Goal: Information Seeking & Learning: Learn about a topic

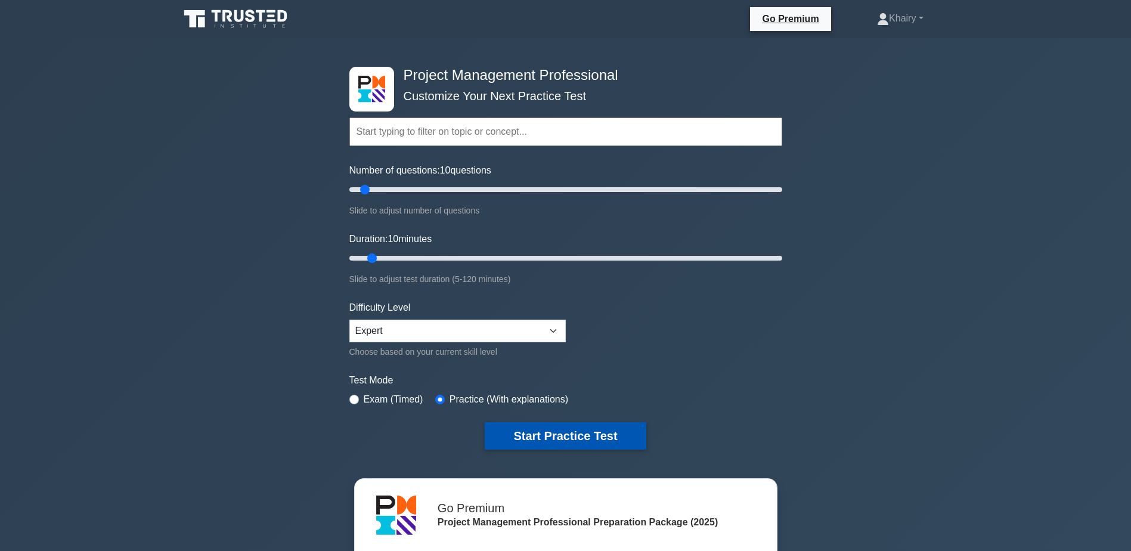
click at [583, 436] on button "Start Practice Test" at bounding box center [565, 435] width 161 height 27
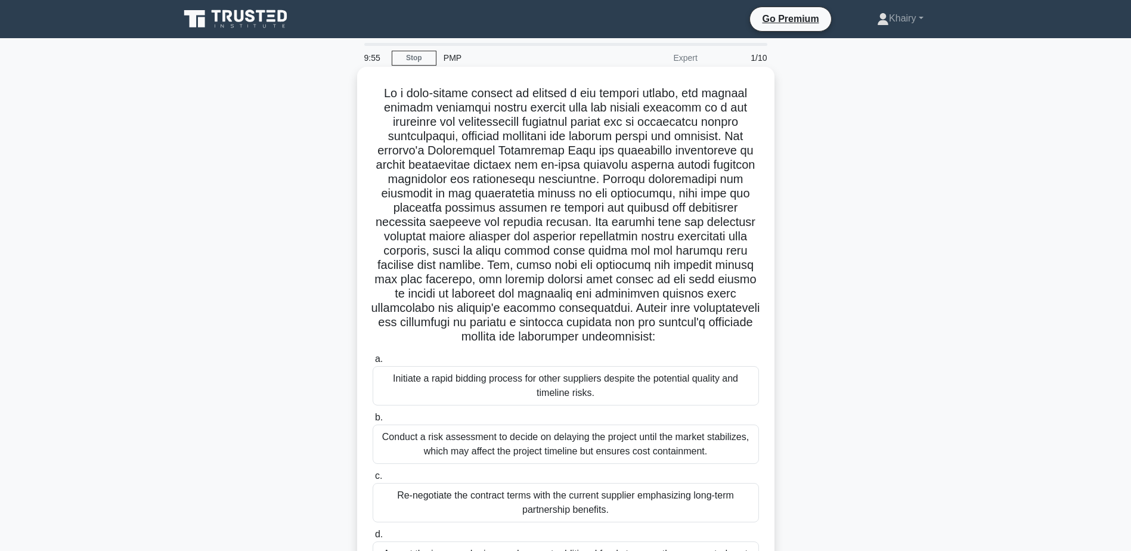
drag, startPoint x: 375, startPoint y: 88, endPoint x: 716, endPoint y: 341, distance: 424.4
click at [716, 341] on h5 ".spinner_0XTQ{transform-origin:center;animation:spinner_y6GP .75s linear infini…" at bounding box center [565, 215] width 389 height 259
copy h5 "In a high-stakes project to develop a new medical device, the project manager d…"
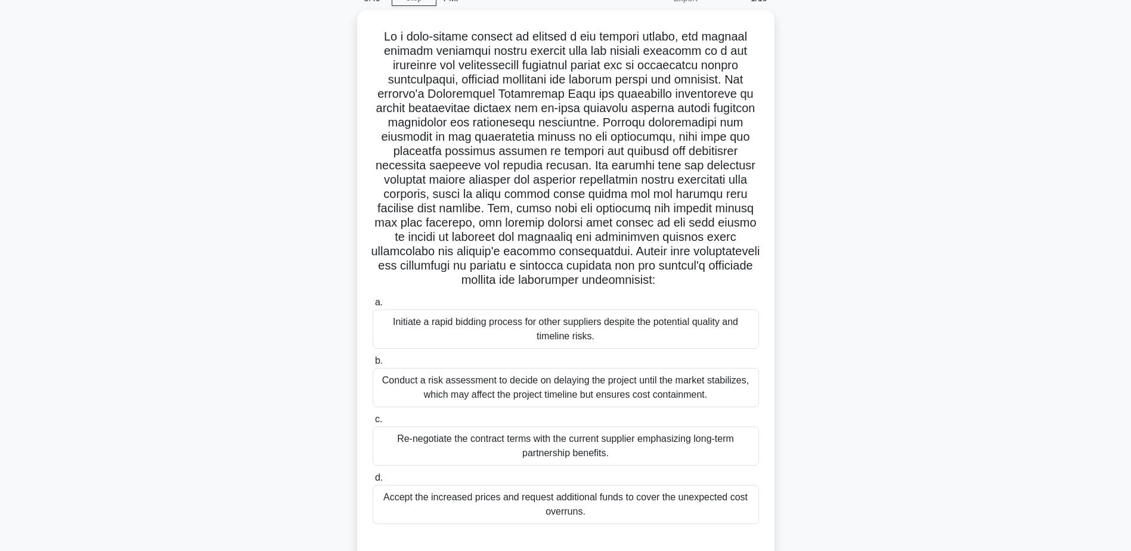
scroll to position [93, 0]
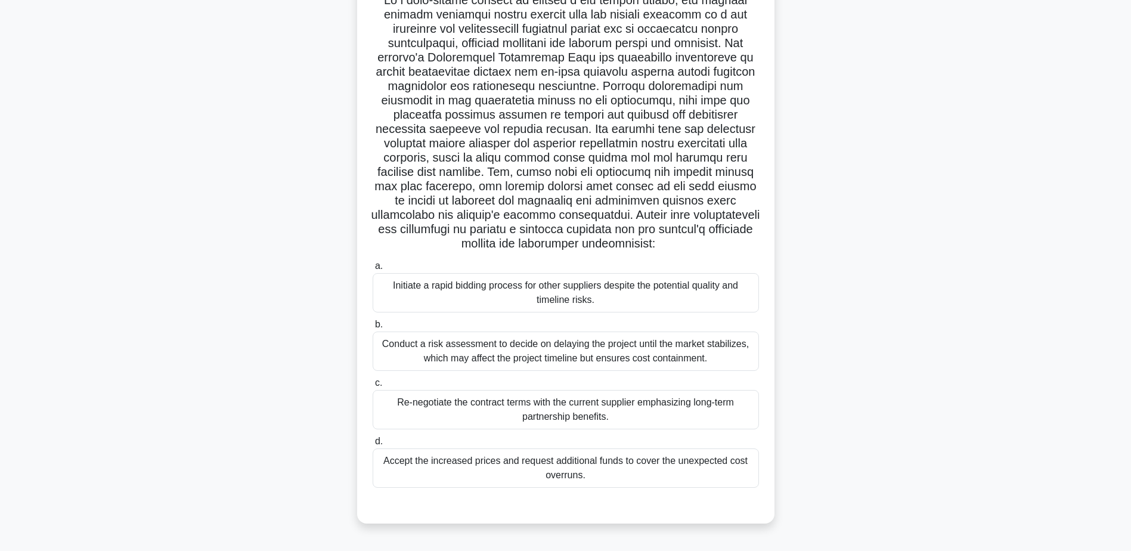
click at [751, 402] on div "Re-negotiate the contract terms with the current supplier emphasizing long-term…" at bounding box center [566, 409] width 386 height 39
click at [373, 387] on input "c. Re-negotiate the contract terms with the current supplier emphasizing long-t…" at bounding box center [373, 383] width 0 height 8
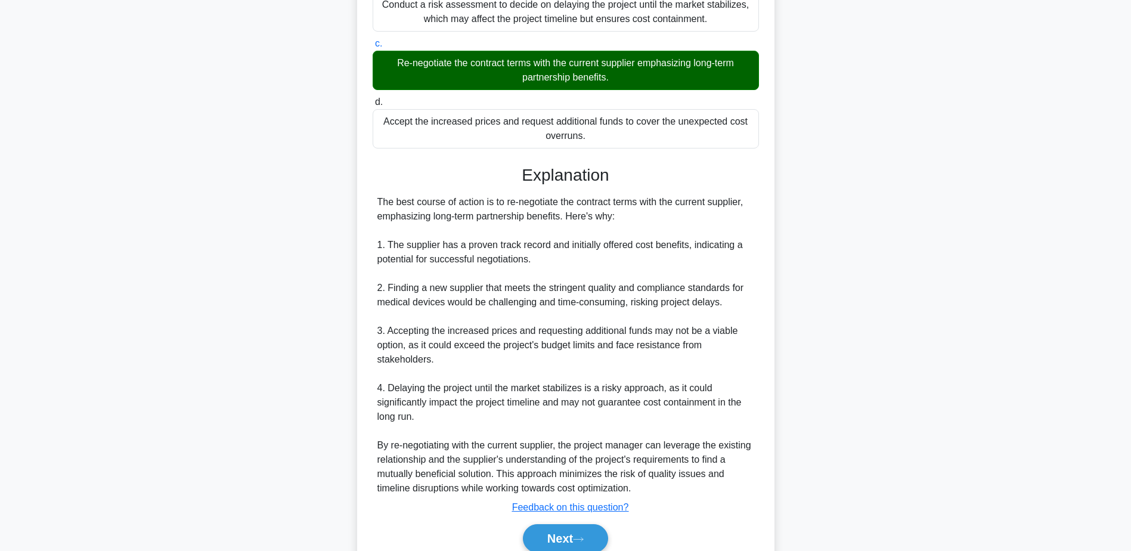
scroll to position [485, 0]
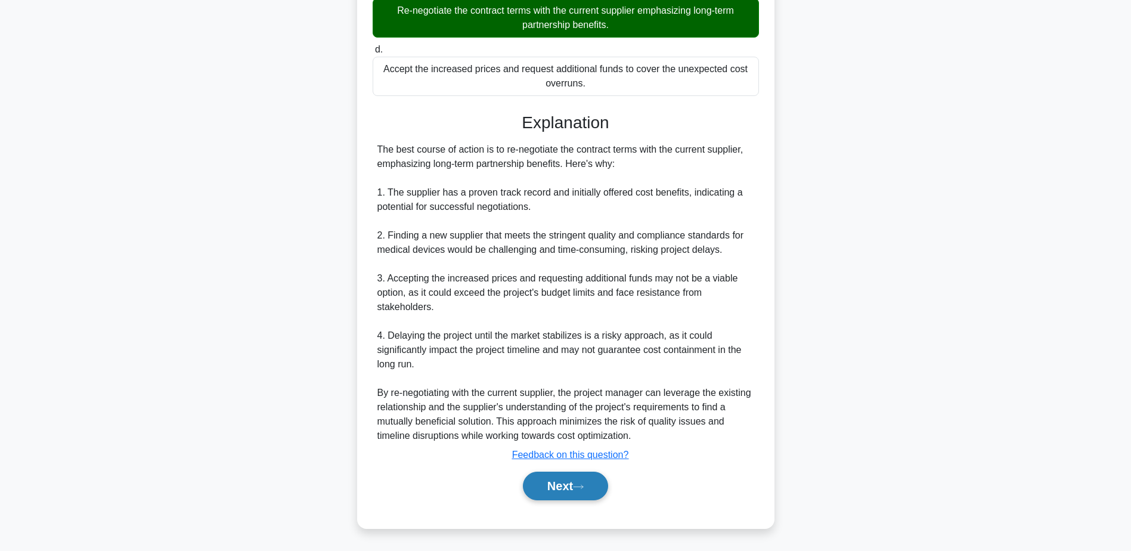
click at [581, 486] on icon at bounding box center [578, 487] width 11 height 7
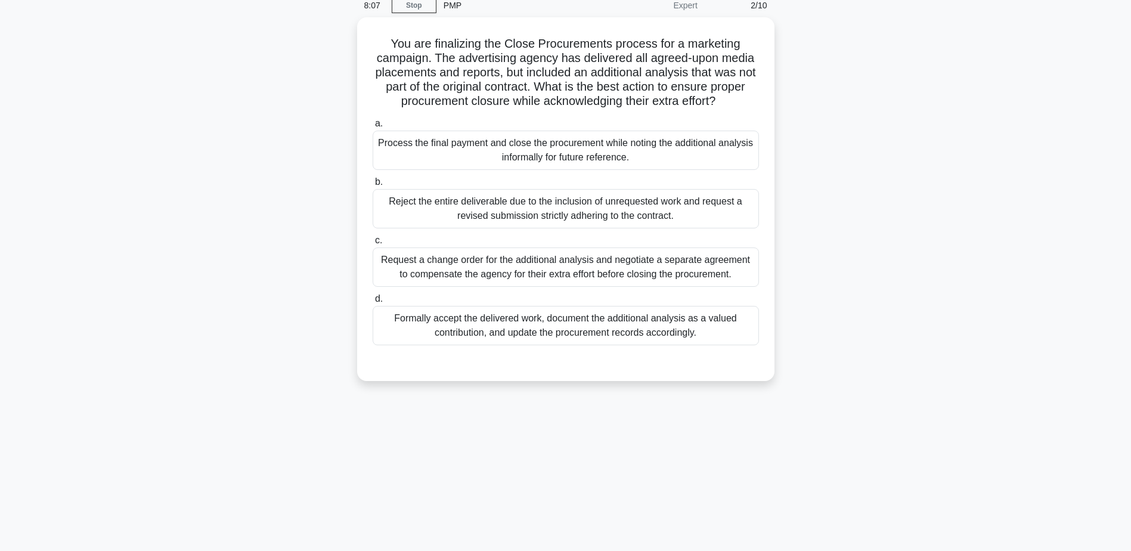
scroll to position [0, 0]
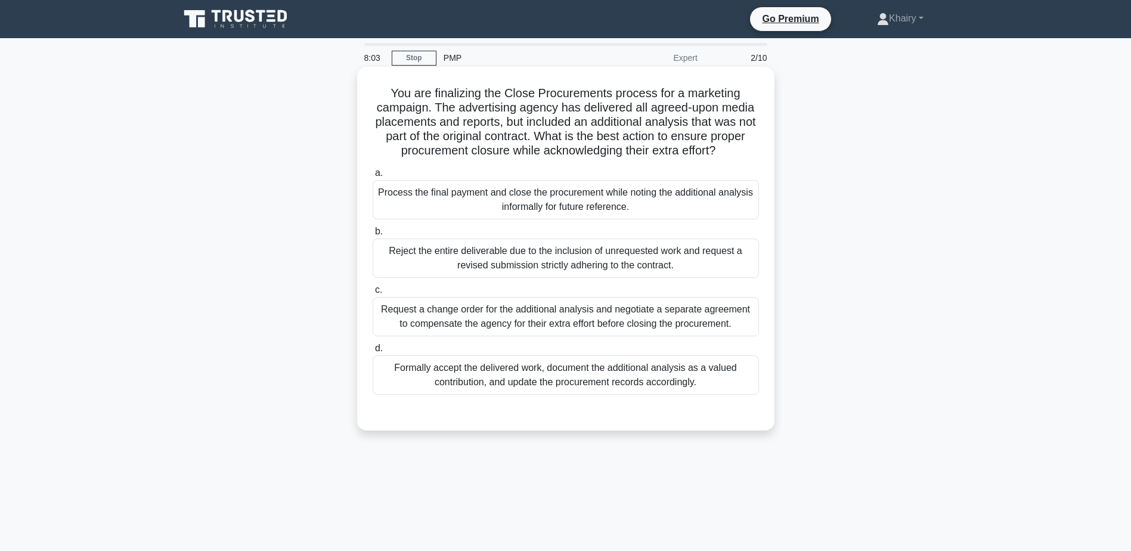
drag, startPoint x: 386, startPoint y: 91, endPoint x: 745, endPoint y: 151, distance: 364.0
click at [745, 151] on h5 "You are finalizing the Close Procurements process for a marketing campaign. The…" at bounding box center [565, 122] width 389 height 73
copy h5 "You are finalizing the Close Procurements process for a marketing campaign. The…"
click at [722, 385] on div "Formally accept the delivered work, document the additional analysis as a value…" at bounding box center [566, 374] width 386 height 39
click at [373, 352] on input "d. Formally accept the delivered work, document the additional analysis as a va…" at bounding box center [373, 349] width 0 height 8
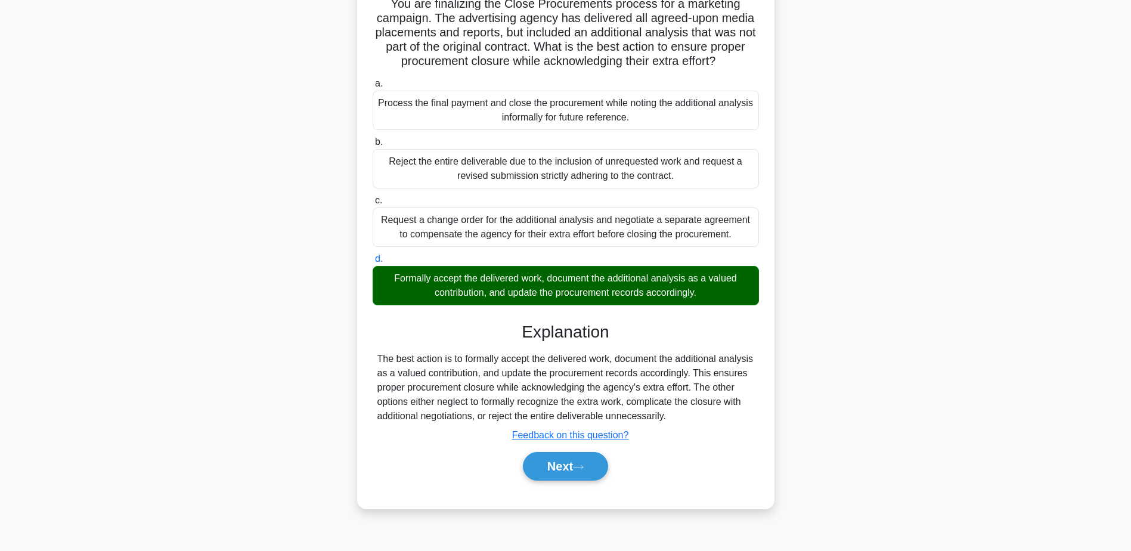
scroll to position [93, 0]
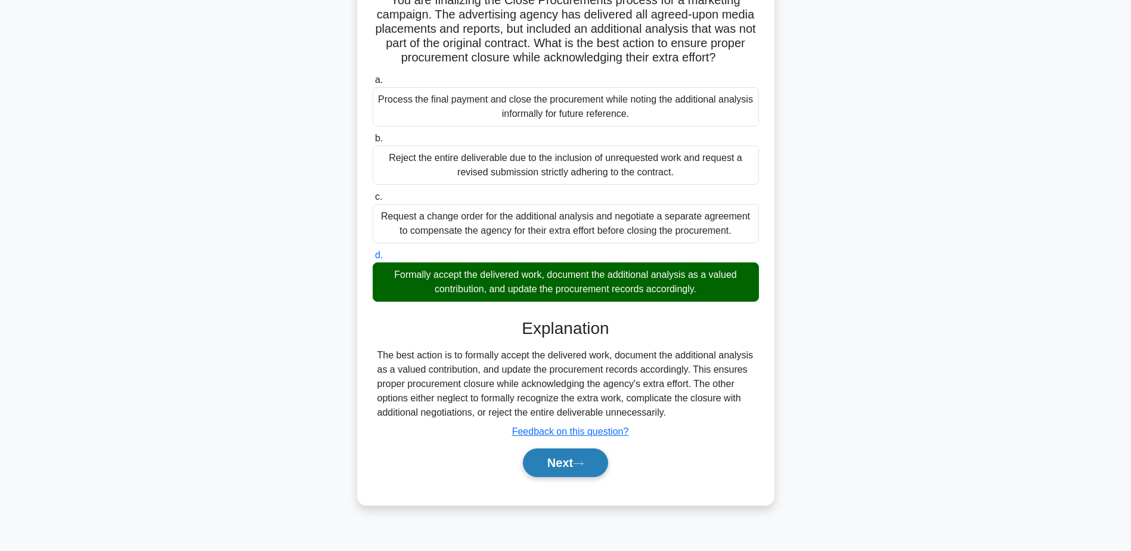
click at [577, 460] on button "Next" at bounding box center [565, 462] width 85 height 29
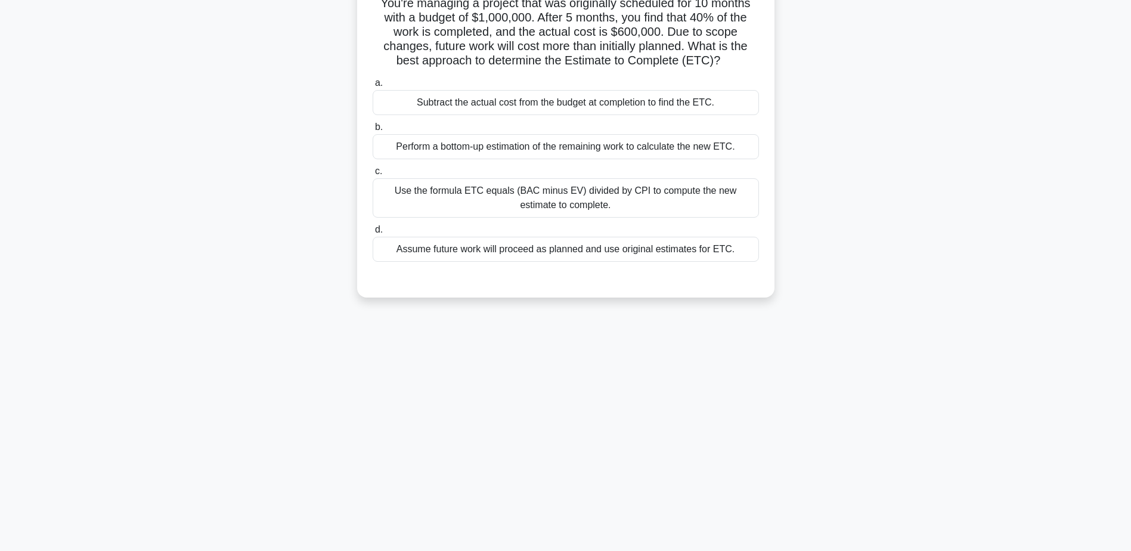
scroll to position [0, 0]
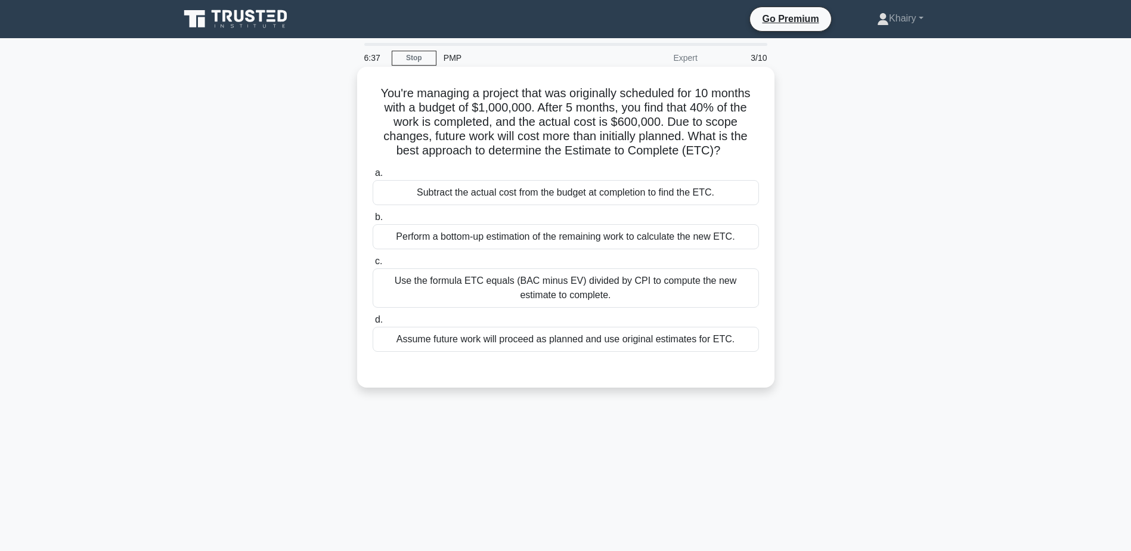
drag, startPoint x: 370, startPoint y: 88, endPoint x: 730, endPoint y: 150, distance: 365.6
click at [730, 150] on div "You're managing a project that was originally scheduled for 10 months with a bu…" at bounding box center [566, 227] width 408 height 311
copy h5 "You're managing a project that was originally scheduled for 10 months with a bu…"
click at [568, 194] on div "Subtract the actual cost from the budget at completion to find the ETC." at bounding box center [566, 192] width 386 height 25
click at [373, 177] on input "a. Subtract the actual cost from the budget at completion to find the ETC." at bounding box center [373, 173] width 0 height 8
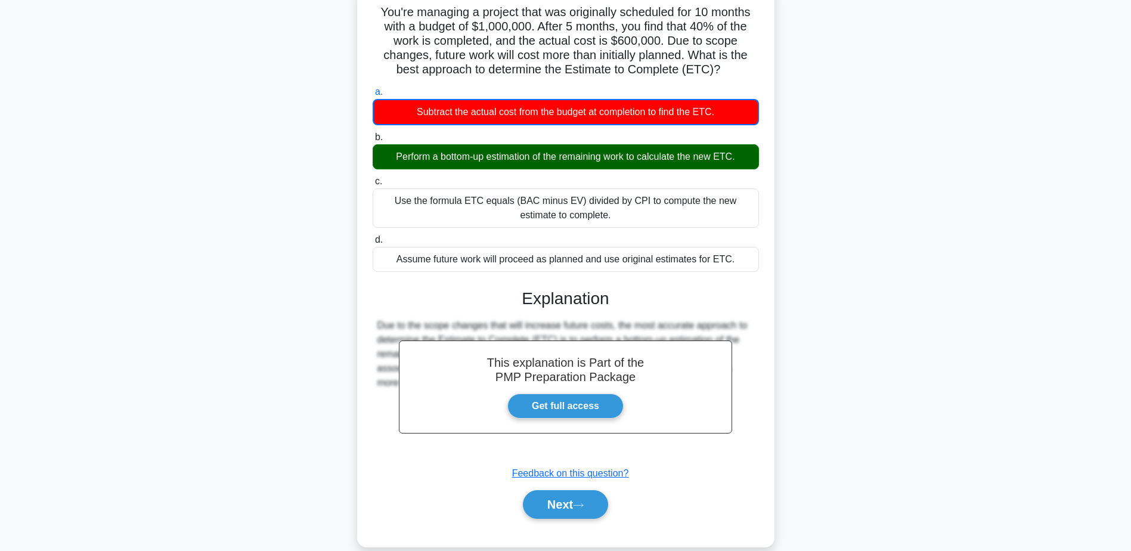
scroll to position [100, 0]
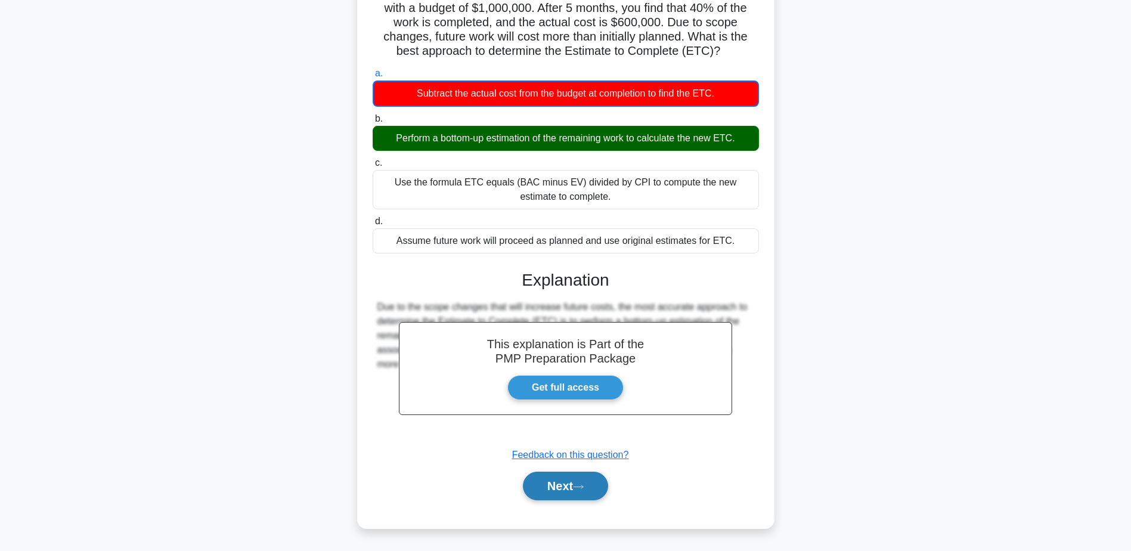
click at [565, 478] on button "Next" at bounding box center [565, 486] width 85 height 29
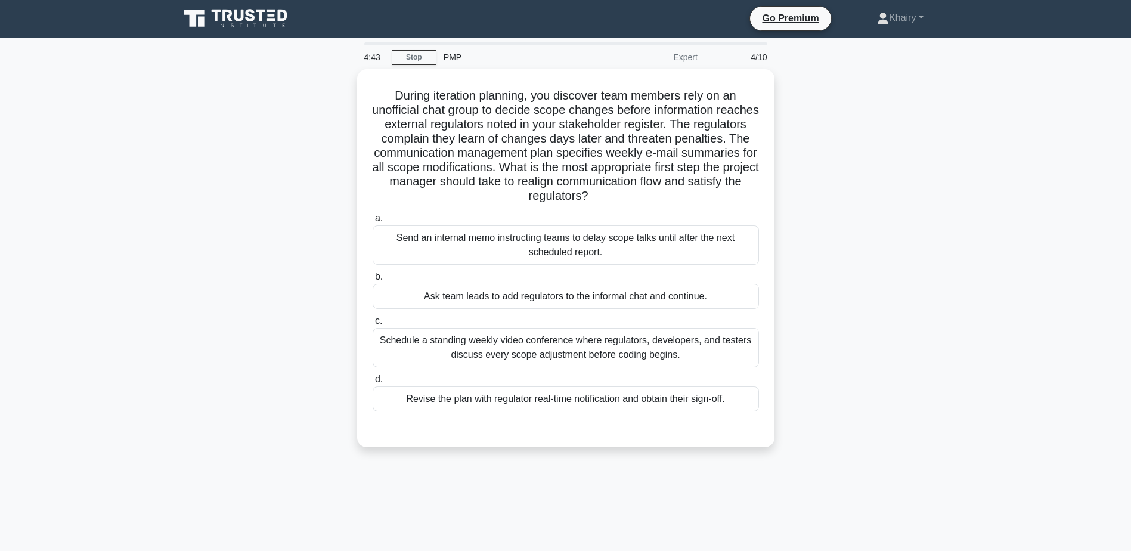
scroll to position [0, 0]
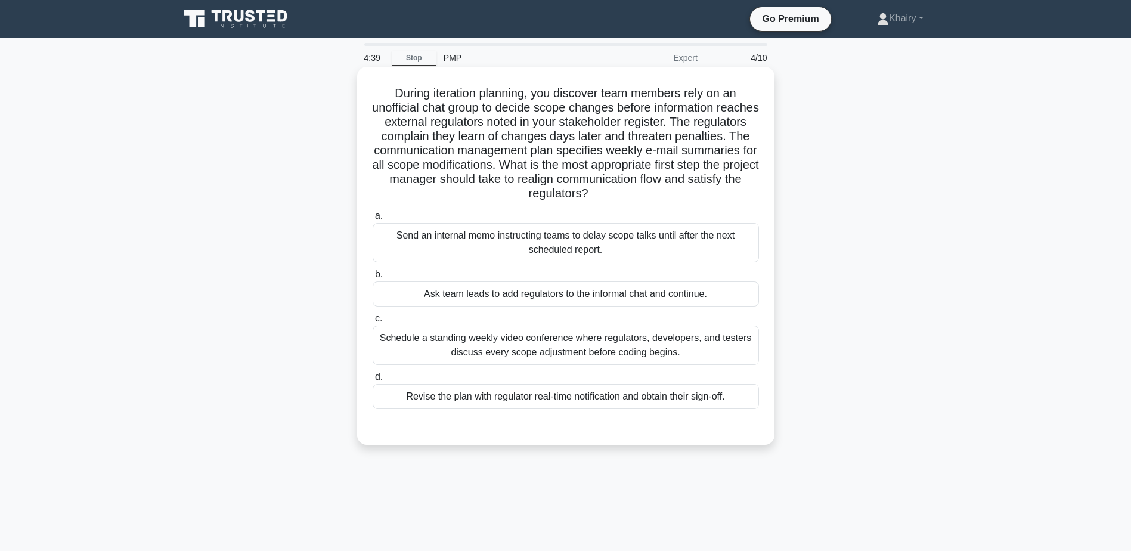
drag, startPoint x: 391, startPoint y: 92, endPoint x: 692, endPoint y: 197, distance: 319.1
click at [692, 197] on h5 "During iteration planning, you discover team members rely on an unofficial chat…" at bounding box center [565, 144] width 389 height 116
copy h5 "During iteration planning, you discover team members rely on an unofficial chat…"
click at [655, 340] on div "Schedule a standing weekly video conference where regulators, developers, and t…" at bounding box center [566, 345] width 386 height 39
click at [373, 323] on input "c. Schedule a standing weekly video conference where regulators, developers, an…" at bounding box center [373, 319] width 0 height 8
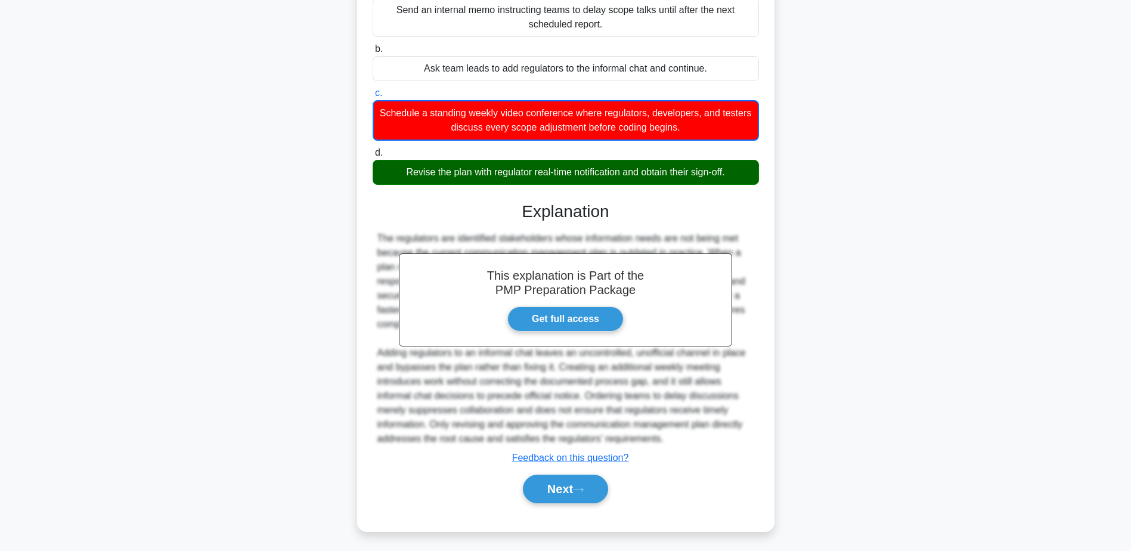
scroll to position [229, 0]
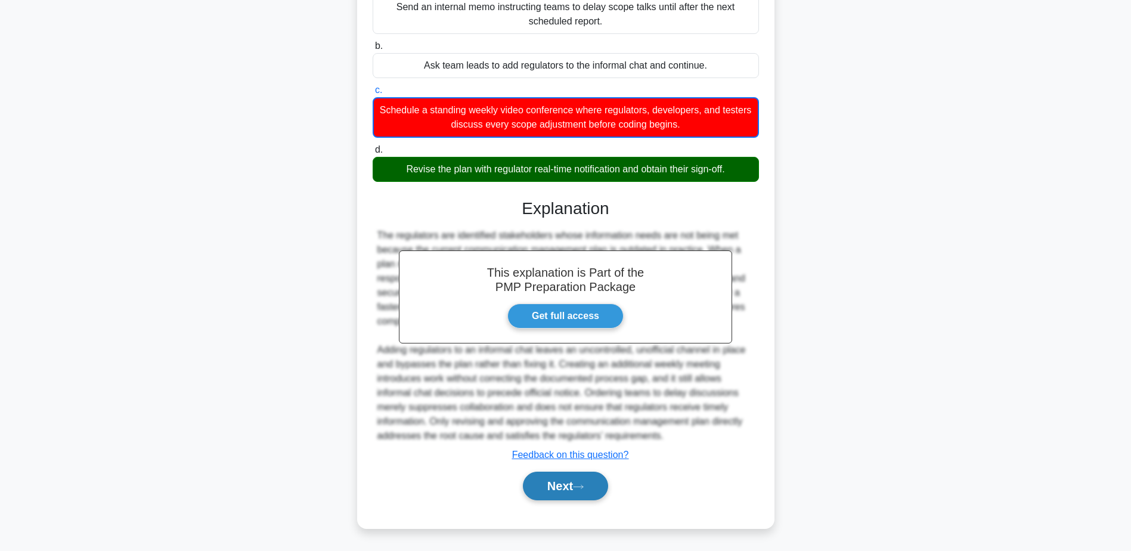
click at [556, 481] on button "Next" at bounding box center [565, 486] width 85 height 29
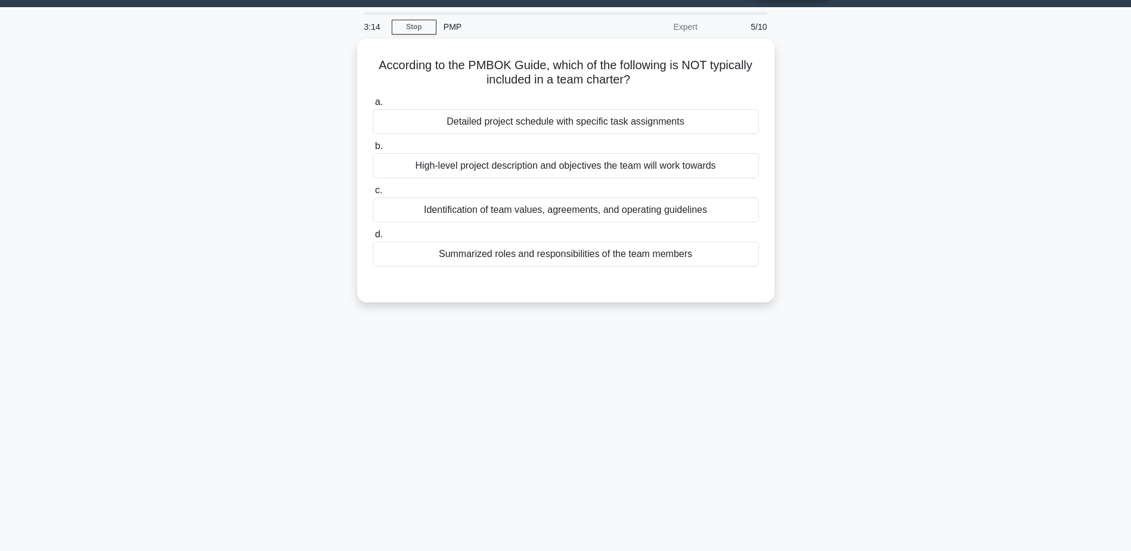
scroll to position [0, 0]
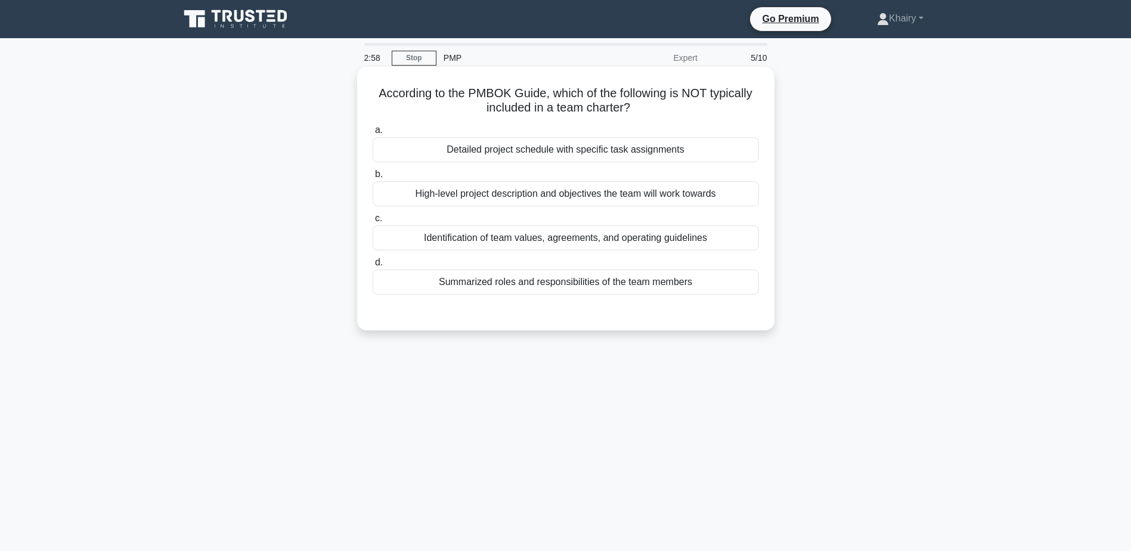
click at [710, 150] on div "Detailed project schedule with specific task assignments" at bounding box center [566, 149] width 386 height 25
click at [373, 134] on input "a. Detailed project schedule with specific task assignments" at bounding box center [373, 130] width 0 height 8
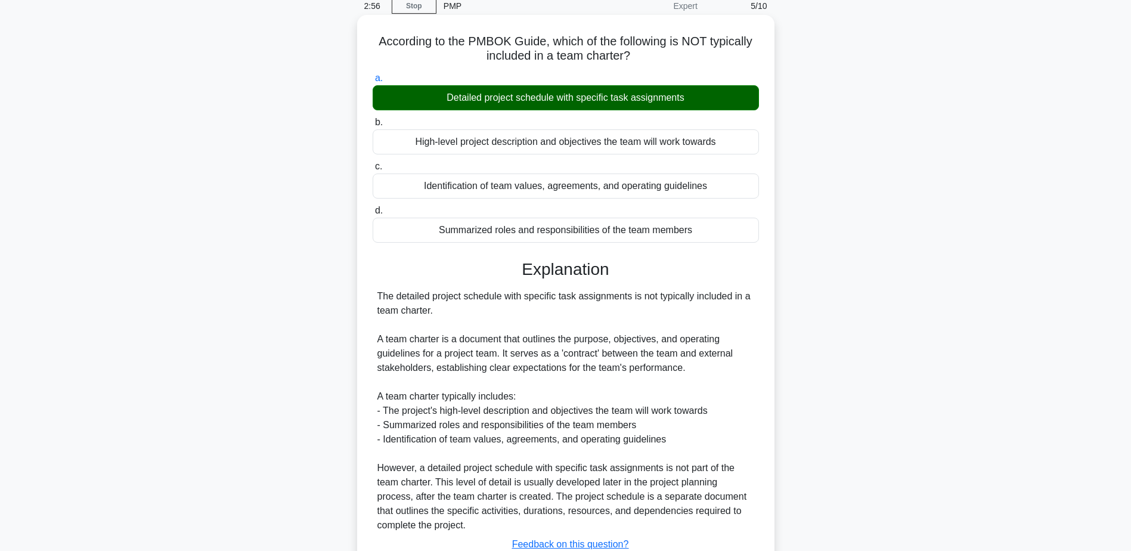
scroll to position [142, 0]
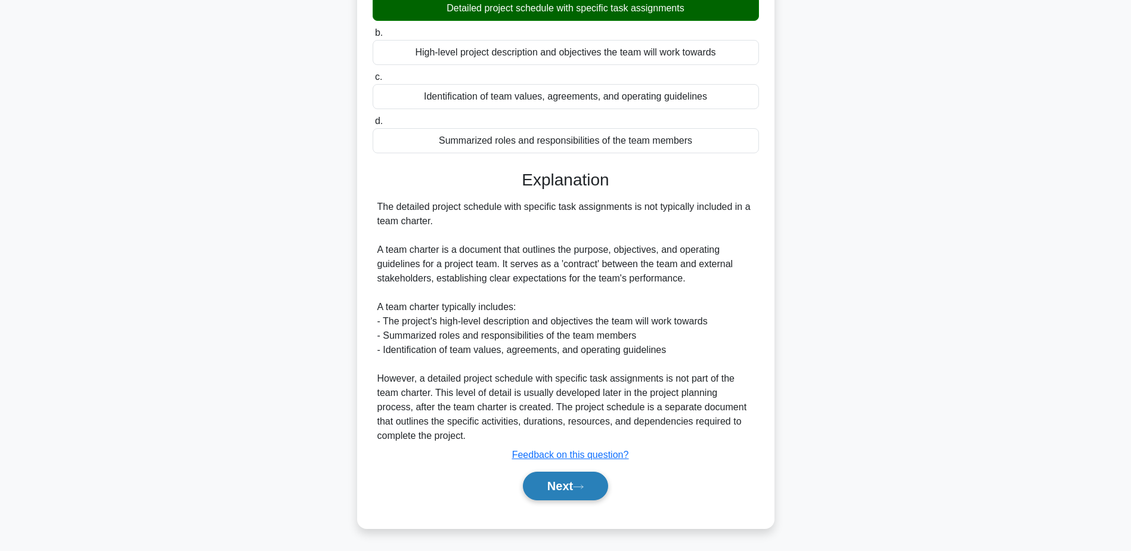
click at [577, 482] on button "Next" at bounding box center [565, 486] width 85 height 29
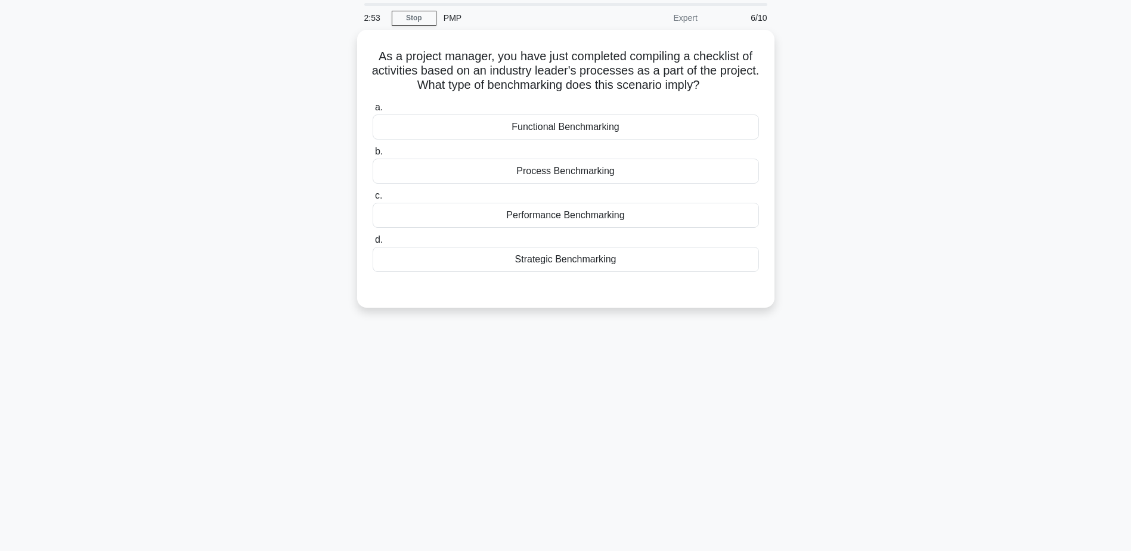
scroll to position [0, 0]
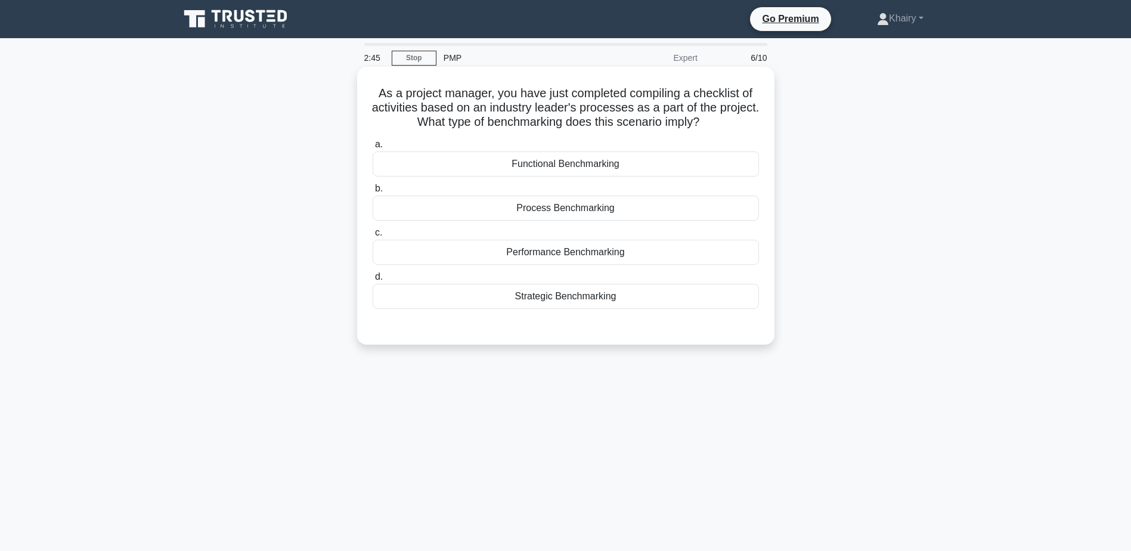
drag, startPoint x: 379, startPoint y: 91, endPoint x: 757, endPoint y: 123, distance: 379.4
click at [757, 123] on h5 "As a project manager, you have just completed compiling a checklist of activiti…" at bounding box center [565, 108] width 389 height 44
copy h5 "As a project manager, you have just completed compiling a checklist of activiti…"
click at [617, 162] on div "Functional Benchmarking" at bounding box center [566, 163] width 386 height 25
click at [373, 148] on input "a. Functional Benchmarking" at bounding box center [373, 145] width 0 height 8
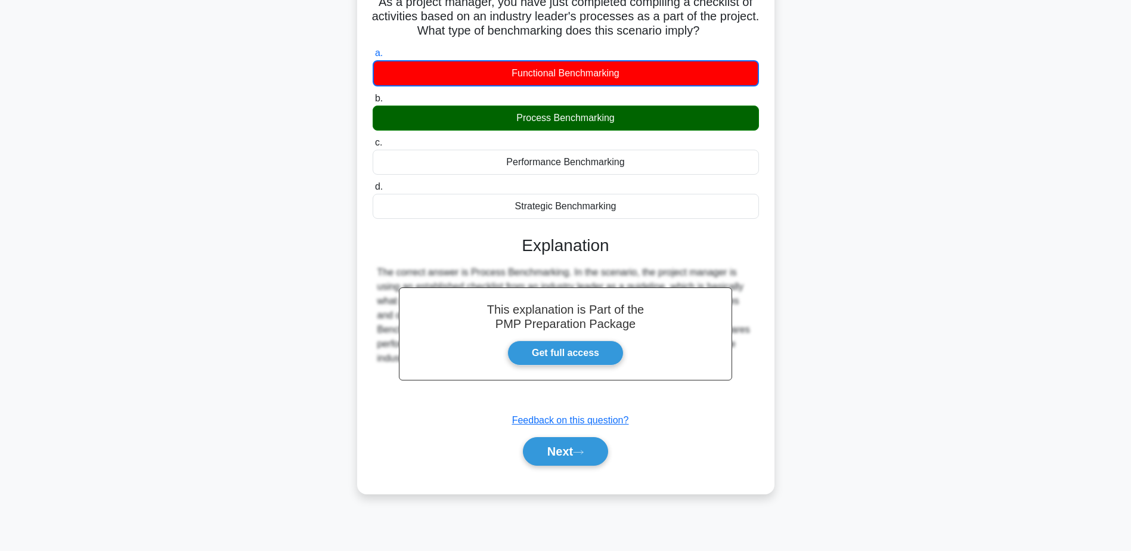
scroll to position [93, 0]
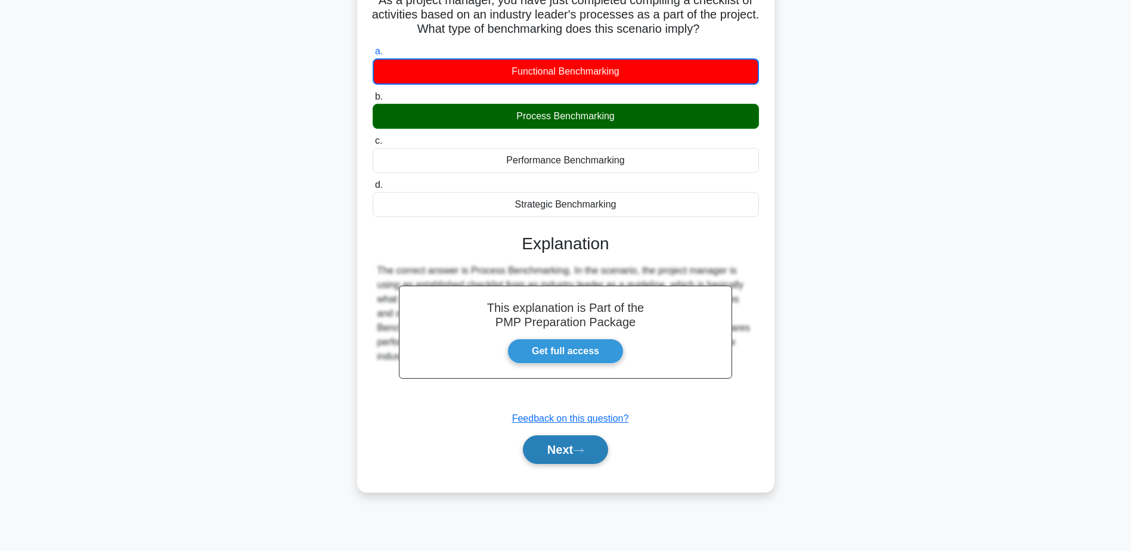
click at [561, 443] on button "Next" at bounding box center [565, 449] width 85 height 29
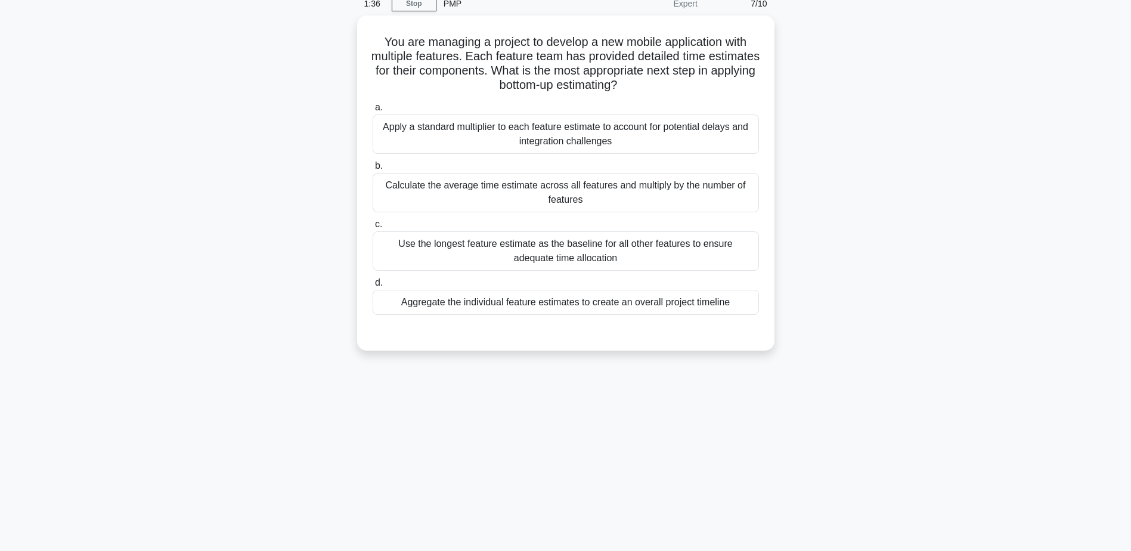
scroll to position [0, 0]
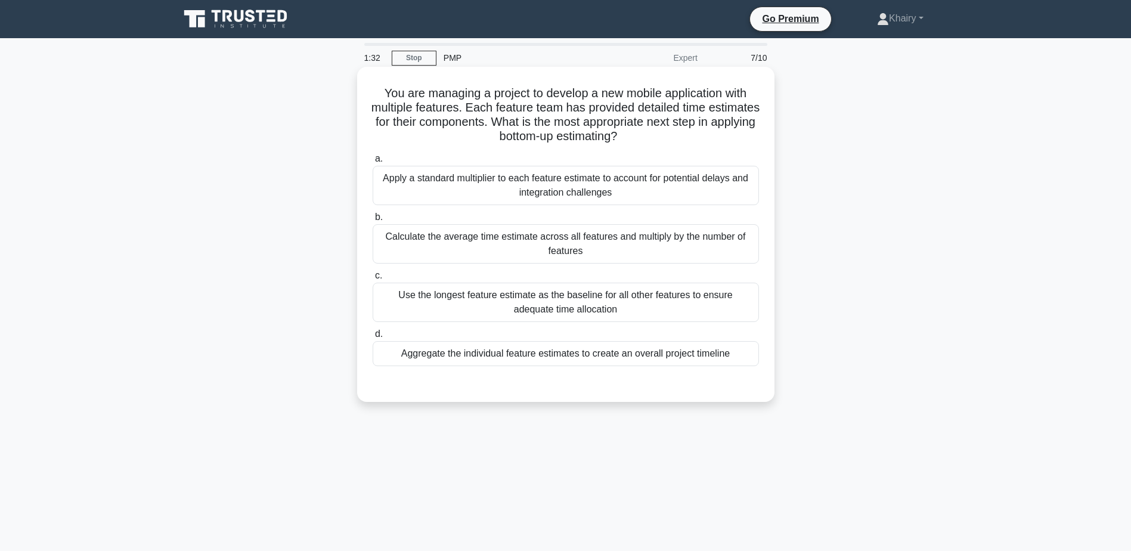
drag, startPoint x: 376, startPoint y: 89, endPoint x: 698, endPoint y: 140, distance: 326.6
click at [698, 140] on h5 "You are managing a project to develop a new mobile application with multiple fe…" at bounding box center [565, 115] width 389 height 58
copy h5 "You are managing a project to develop a new mobile application with multiple fe…"
click at [561, 360] on div "Aggregate the individual feature estimates to create an overall project timeline" at bounding box center [566, 353] width 386 height 25
click at [373, 338] on input "d. Aggregate the individual feature estimates to create an overall project time…" at bounding box center [373, 334] width 0 height 8
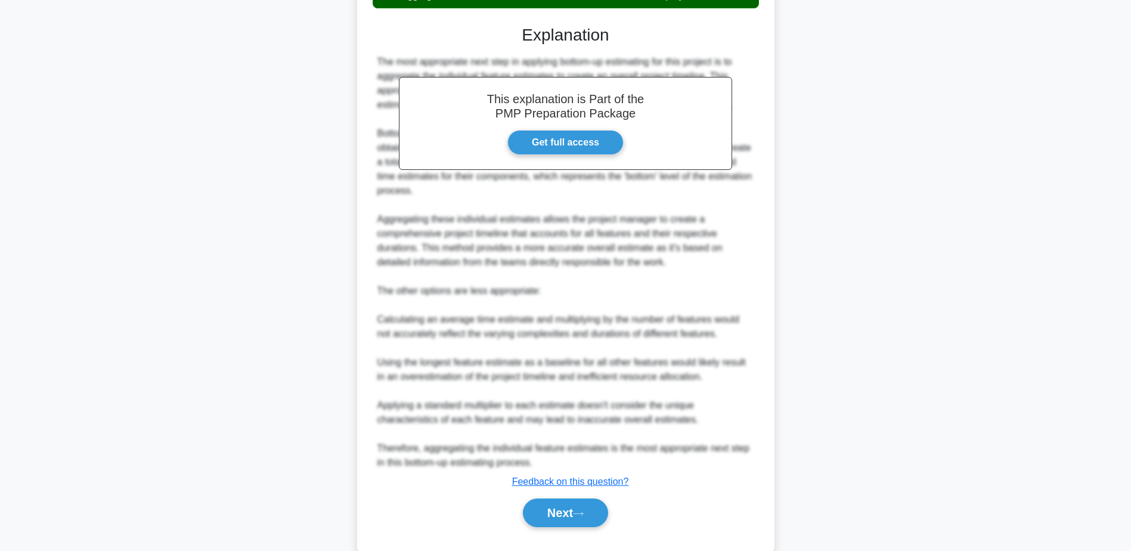
scroll to position [385, 0]
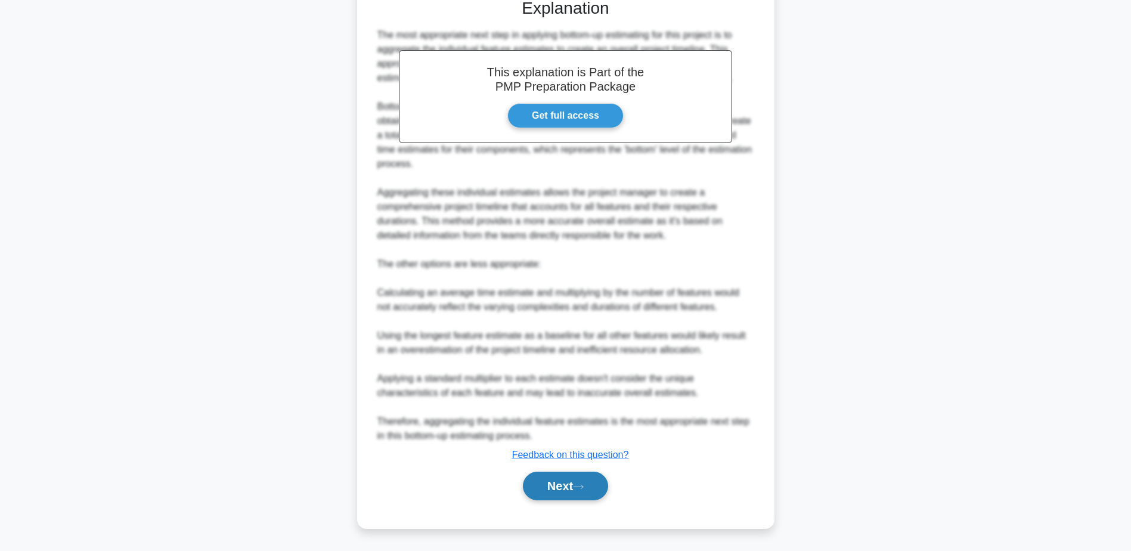
click at [561, 484] on button "Next" at bounding box center [565, 486] width 85 height 29
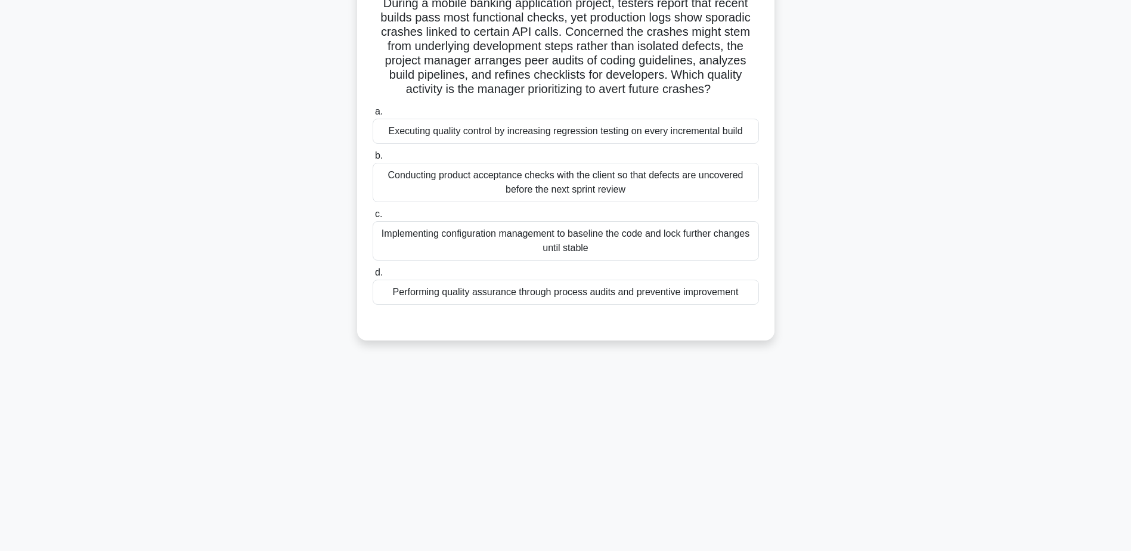
scroll to position [0, 0]
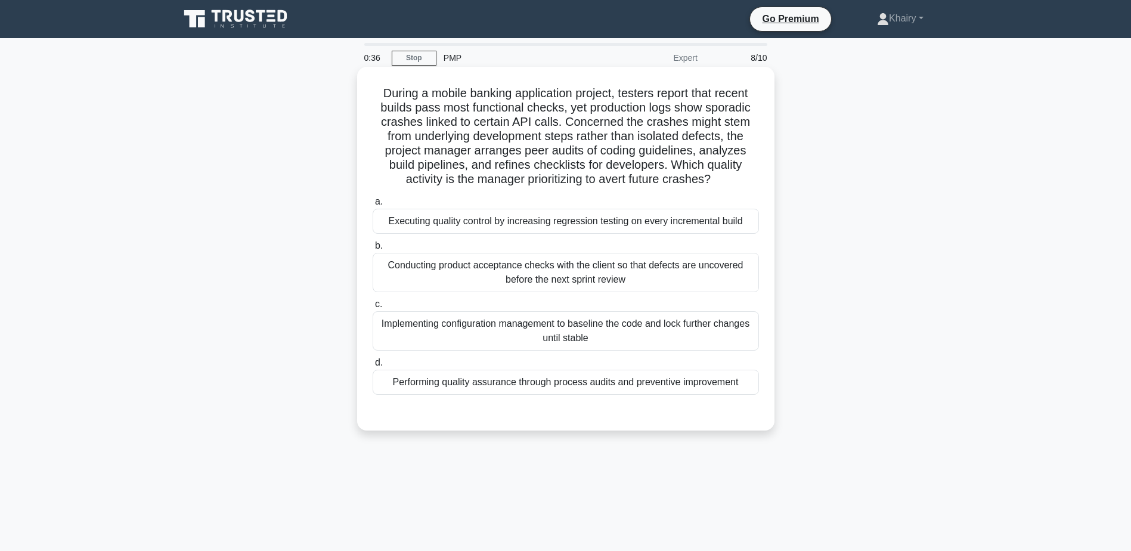
drag, startPoint x: 372, startPoint y: 89, endPoint x: 751, endPoint y: 180, distance: 389.9
click at [751, 180] on h5 "During a mobile banking application project, testers report that recent builds …" at bounding box center [565, 136] width 389 height 101
copy h5 "During a mobile banking application project, testers report that recent builds …"
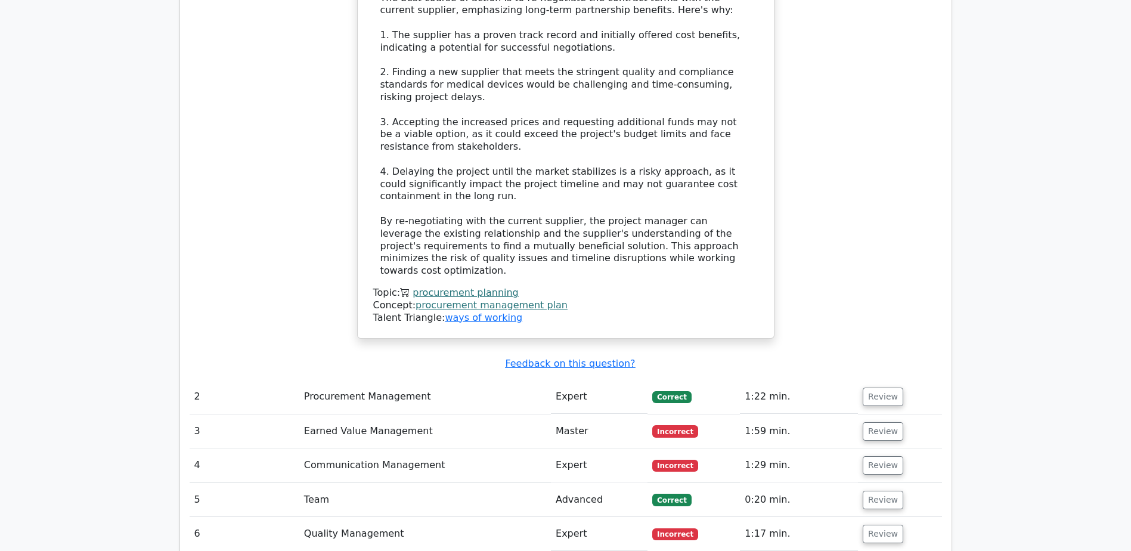
scroll to position [1670, 0]
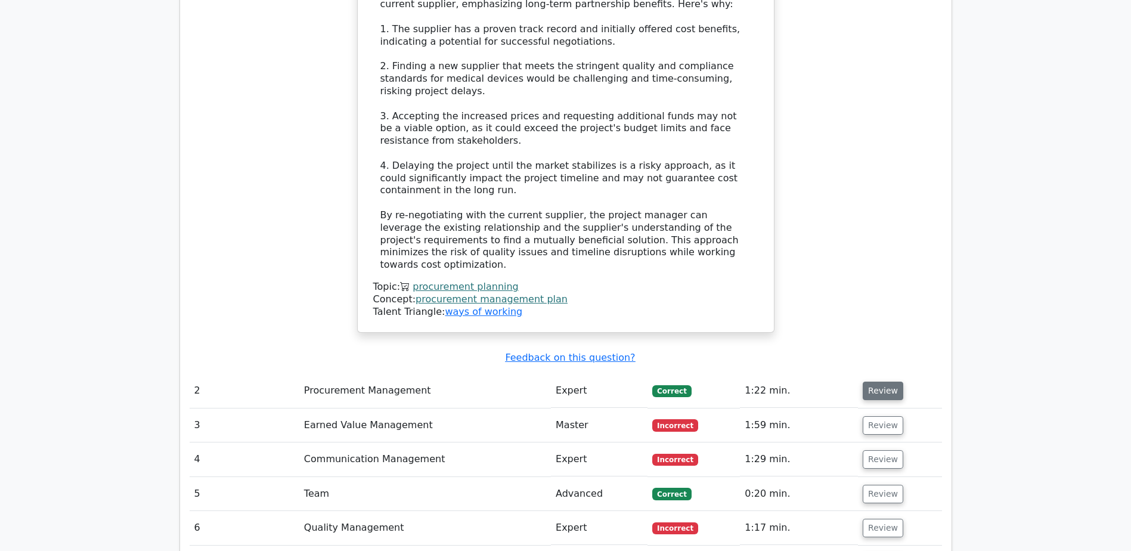
click at [881, 382] on button "Review" at bounding box center [883, 391] width 41 height 18
click at [880, 382] on button "Review" at bounding box center [883, 391] width 41 height 18
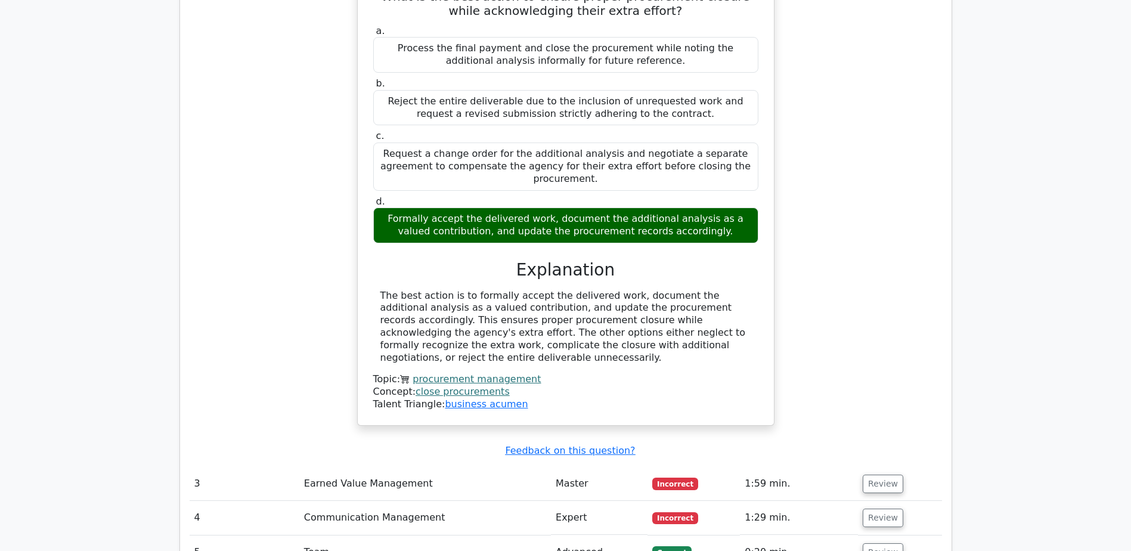
scroll to position [2206, 0]
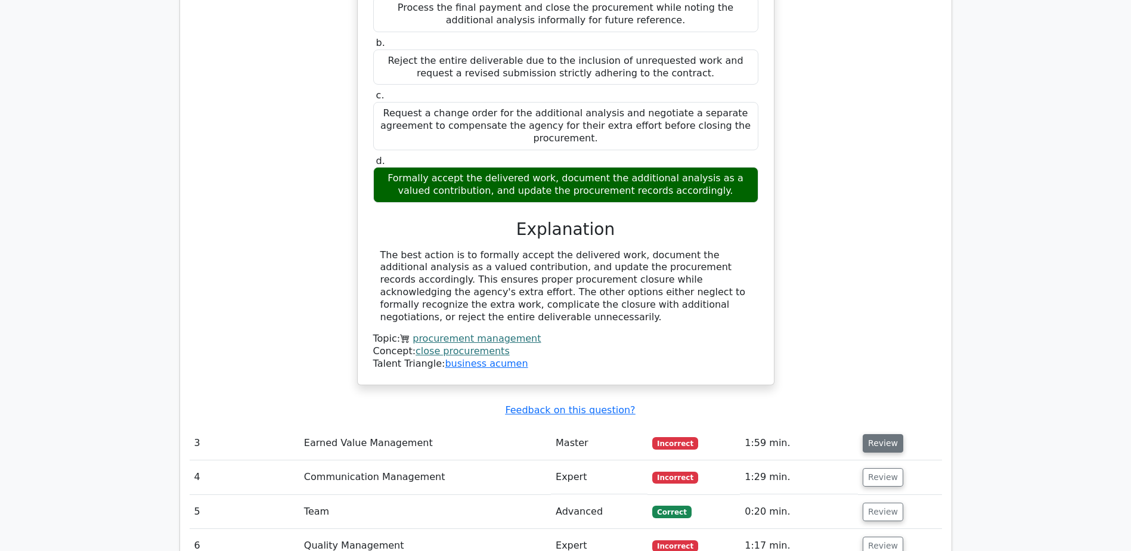
click at [874, 434] on button "Review" at bounding box center [883, 443] width 41 height 18
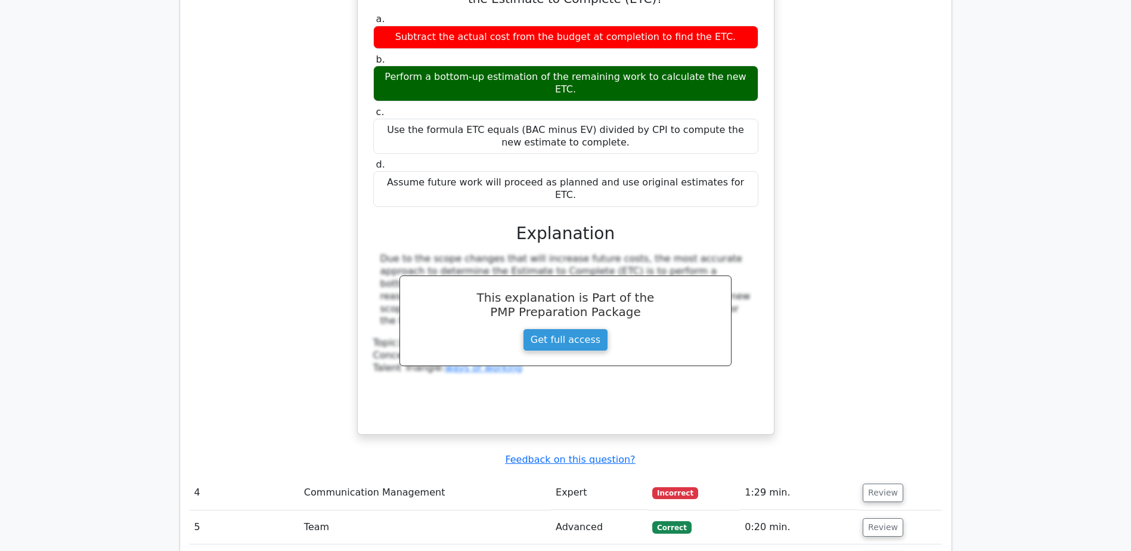
scroll to position [2803, 0]
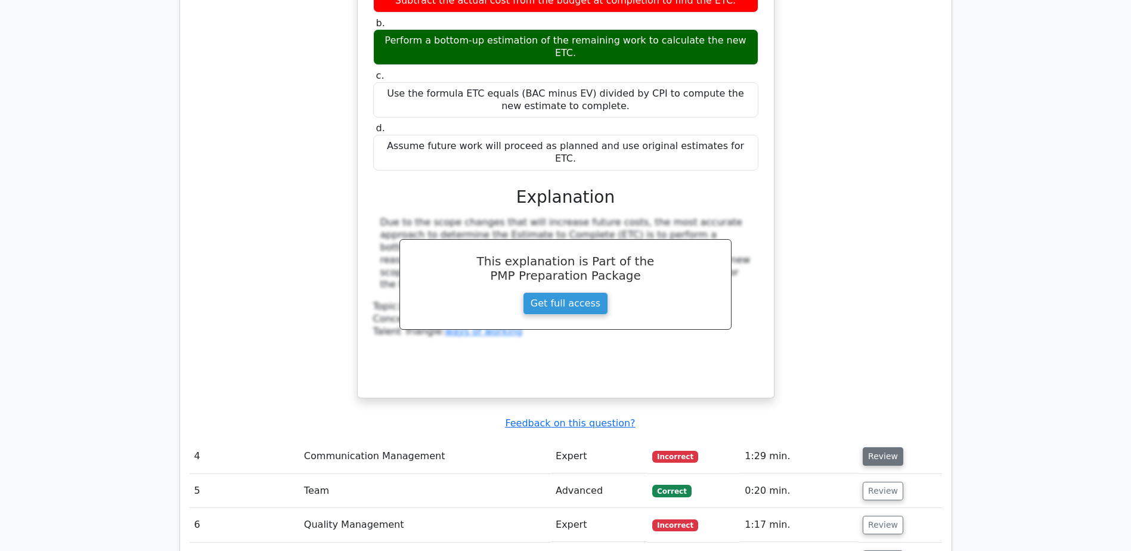
click at [873, 447] on button "Review" at bounding box center [883, 456] width 41 height 18
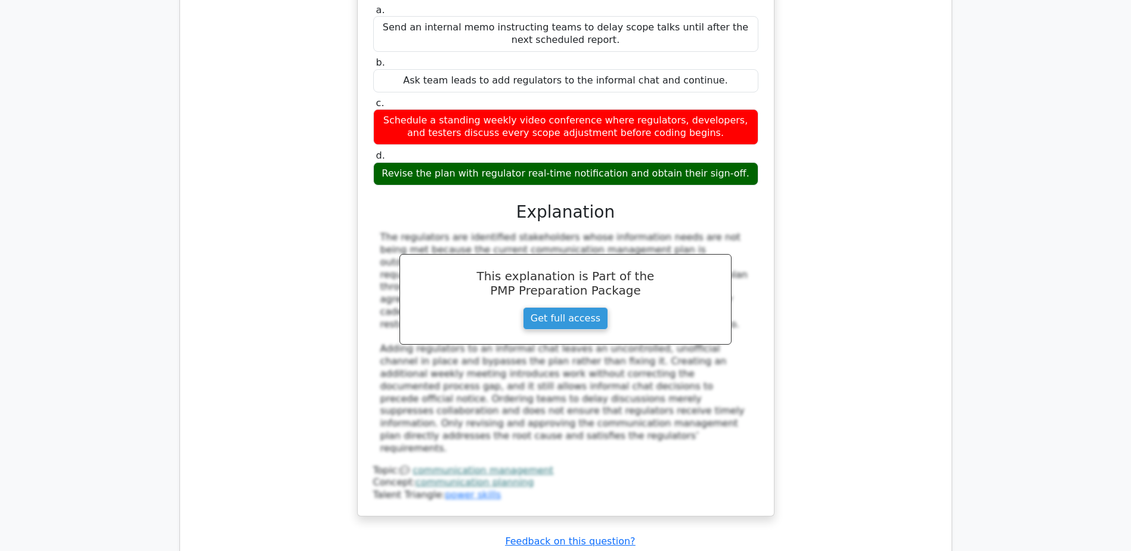
scroll to position [3458, 0]
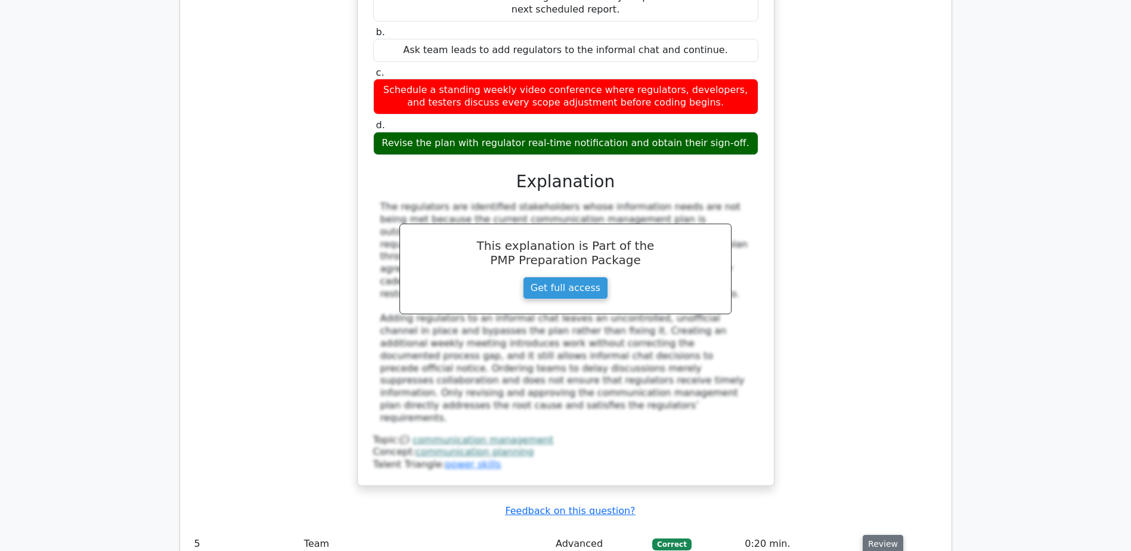
click at [883, 535] on button "Review" at bounding box center [883, 544] width 41 height 18
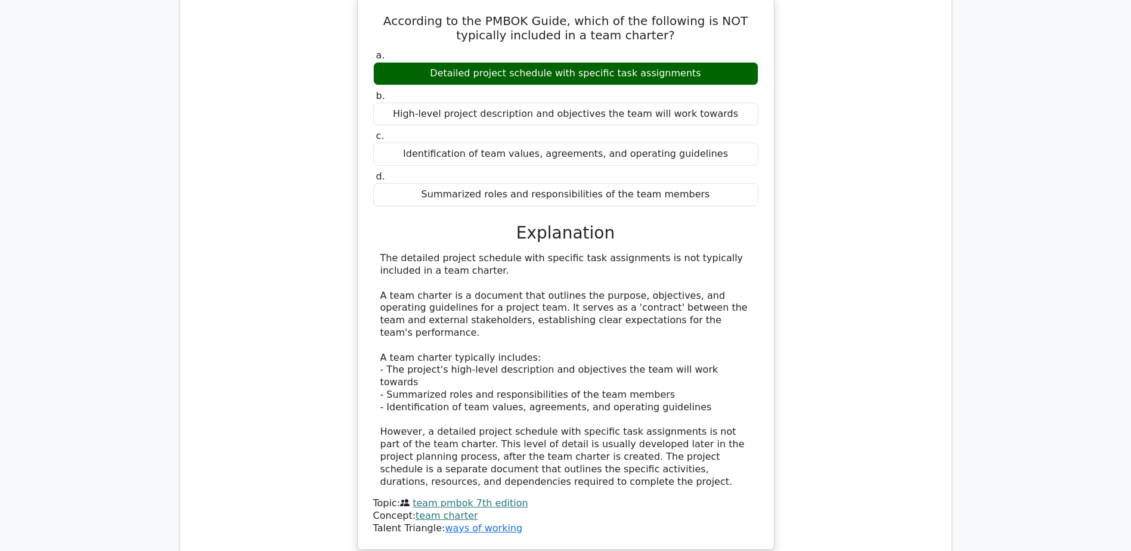
scroll to position [4055, 0]
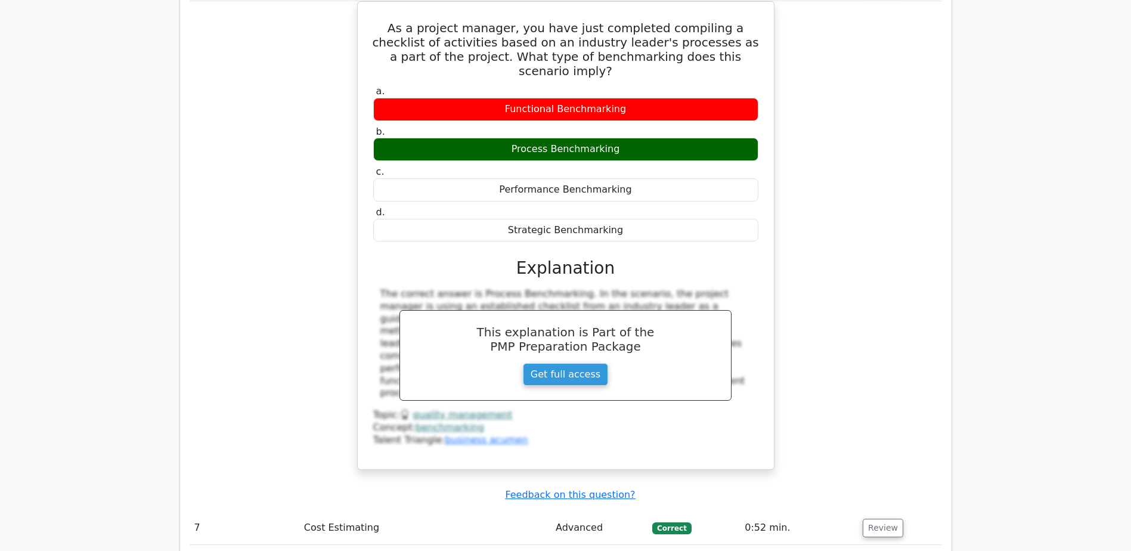
scroll to position [4651, 0]
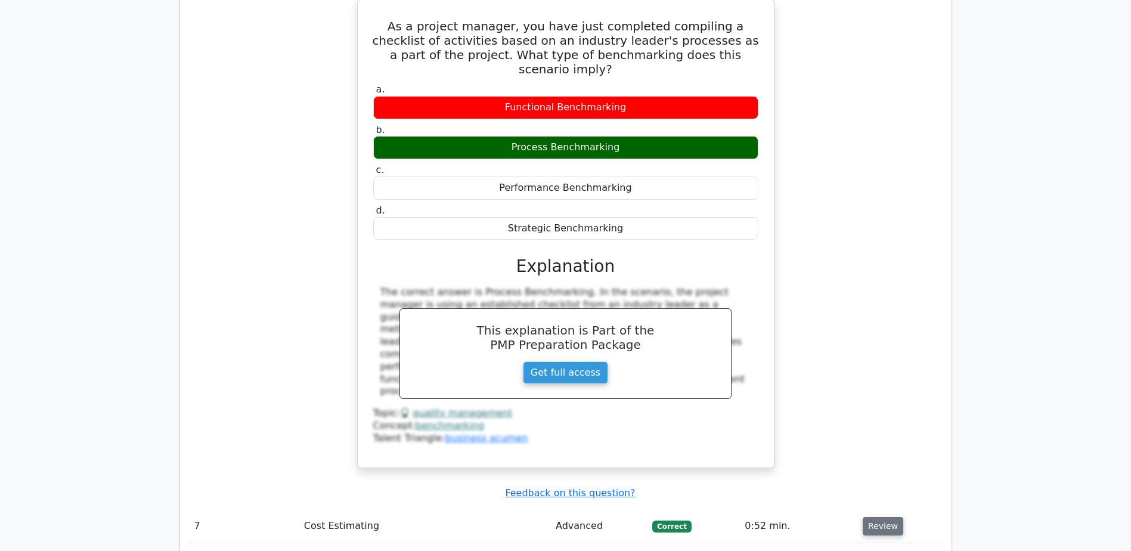
click at [876, 517] on button "Review" at bounding box center [883, 526] width 41 height 18
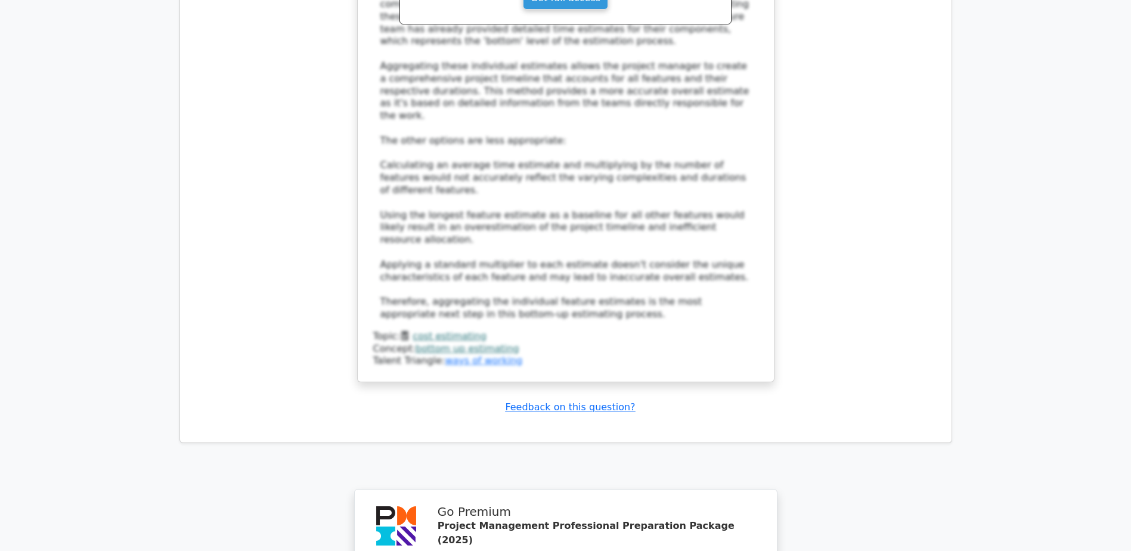
scroll to position [5718, 0]
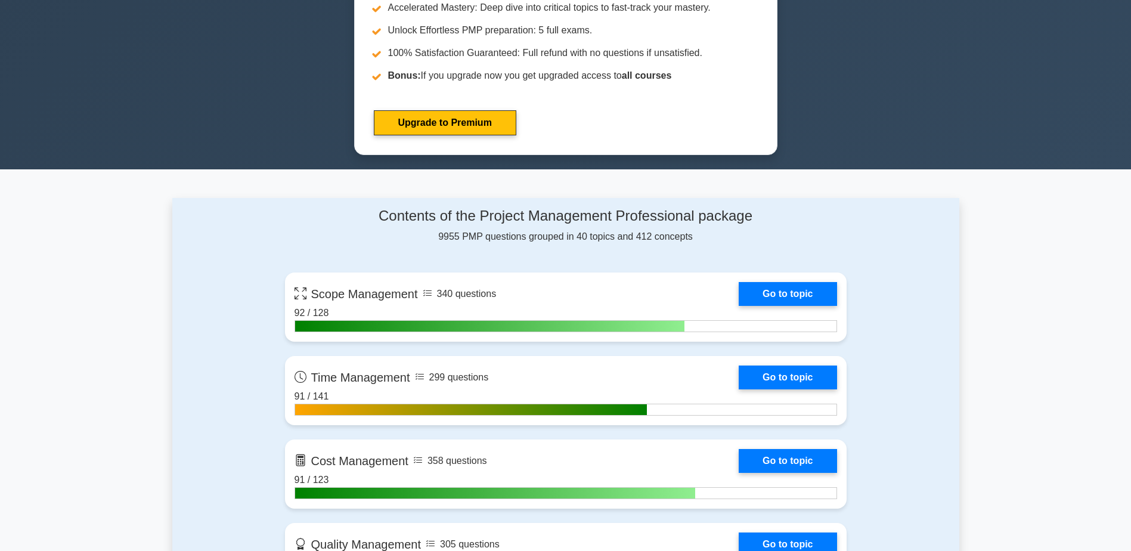
scroll to position [298, 0]
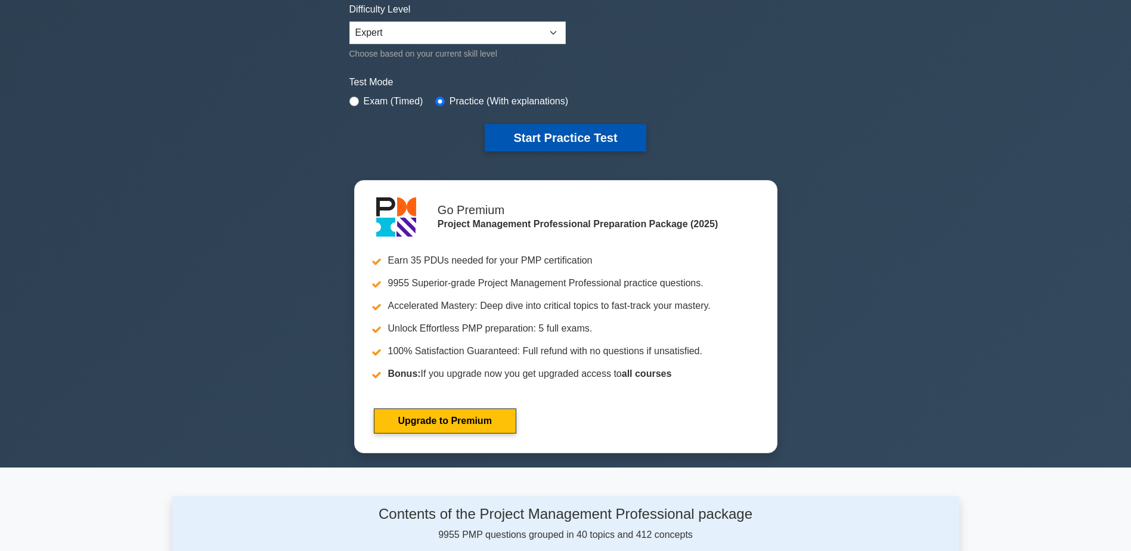
click at [551, 135] on button "Start Practice Test" at bounding box center [565, 137] width 161 height 27
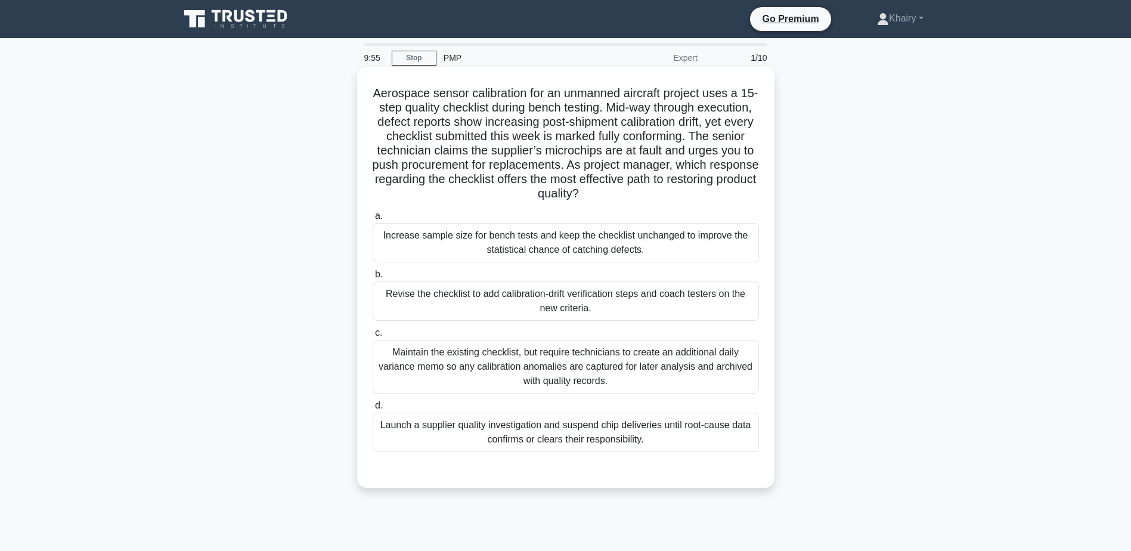
drag, startPoint x: 379, startPoint y: 89, endPoint x: 733, endPoint y: 200, distance: 371.0
click at [733, 200] on h5 "Aerospace sensor calibration for an unmanned aircraft project uses a 15-step qu…" at bounding box center [565, 144] width 389 height 116
copy h5 "Aerospace sensor calibration for an unmanned aircraft project uses a 15-step qu…"
click at [612, 443] on div "Launch a supplier quality investigation and suspend chip deliveries until root-…" at bounding box center [566, 432] width 386 height 39
click at [373, 410] on input "d. Launch a supplier quality investigation and suspend chip deliveries until ro…" at bounding box center [373, 406] width 0 height 8
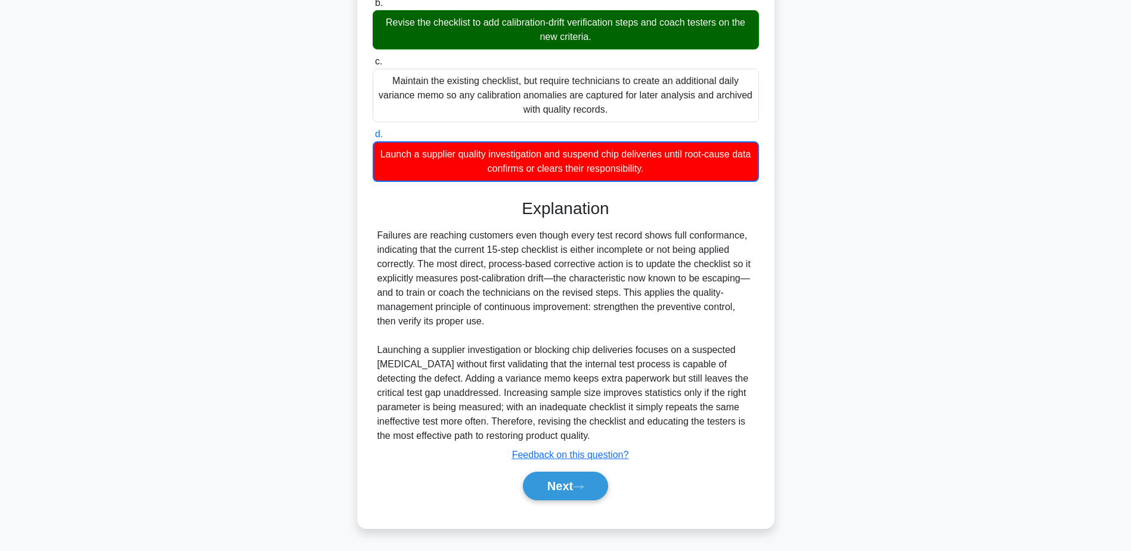
scroll to position [272, 0]
click at [558, 482] on button "Next" at bounding box center [565, 486] width 85 height 29
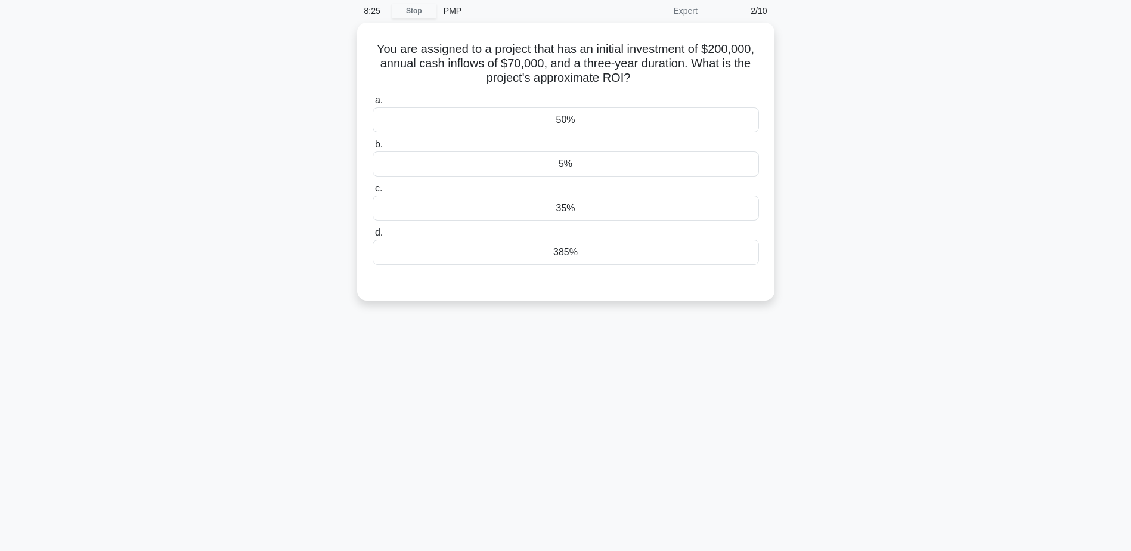
scroll to position [0, 0]
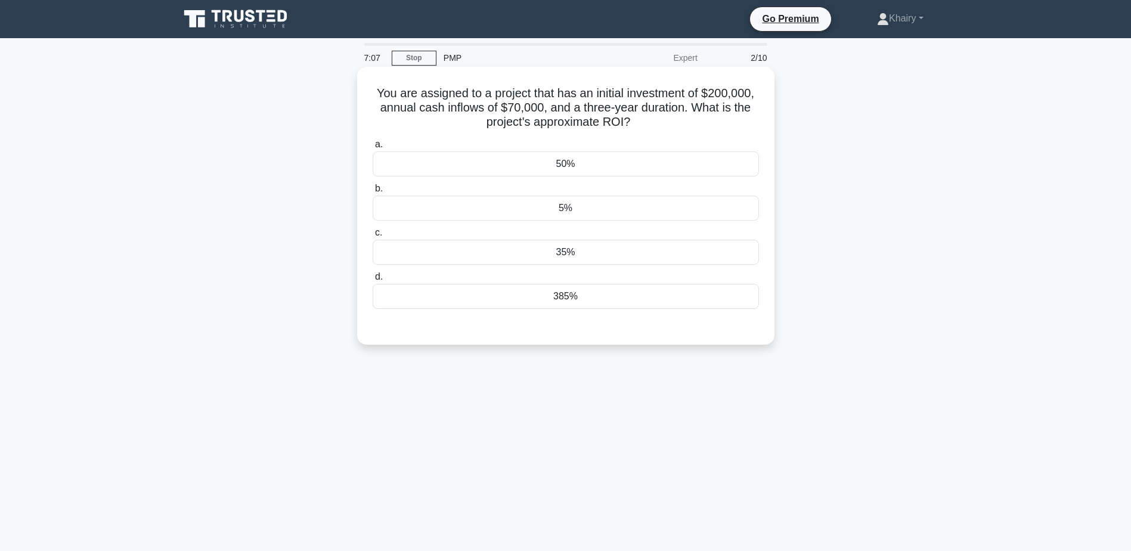
click at [567, 254] on div "35%" at bounding box center [566, 252] width 386 height 25
click at [373, 237] on input "c. 35%" at bounding box center [373, 233] width 0 height 8
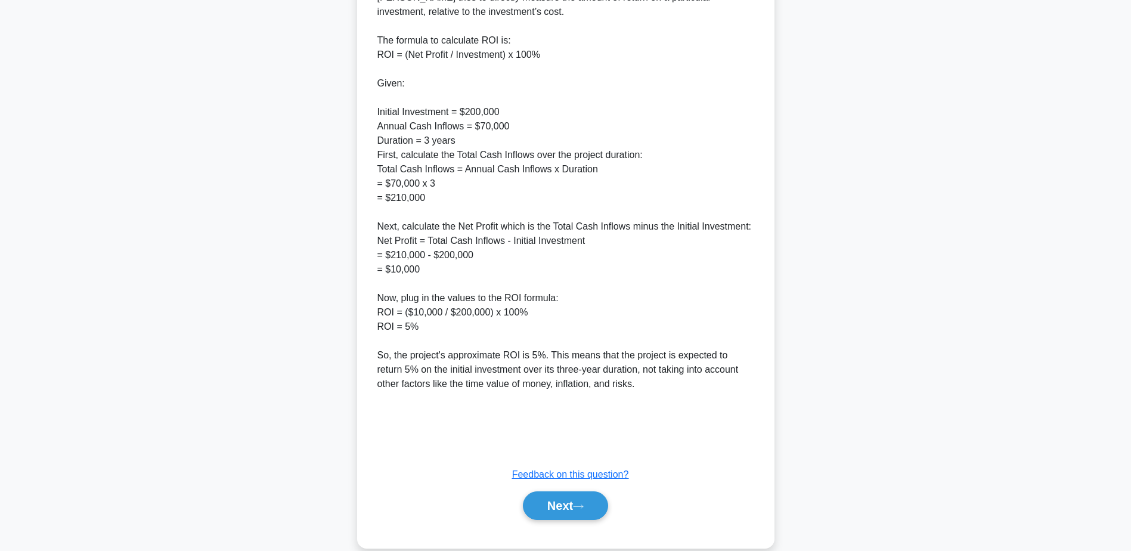
scroll to position [415, 0]
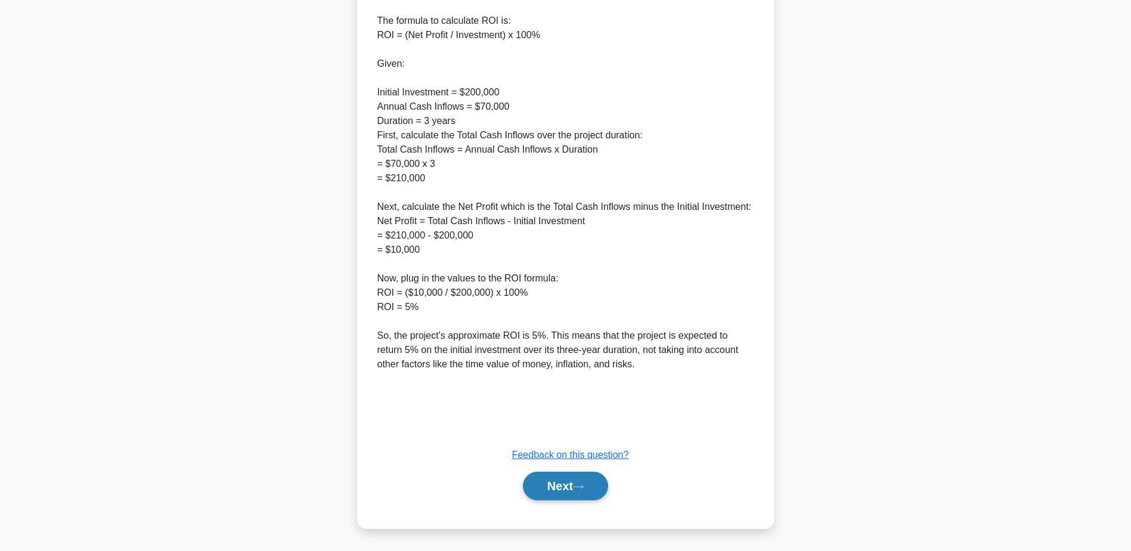
click at [565, 479] on button "Next" at bounding box center [565, 486] width 85 height 29
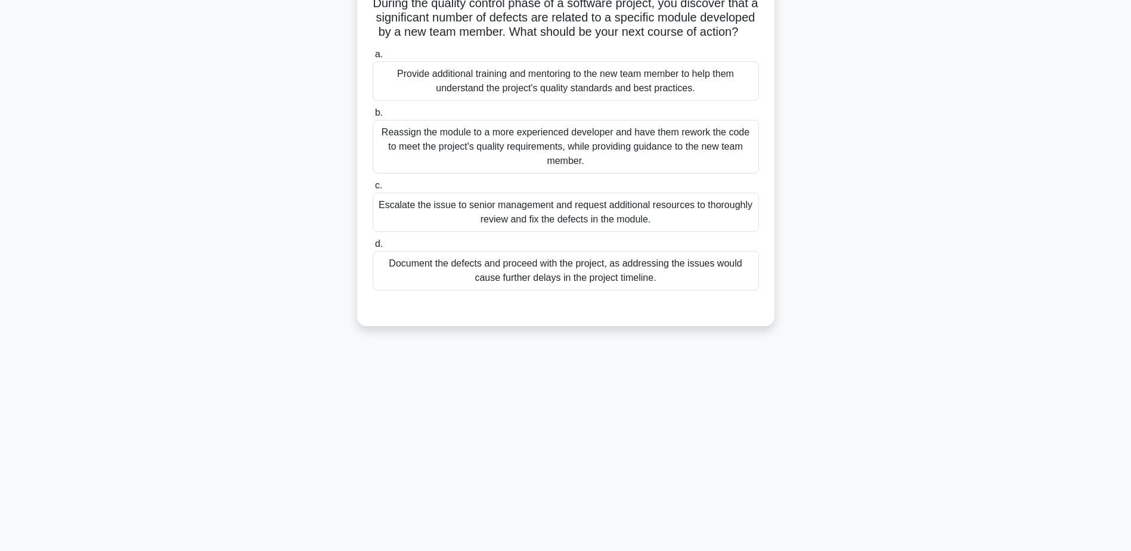
scroll to position [0, 0]
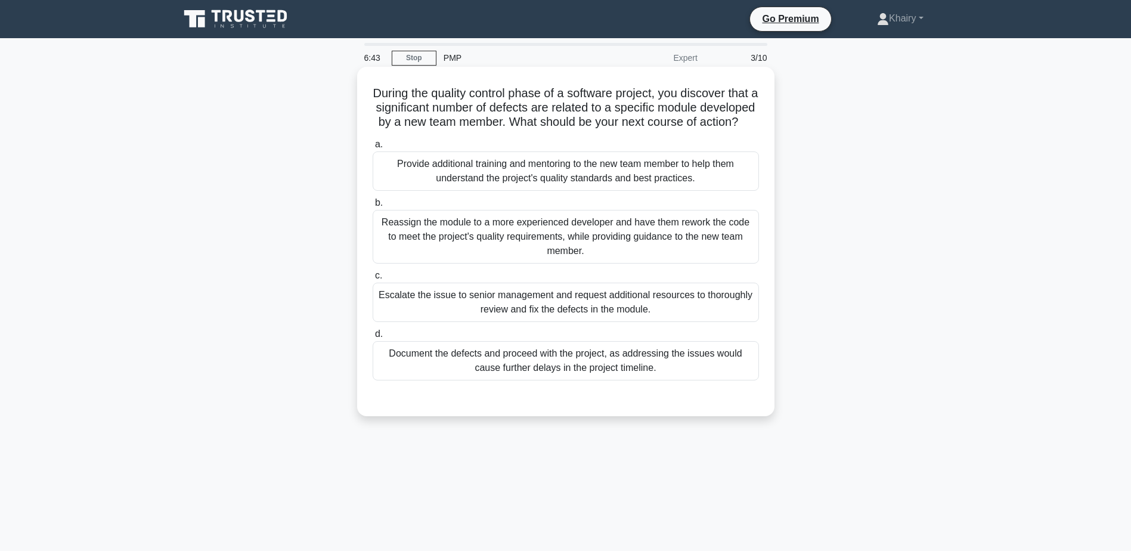
drag, startPoint x: 370, startPoint y: 91, endPoint x: 671, endPoint y: 143, distance: 305.7
click at [671, 143] on div "During the quality control phase of a software project, you discover that a sig…" at bounding box center [566, 242] width 408 height 340
copy h5 "During the quality control phase of a software project, you discover that a sig…"
click at [538, 184] on div "Provide additional training and mentoring to the new team member to help them u…" at bounding box center [566, 170] width 386 height 39
click at [373, 148] on input "a. Provide additional training and mentoring to the new team member to help the…" at bounding box center [373, 145] width 0 height 8
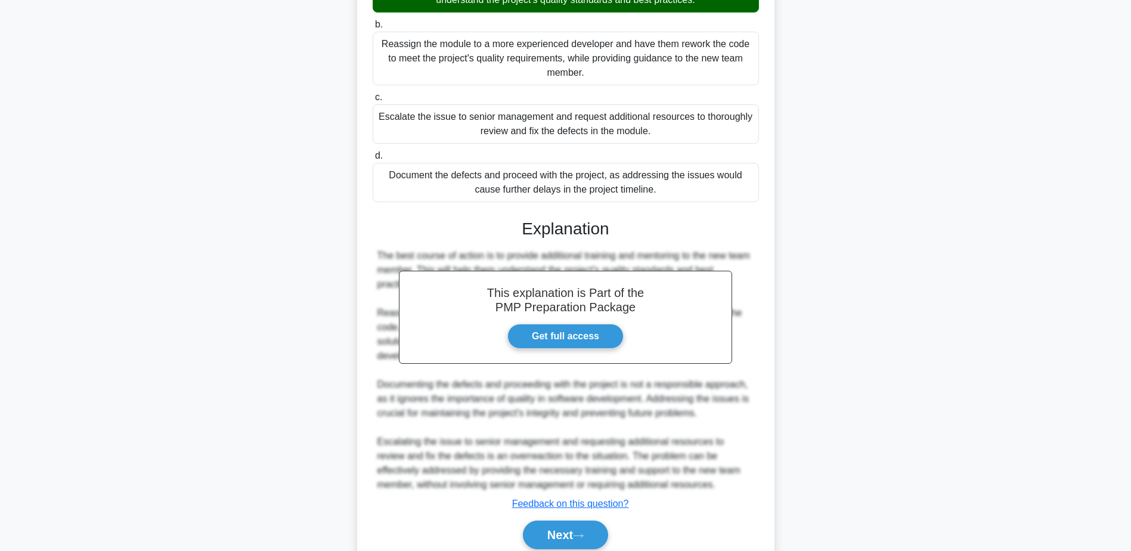
scroll to position [242, 0]
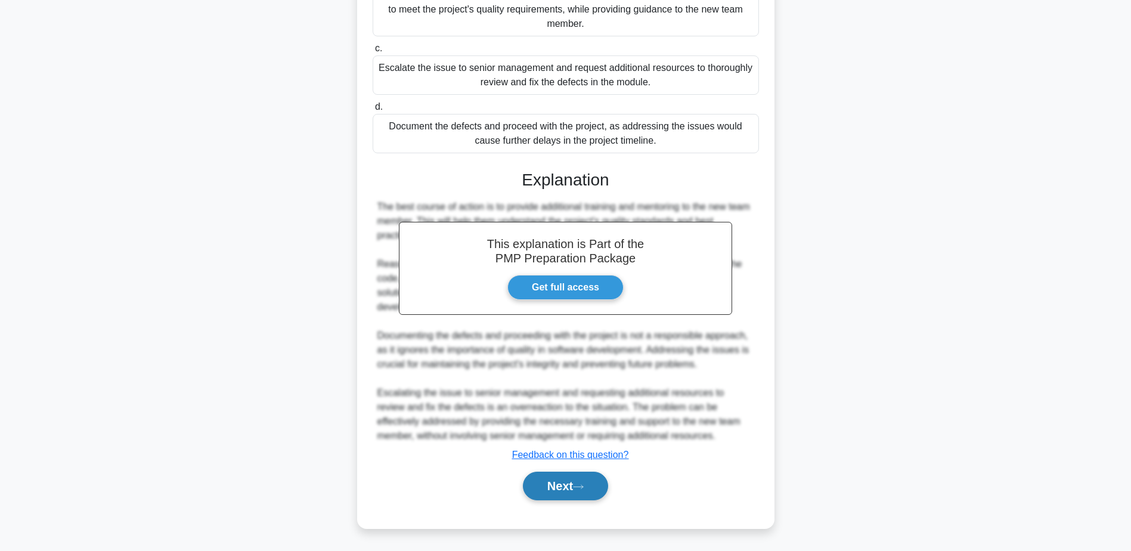
click at [566, 482] on button "Next" at bounding box center [565, 486] width 85 height 29
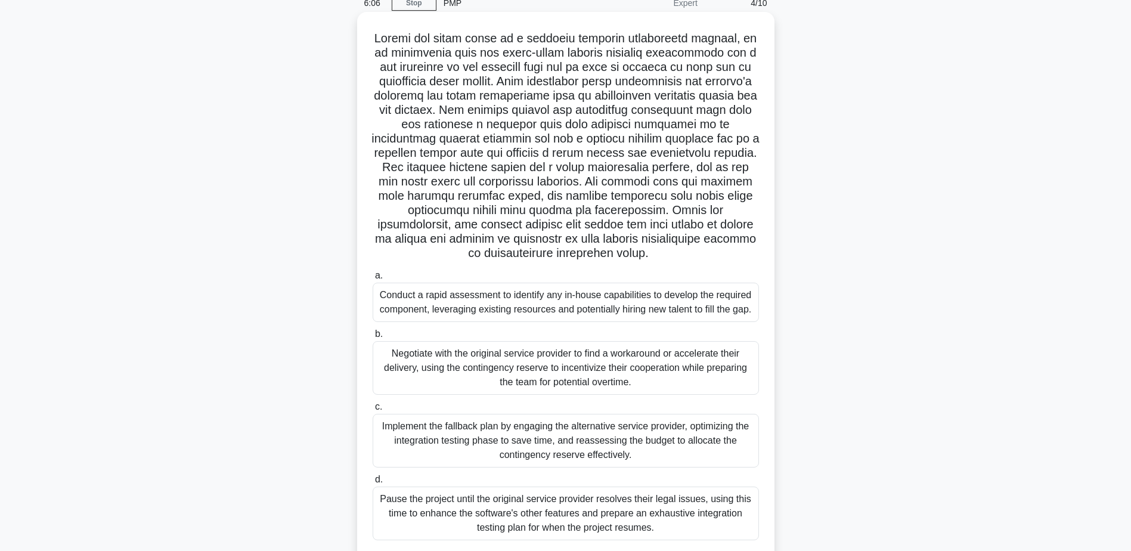
scroll to position [0, 0]
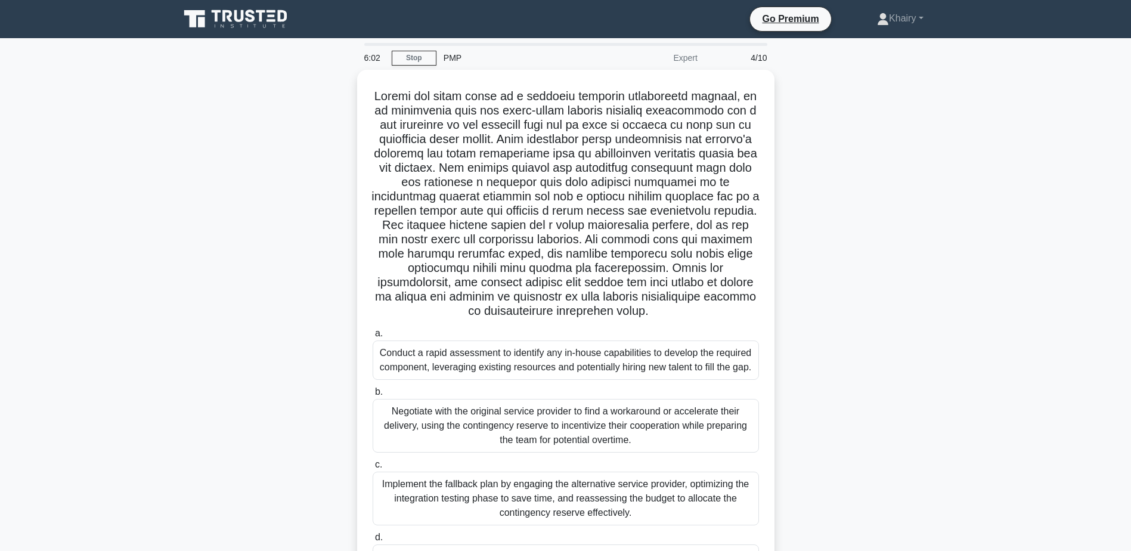
drag, startPoint x: 373, startPoint y: 88, endPoint x: 800, endPoint y: 314, distance: 483.6
click at [800, 314] on div ".spinner_0XTQ{transform-origin:center;animation:spinner_y6GP .75s linear infini…" at bounding box center [565, 359] width 787 height 578
copy h5 "During the final phase of a critical software development project, it is discov…"
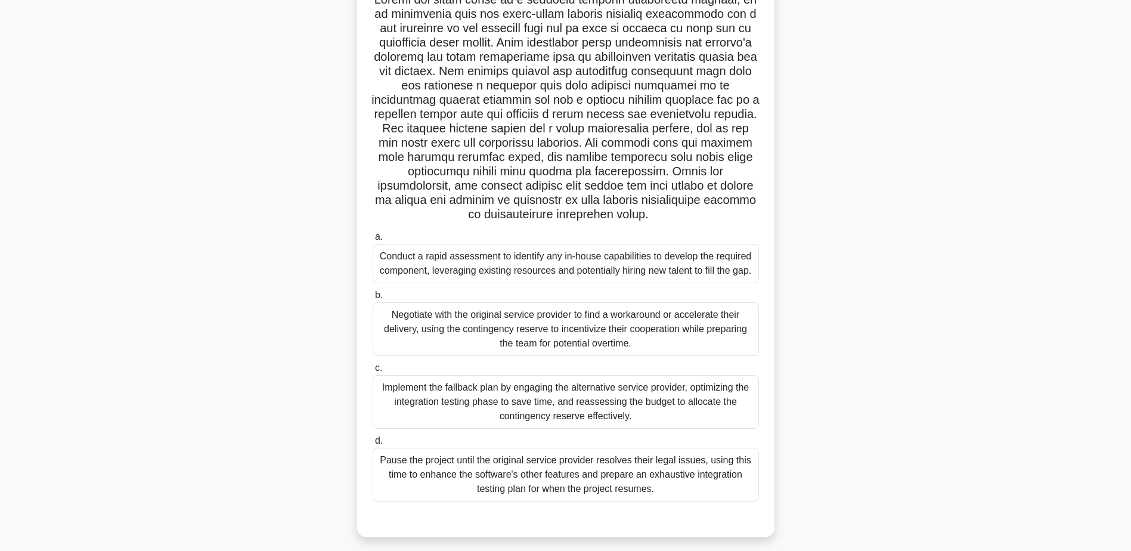
scroll to position [103, 0]
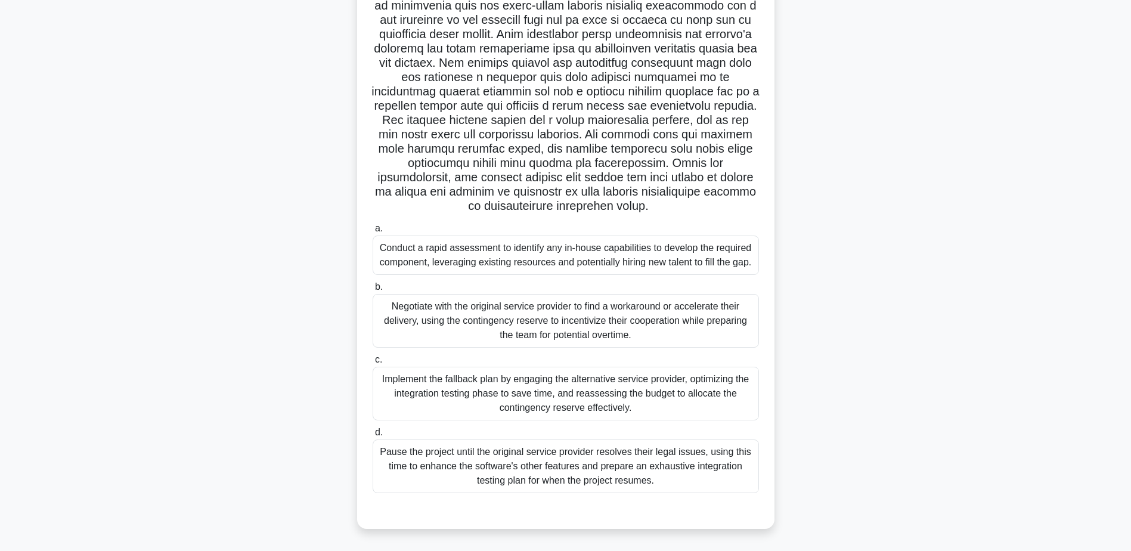
click at [618, 407] on div "Implement the fallback plan by engaging the alternative service provider, optim…" at bounding box center [566, 394] width 386 height 54
click at [373, 364] on input "c. Implement the fallback plan by engaging the alternative service provider, op…" at bounding box center [373, 360] width 0 height 8
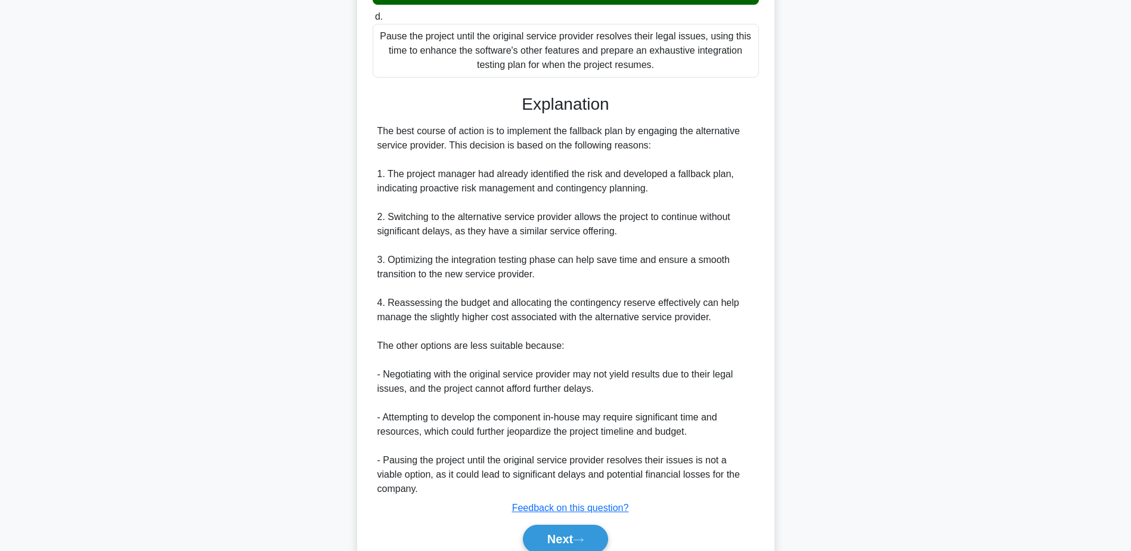
scroll to position [571, 0]
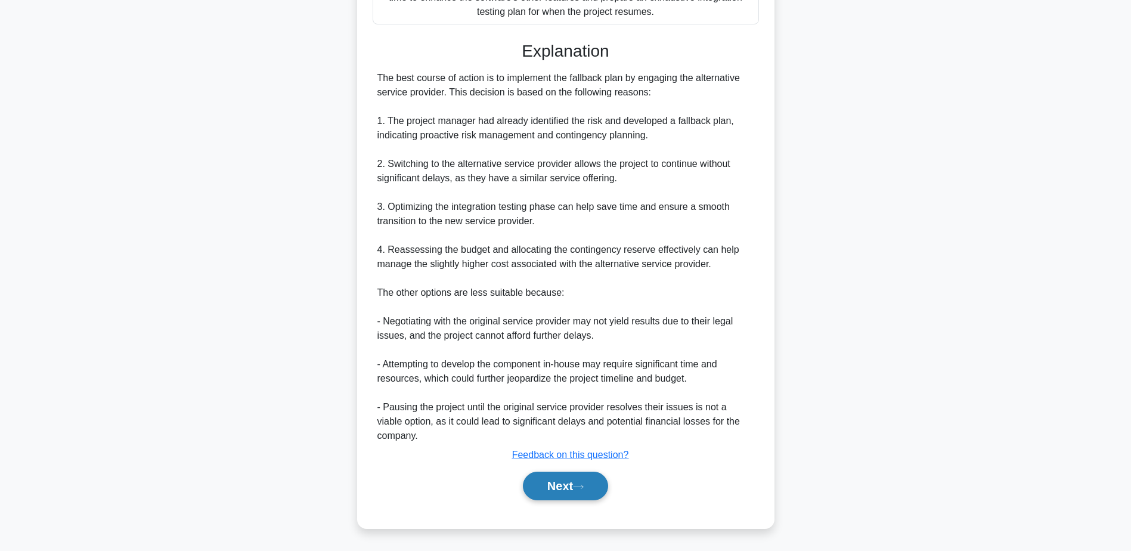
click at [560, 482] on button "Next" at bounding box center [565, 486] width 85 height 29
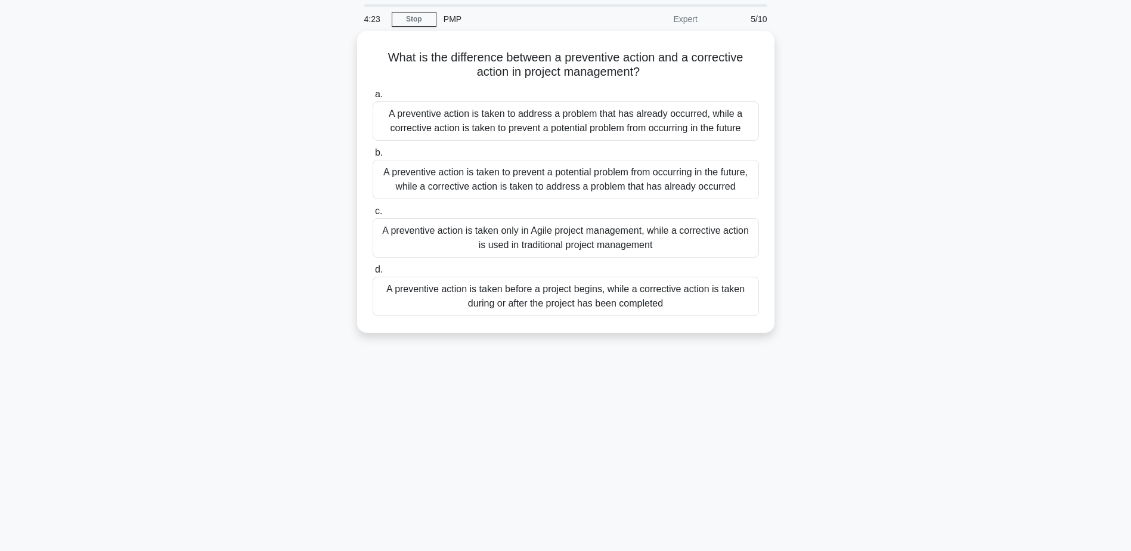
scroll to position [0, 0]
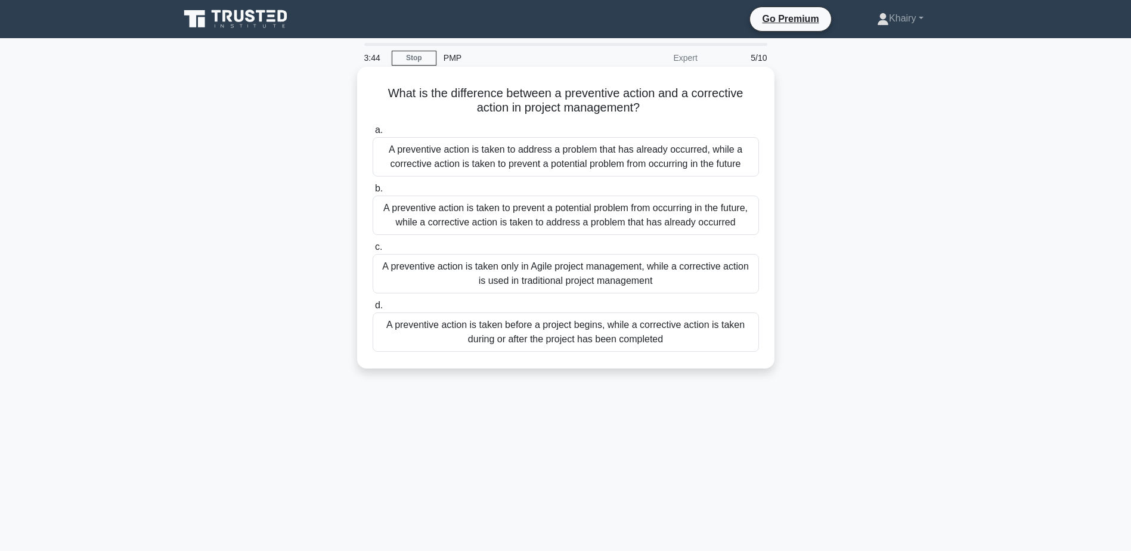
click at [478, 224] on div "A preventive action is taken to prevent a potential problem from occurring in t…" at bounding box center [566, 215] width 386 height 39
click at [373, 193] on input "b. A preventive action is taken to prevent a potential problem from occurring i…" at bounding box center [373, 189] width 0 height 8
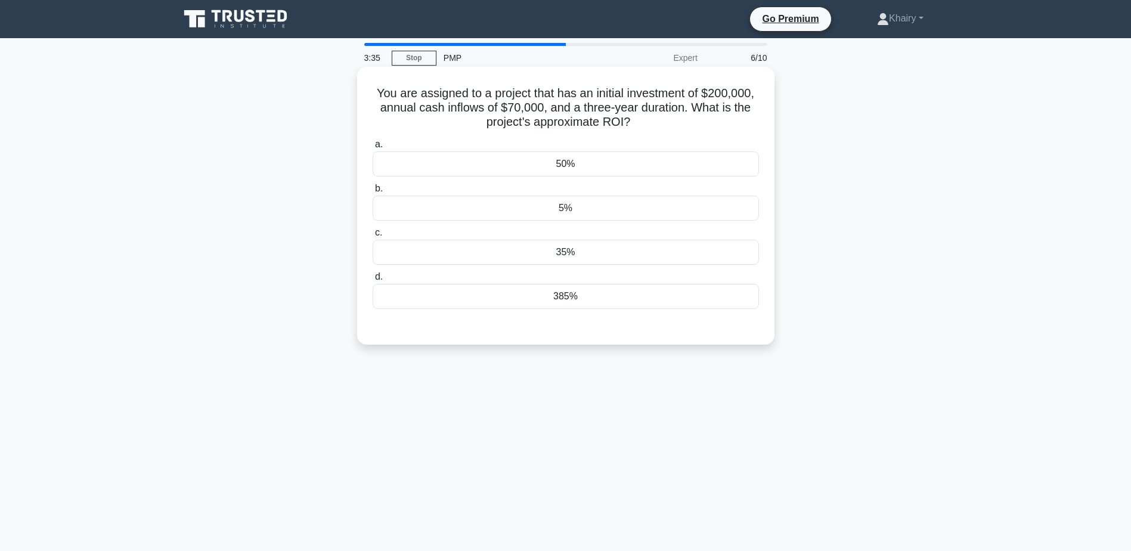
drag, startPoint x: 373, startPoint y: 90, endPoint x: 661, endPoint y: 116, distance: 289.2
click at [661, 116] on h5 "You are assigned to a project that has an initial investment of $200,000, annua…" at bounding box center [565, 108] width 389 height 44
copy h5 "You are assigned to a project that has an initial investment of $200,000, annua…"
click at [560, 208] on div "5%" at bounding box center [566, 208] width 386 height 25
click at [373, 193] on input "b. 5%" at bounding box center [373, 189] width 0 height 8
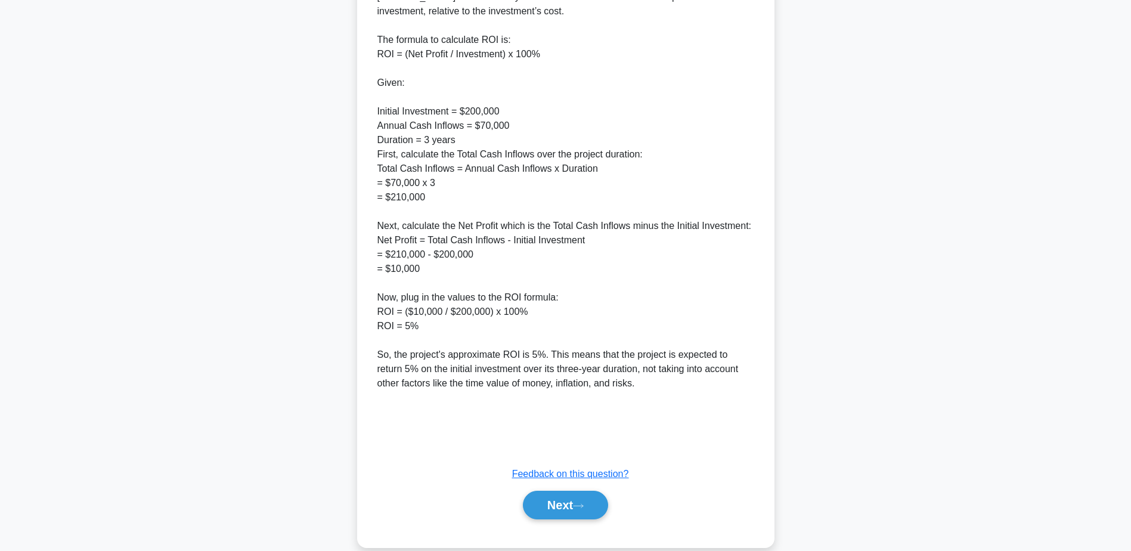
scroll to position [414, 0]
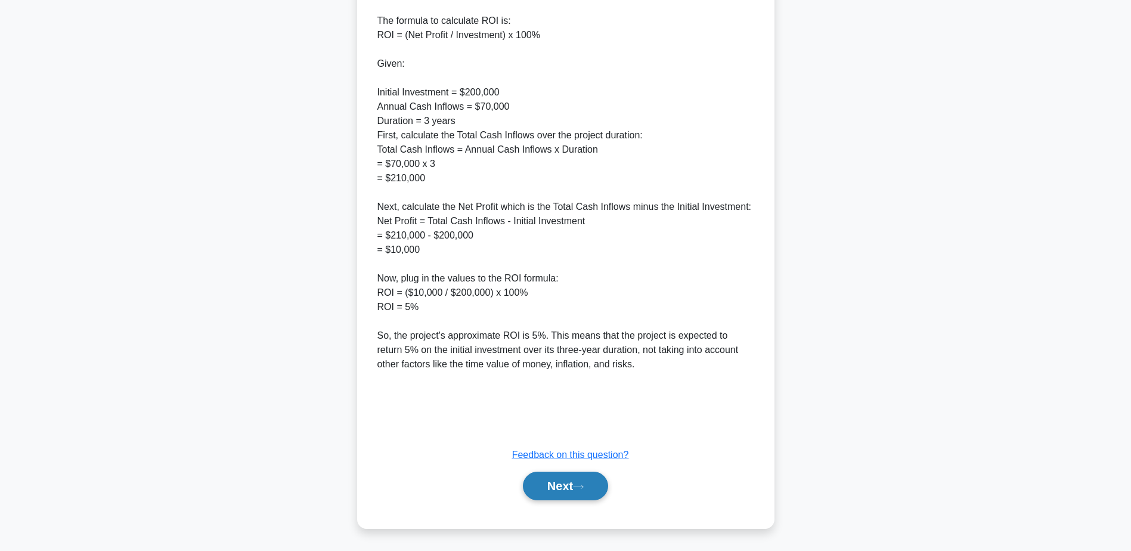
click at [581, 480] on button "Next" at bounding box center [565, 486] width 85 height 29
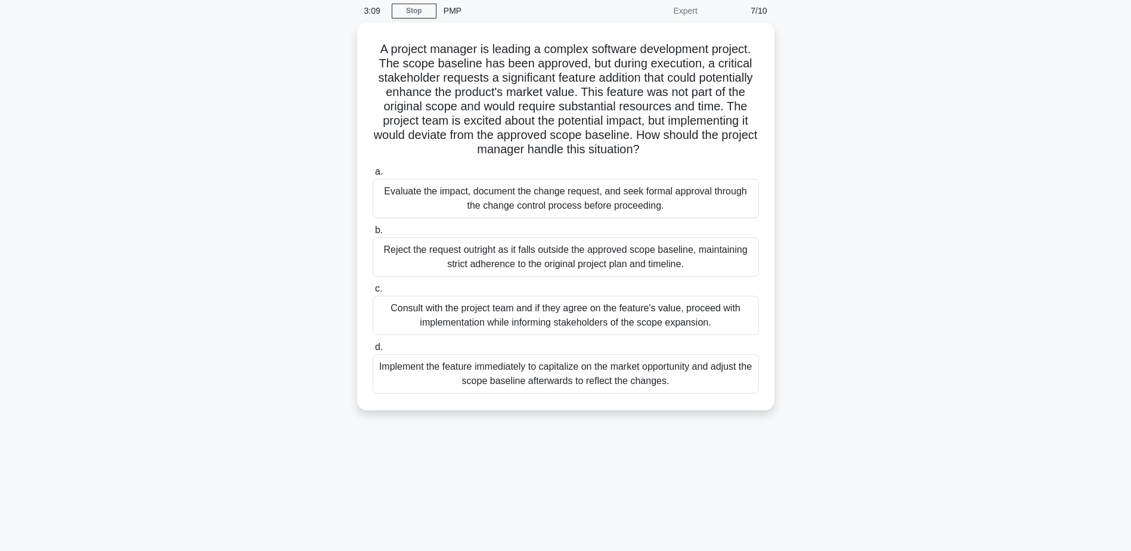
scroll to position [0, 0]
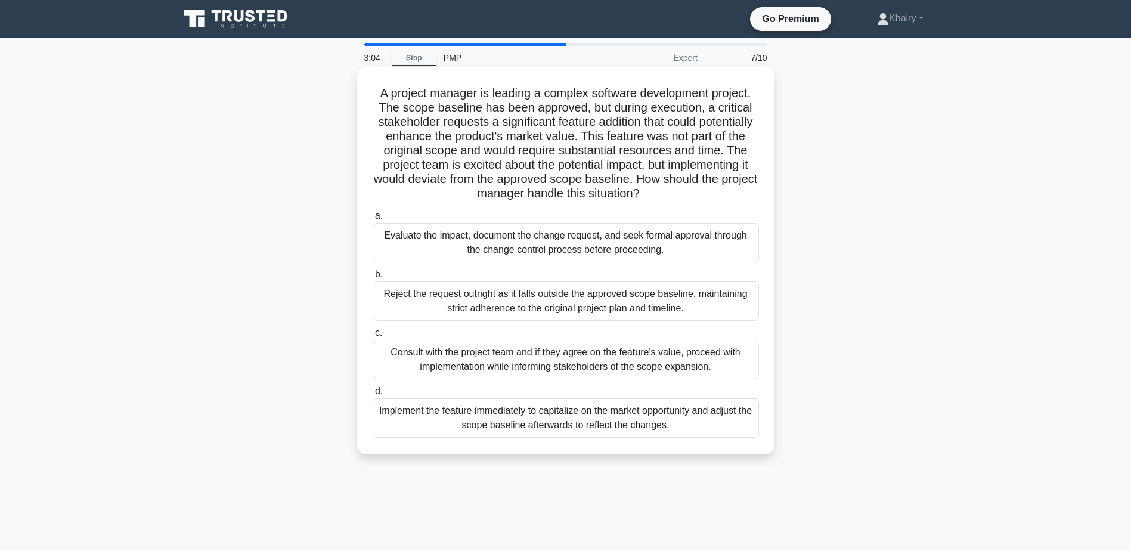
drag, startPoint x: 373, startPoint y: 89, endPoint x: 758, endPoint y: 191, distance: 398.5
click at [758, 191] on h5 "A project manager is leading a complex software development project. The scope …" at bounding box center [565, 144] width 389 height 116
copy h5 "A project manager is leading a complex software development project. The scope …"
click at [700, 245] on div "Evaluate the impact, document the change request, and seek formal approval thro…" at bounding box center [566, 242] width 386 height 39
click at [373, 220] on input "a. Evaluate the impact, document the change request, and seek formal approval t…" at bounding box center [373, 216] width 0 height 8
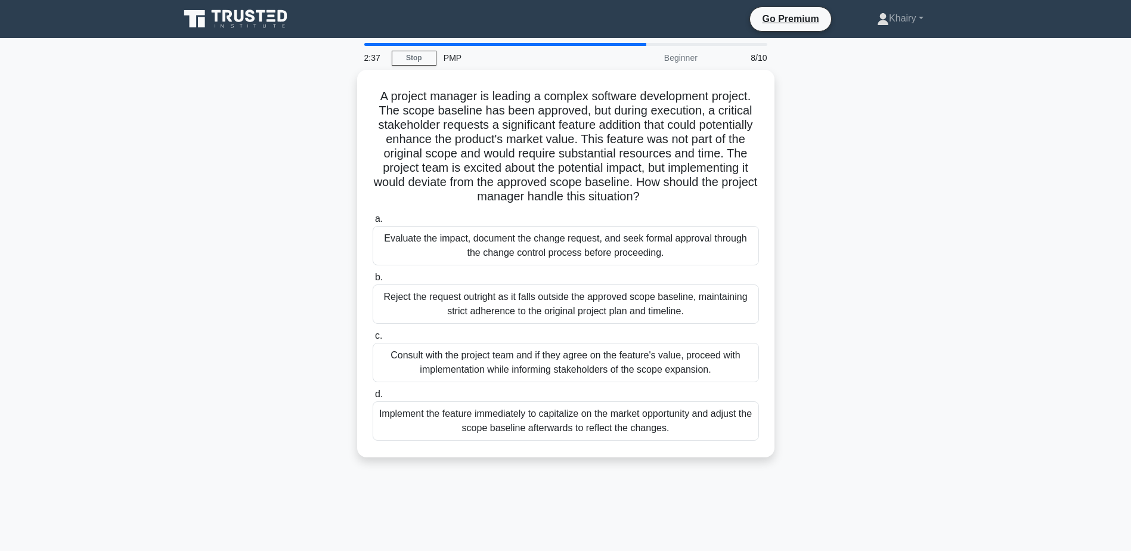
click at [700, 245] on div "Evaluate the impact, document the change request, and seek formal approval thro…" at bounding box center [566, 245] width 386 height 39
click at [373, 223] on input "a. Evaluate the impact, document the change request, and seek formal approval t…" at bounding box center [373, 219] width 0 height 8
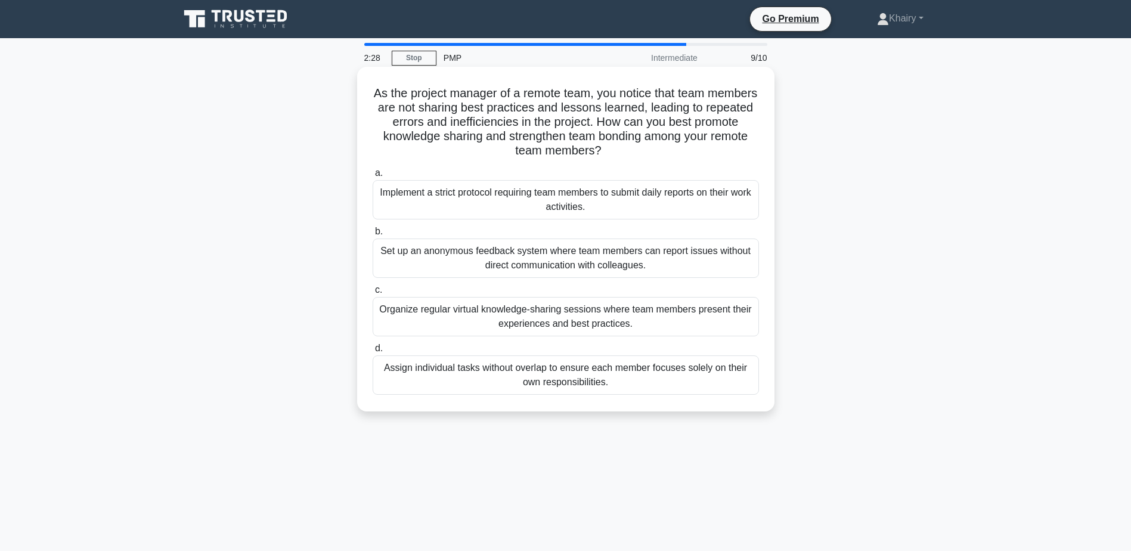
drag, startPoint x: 384, startPoint y: 90, endPoint x: 682, endPoint y: 145, distance: 302.7
click at [682, 145] on h5 "As the project manager of a remote team, you notice that team members are not s…" at bounding box center [565, 122] width 389 height 73
copy h5 "As the project manager of a remote team, you notice that team members are not s…"
click at [721, 326] on div "Organize regular virtual knowledge-sharing sessions where team members present …" at bounding box center [566, 316] width 386 height 39
click at [373, 294] on input "c. Organize regular virtual knowledge-sharing sessions where team members prese…" at bounding box center [373, 290] width 0 height 8
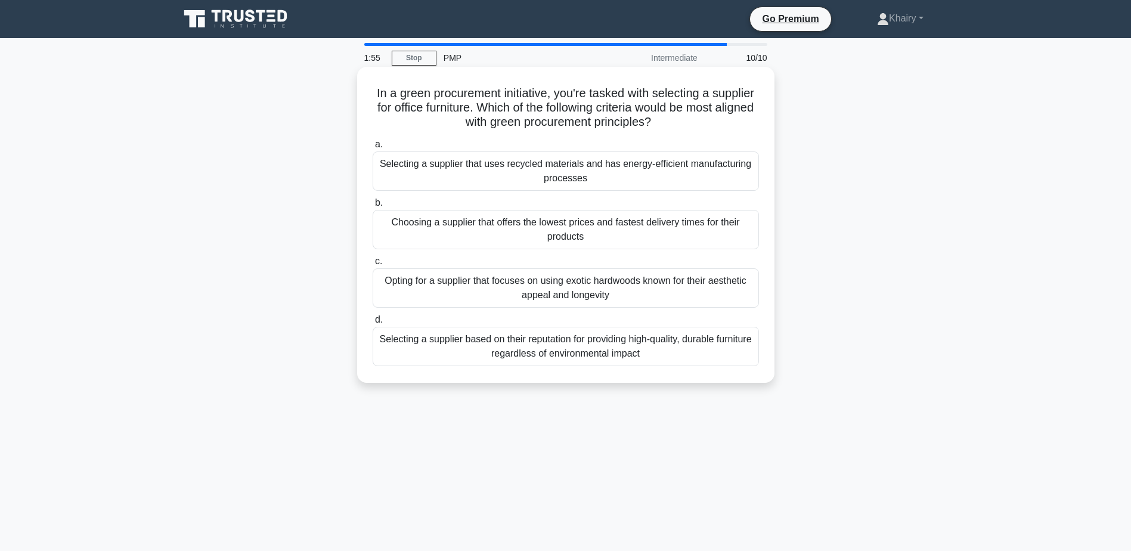
drag, startPoint x: 394, startPoint y: 87, endPoint x: 757, endPoint y: 120, distance: 364.7
click at [757, 120] on h5 "In a green procurement initiative, you're tasked with selecting a supplier for …" at bounding box center [565, 108] width 389 height 44
copy h5 "In a green procurement initiative, you're tasked with selecting a supplier for …"
click at [565, 181] on div "Selecting a supplier that uses recycled materials and has energy-efficient manu…" at bounding box center [566, 170] width 386 height 39
click at [373, 148] on input "a. Selecting a supplier that uses recycled materials and has energy-efficient m…" at bounding box center [373, 145] width 0 height 8
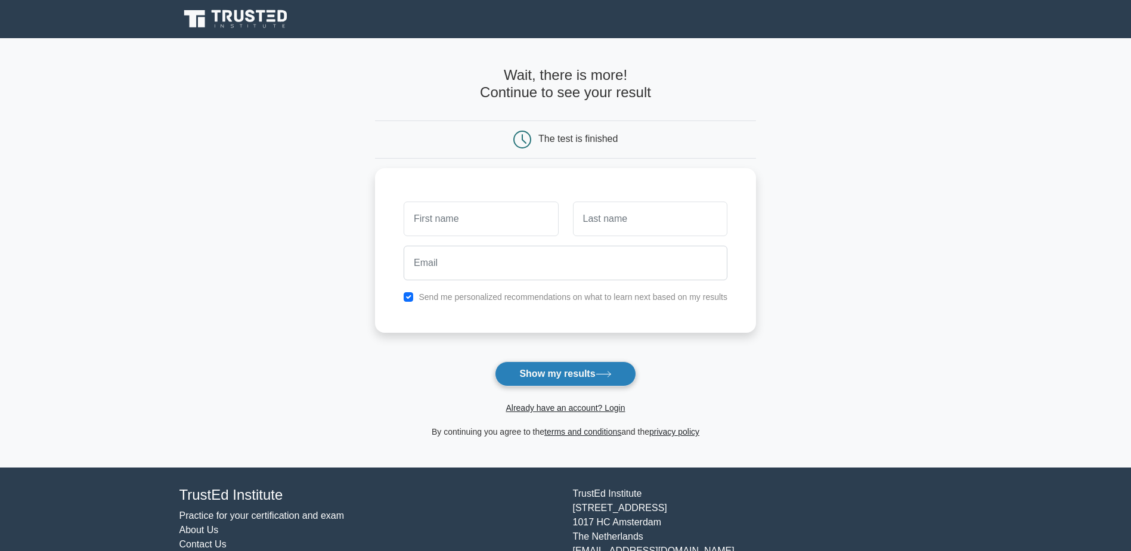
scroll to position [49, 0]
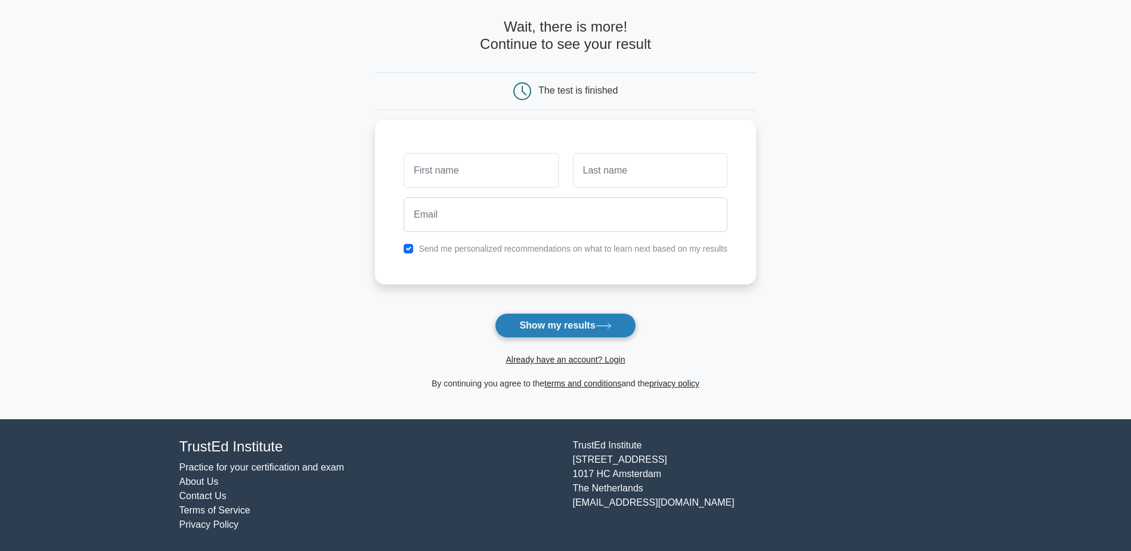
click at [547, 326] on button "Show my results" at bounding box center [565, 325] width 141 height 25
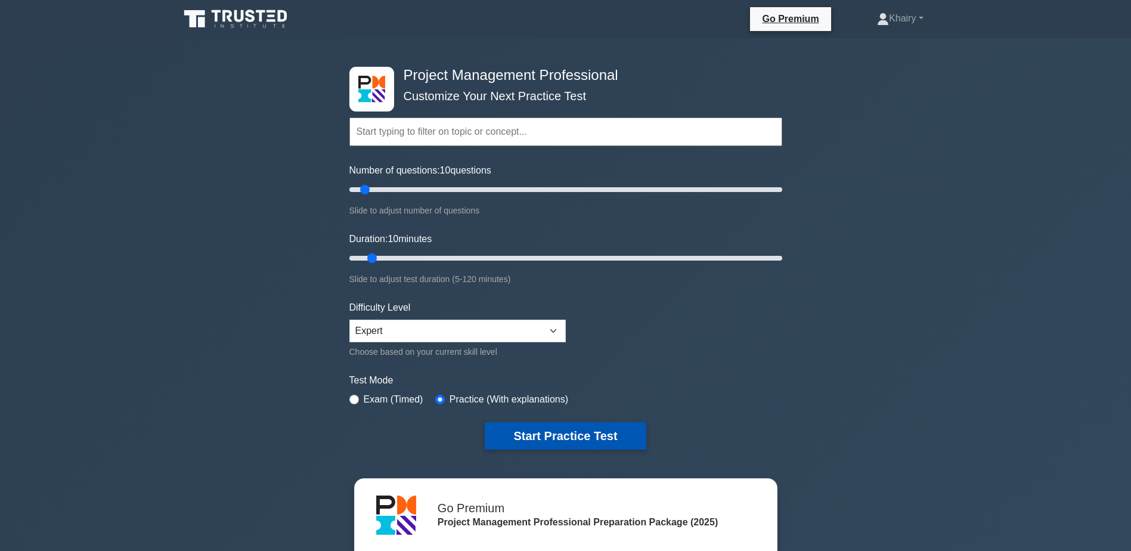
click at [571, 434] on button "Start Practice Test" at bounding box center [565, 435] width 161 height 27
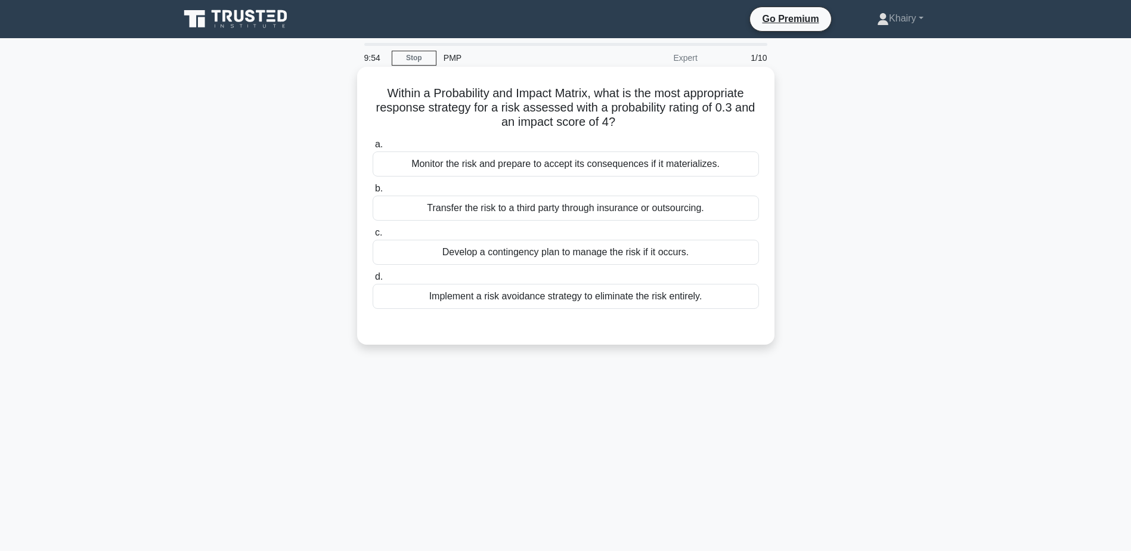
drag, startPoint x: 378, startPoint y: 89, endPoint x: 726, endPoint y: 123, distance: 349.4
click at [726, 123] on h5 "Within a Probability and Impact Matrix, what is the most appropriate response s…" at bounding box center [565, 108] width 389 height 44
copy h5 "Within a Probability and Impact Matrix, what is the most appropriate response s…"
click at [530, 252] on div "Develop a contingency plan to manage the risk if it occurs." at bounding box center [566, 252] width 386 height 25
click at [373, 237] on input "c. Develop a contingency plan to manage the risk if it occurs." at bounding box center [373, 233] width 0 height 8
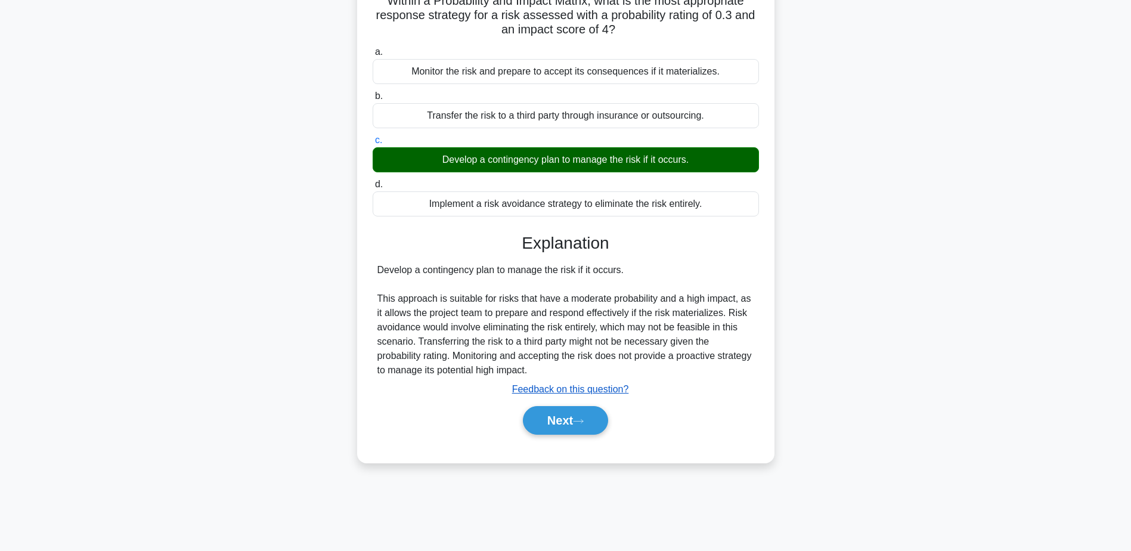
scroll to position [93, 0]
click at [554, 416] on button "Next" at bounding box center [565, 419] width 85 height 29
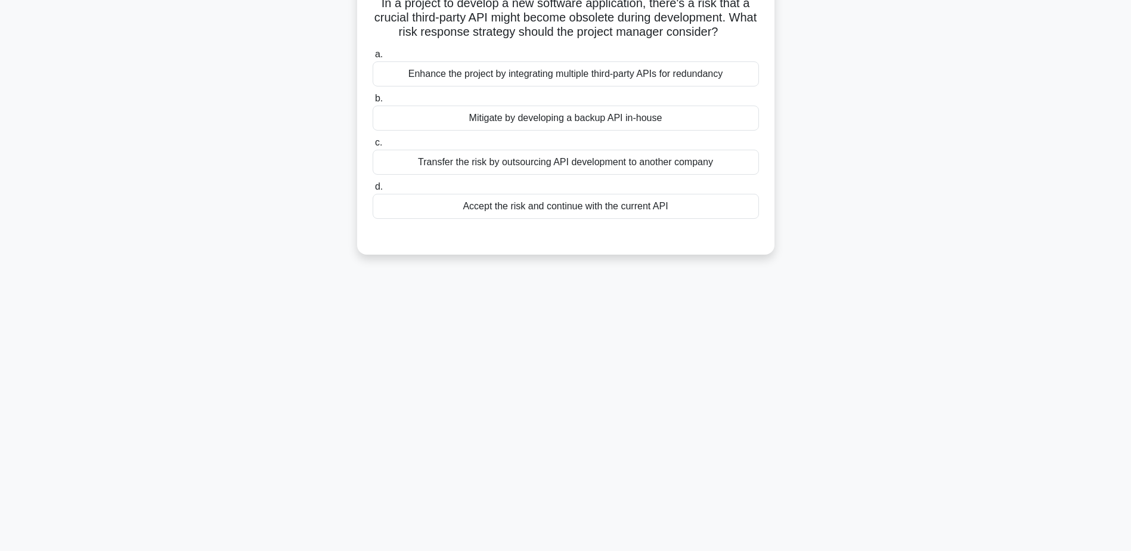
scroll to position [0, 0]
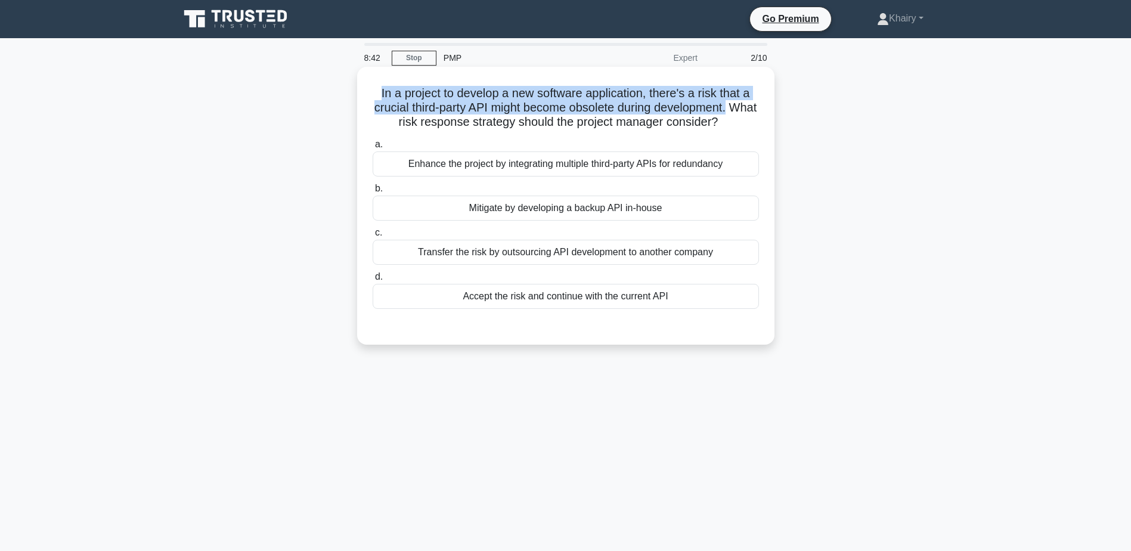
drag, startPoint x: 373, startPoint y: 88, endPoint x: 751, endPoint y: 114, distance: 379.6
click at [751, 114] on h5 "In a project to develop a new software application, there's a risk that a cruci…" at bounding box center [565, 108] width 389 height 44
click at [359, 91] on div "In a project to develop a new software application, there's a risk that a cruci…" at bounding box center [565, 206] width 417 height 278
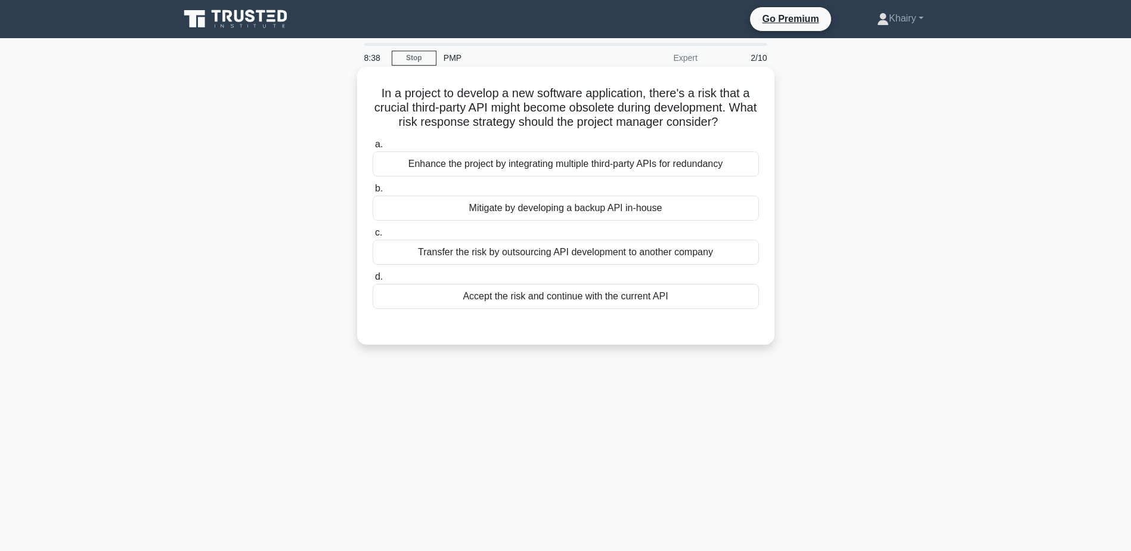
drag, startPoint x: 373, startPoint y: 85, endPoint x: 767, endPoint y: 123, distance: 395.5
click at [767, 123] on div "In a project to develop a new software application, there's a risk that a cruci…" at bounding box center [566, 206] width 408 height 268
copy h5 "In a project to develop a new software application, there's a risk that a cruci…"
click at [568, 208] on div "Mitigate by developing a backup API in-house" at bounding box center [566, 208] width 386 height 25
click at [373, 193] on input "b. Mitigate by developing a backup API in-house" at bounding box center [373, 189] width 0 height 8
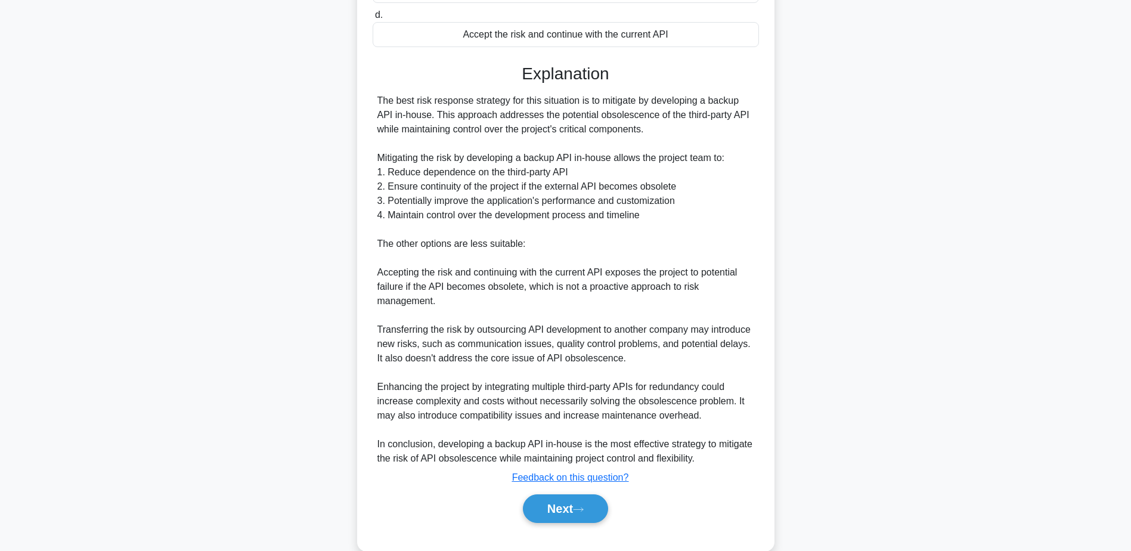
scroll to position [285, 0]
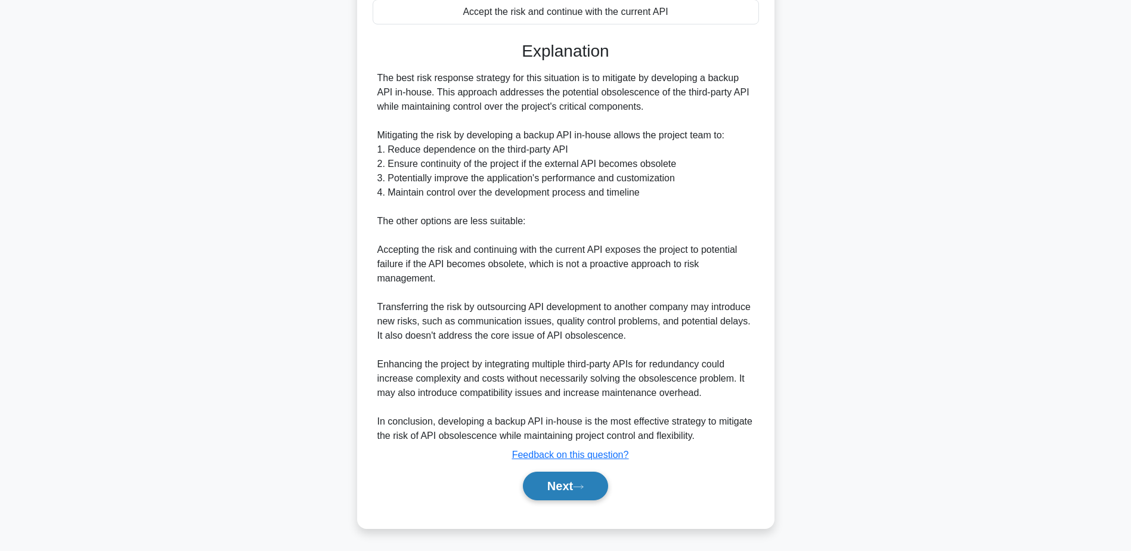
click at [563, 481] on button "Next" at bounding box center [565, 486] width 85 height 29
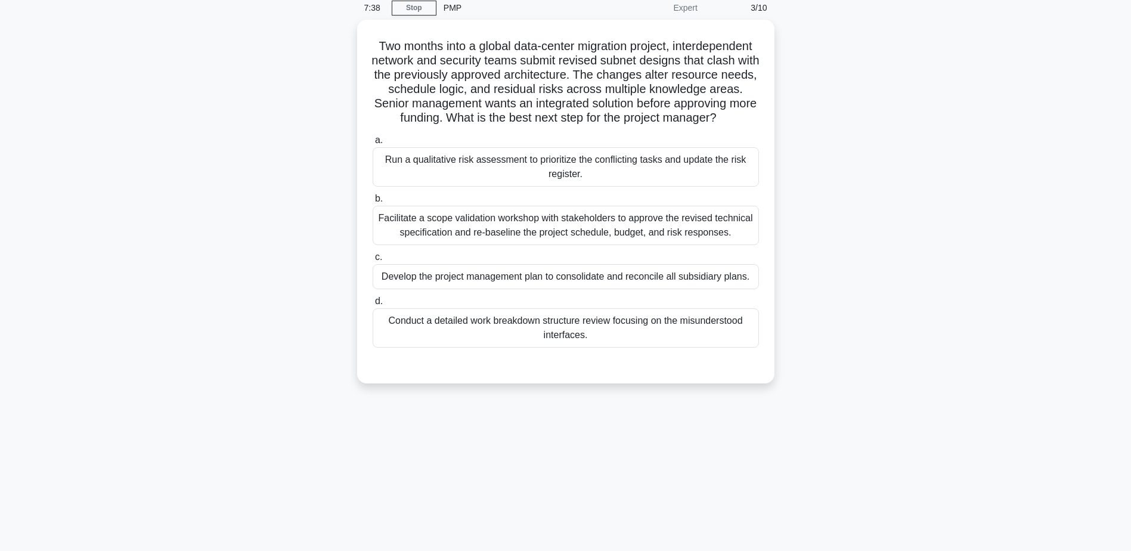
scroll to position [0, 0]
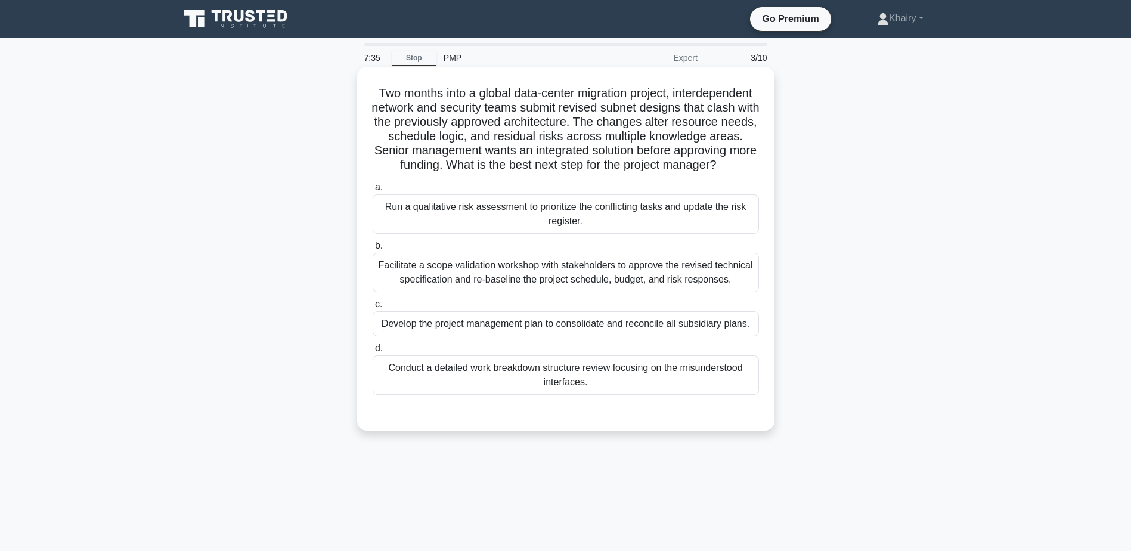
drag, startPoint x: 406, startPoint y: 85, endPoint x: 666, endPoint y: 189, distance: 279.9
click at [666, 189] on div "Two months into a global data-center migration project, interdependent network …" at bounding box center [566, 249] width 408 height 354
copy h5 "Two months into a global data-center migration project, interdependent network …"
click at [740, 283] on div "Facilitate a scope validation workshop with stakeholders to approve the revised…" at bounding box center [566, 272] width 386 height 39
click at [373, 250] on input "b. Facilitate a scope validation workshop with stakeholders to approve the revi…" at bounding box center [373, 246] width 0 height 8
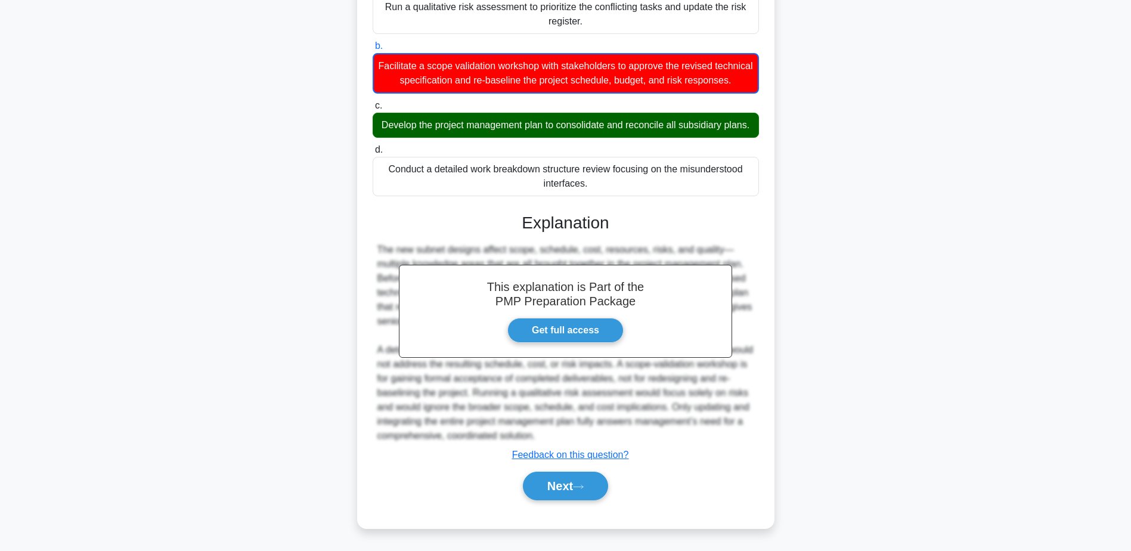
scroll to position [243, 0]
click at [568, 490] on button "Next" at bounding box center [565, 486] width 85 height 29
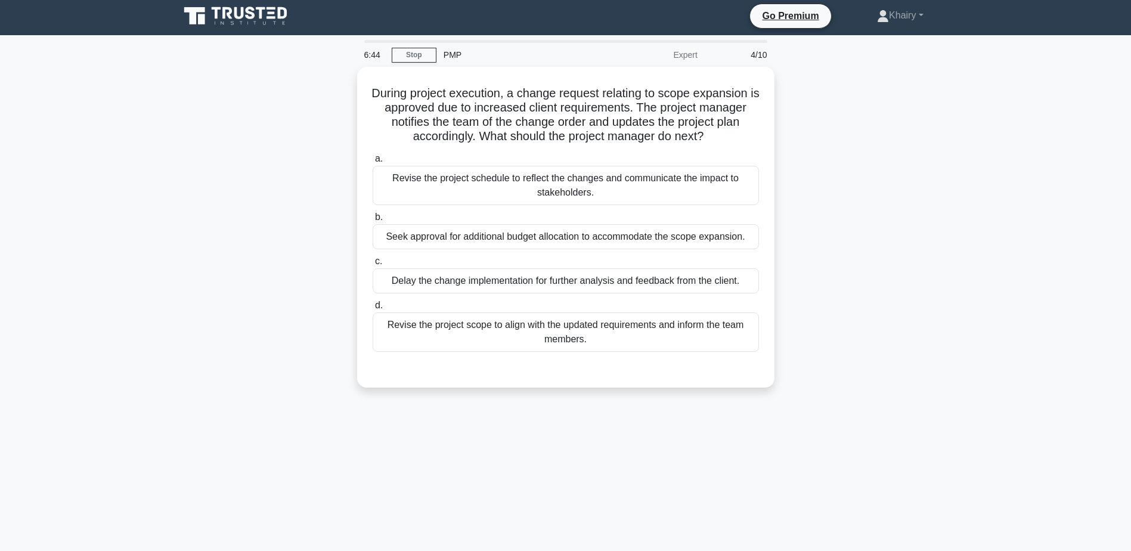
scroll to position [0, 0]
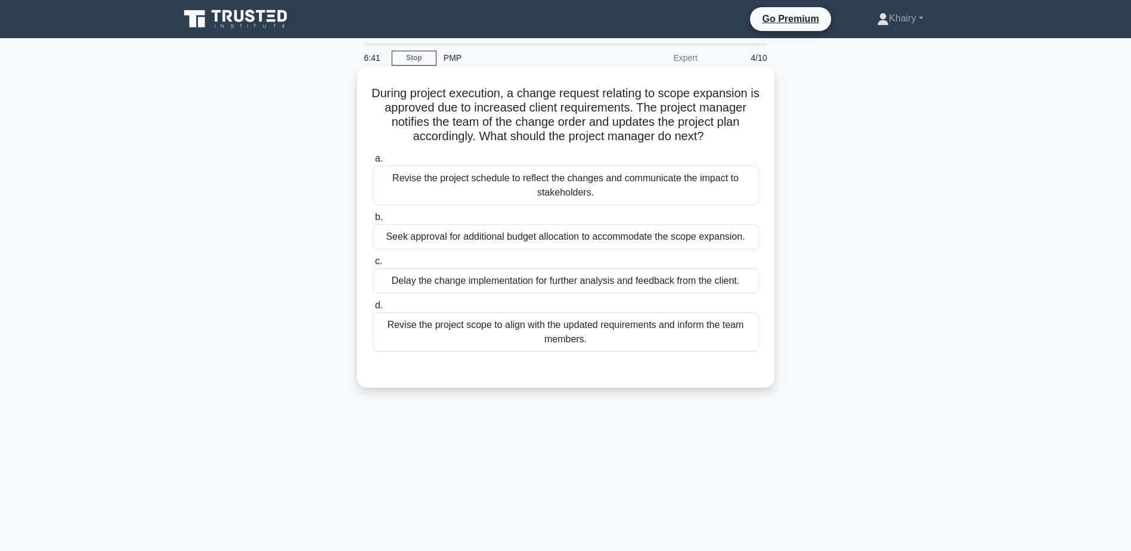
drag, startPoint x: 371, startPoint y: 93, endPoint x: 733, endPoint y: 138, distance: 364.8
click at [733, 138] on h5 "During project execution, a change request relating to scope expansion is appro…" at bounding box center [565, 115] width 389 height 58
copy h5 "During project execution, a change request relating to scope expansion is appro…"
click at [575, 327] on div "Revise the project scope to align with the updated requirements and inform the …" at bounding box center [566, 331] width 386 height 39
click at [373, 309] on input "d. Revise the project scope to align with the updated requirements and inform t…" at bounding box center [373, 306] width 0 height 8
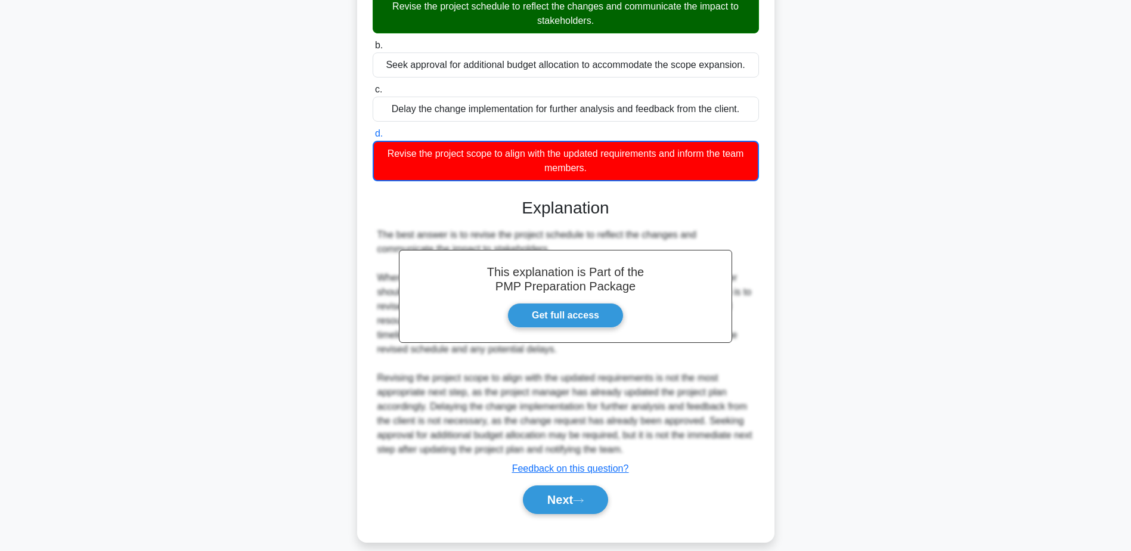
scroll to position [186, 0]
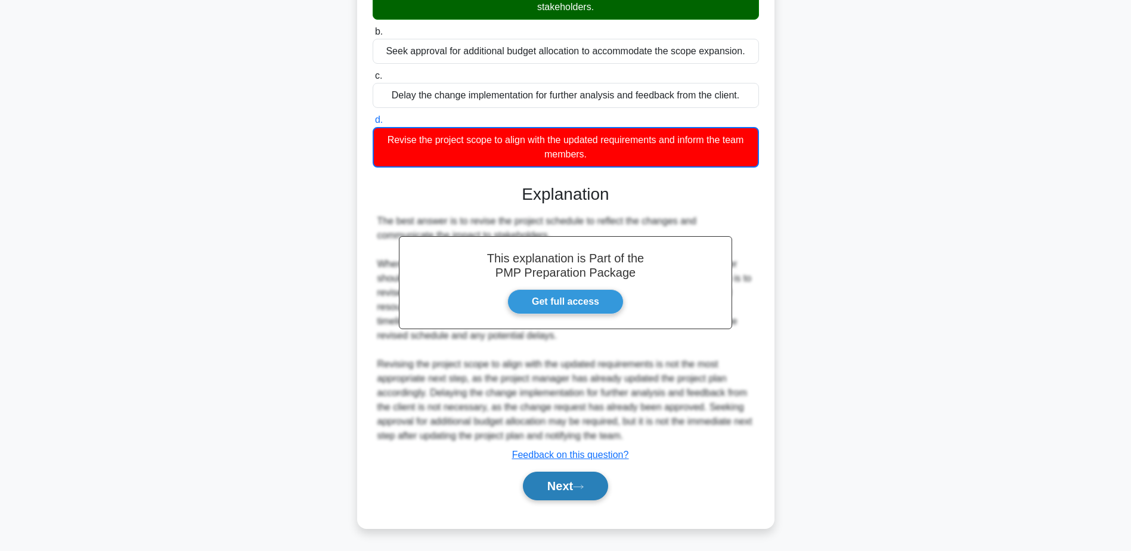
click at [562, 487] on button "Next" at bounding box center [565, 486] width 85 height 29
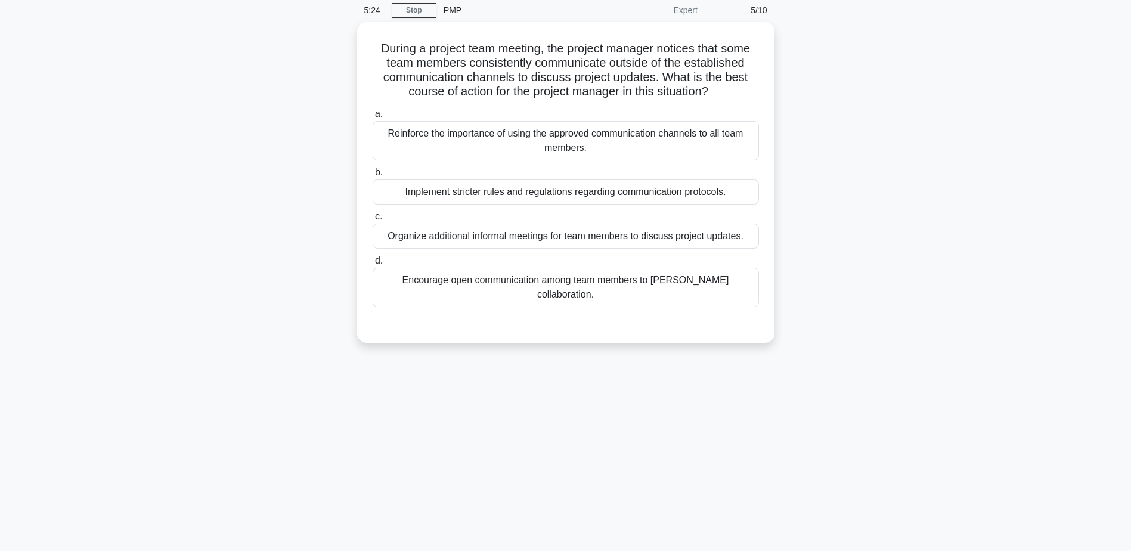
scroll to position [0, 0]
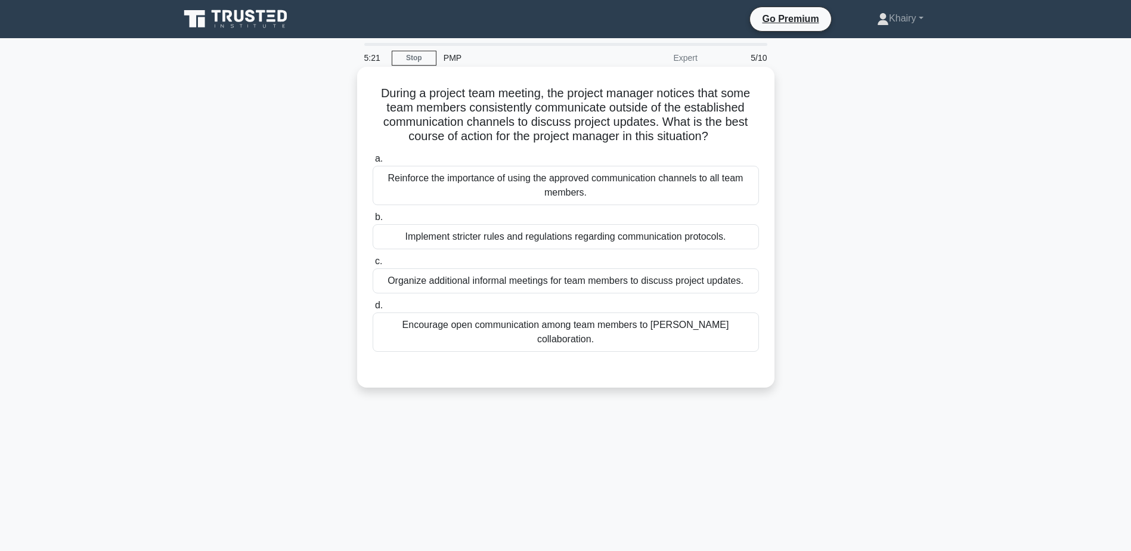
drag, startPoint x: 362, startPoint y: 83, endPoint x: 730, endPoint y: 137, distance: 372.3
click at [730, 137] on div "During a project team meeting, the project manager notices that some team membe…" at bounding box center [566, 227] width 408 height 311
copy h5 "During a project team meeting, the project manager notices that some team membe…"
click at [730, 326] on div "Encourage open communication among team members to foster collaboration." at bounding box center [566, 331] width 386 height 39
click at [373, 309] on input "d. Encourage open communication among team members to foster collaboration." at bounding box center [373, 306] width 0 height 8
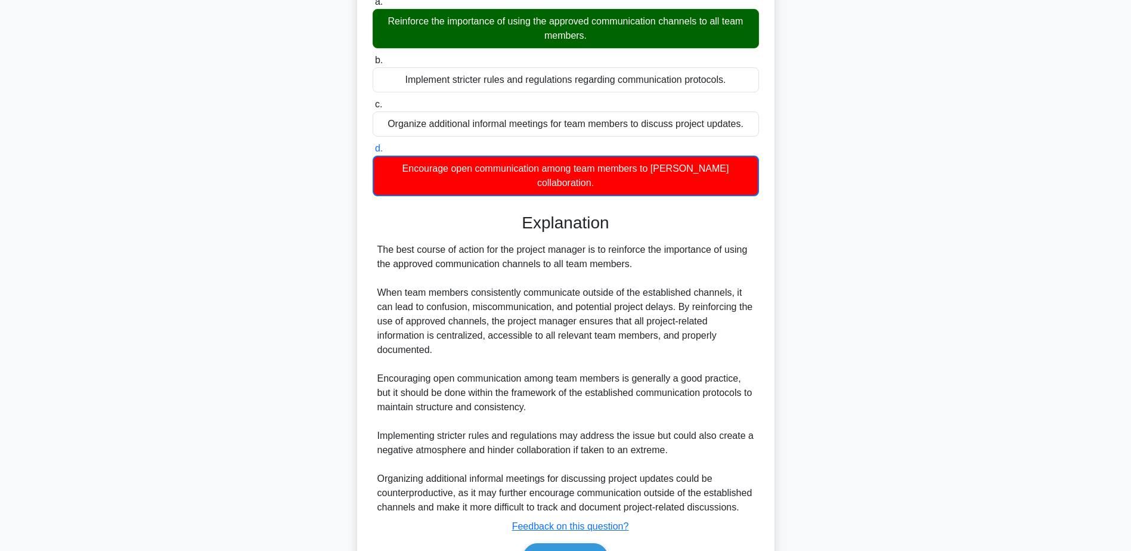
scroll to position [229, 0]
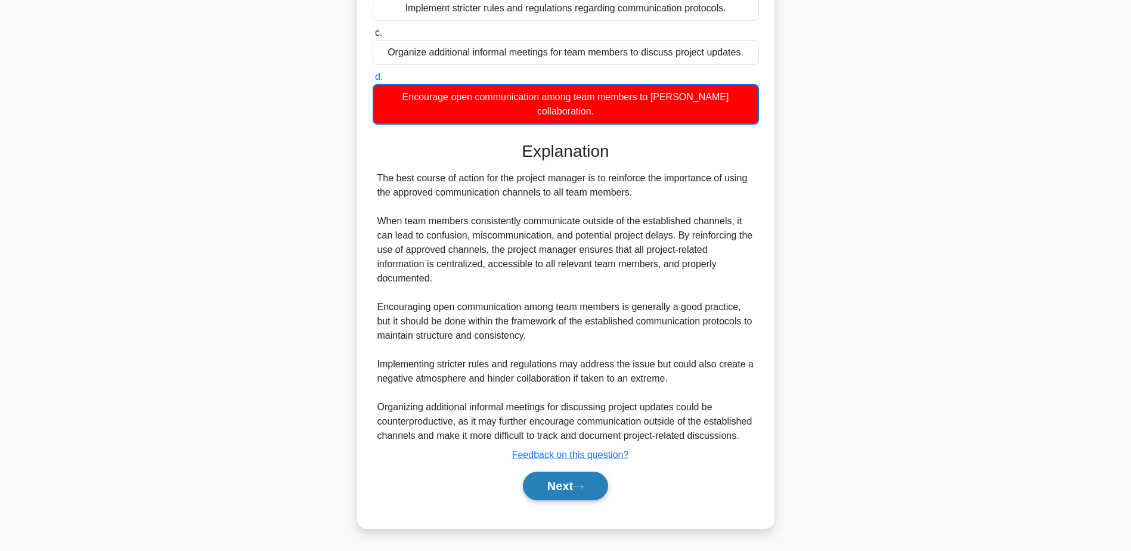
click at [575, 483] on button "Next" at bounding box center [565, 486] width 85 height 29
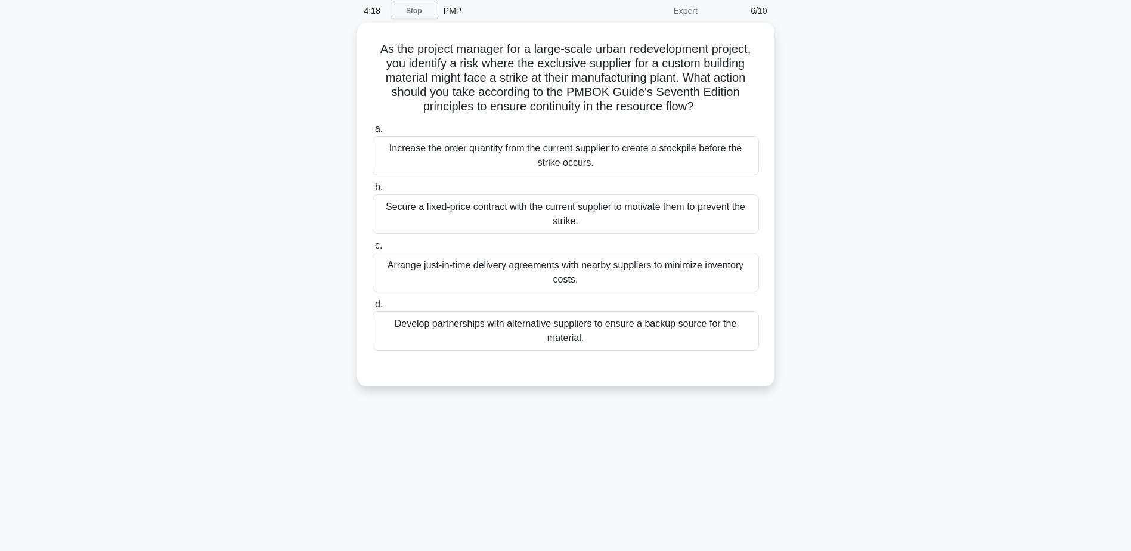
scroll to position [0, 0]
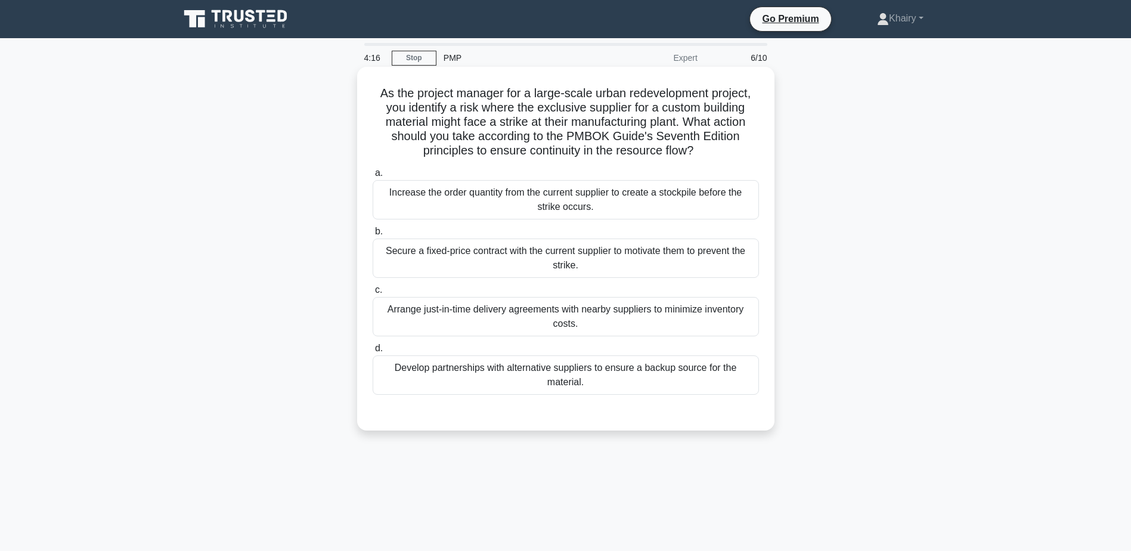
drag, startPoint x: 374, startPoint y: 91, endPoint x: 721, endPoint y: 154, distance: 352.6
click at [721, 154] on h5 "As the project manager for a large-scale urban redevelopment project, you ident…" at bounding box center [565, 122] width 389 height 73
copy h5 "As the project manager for a large-scale urban redevelopment project, you ident…"
click at [513, 373] on div "Develop partnerships with alternative suppliers to ensure a backup source for t…" at bounding box center [566, 374] width 386 height 39
click at [373, 352] on input "d. Develop partnerships with alternative suppliers to ensure a backup source fo…" at bounding box center [373, 349] width 0 height 8
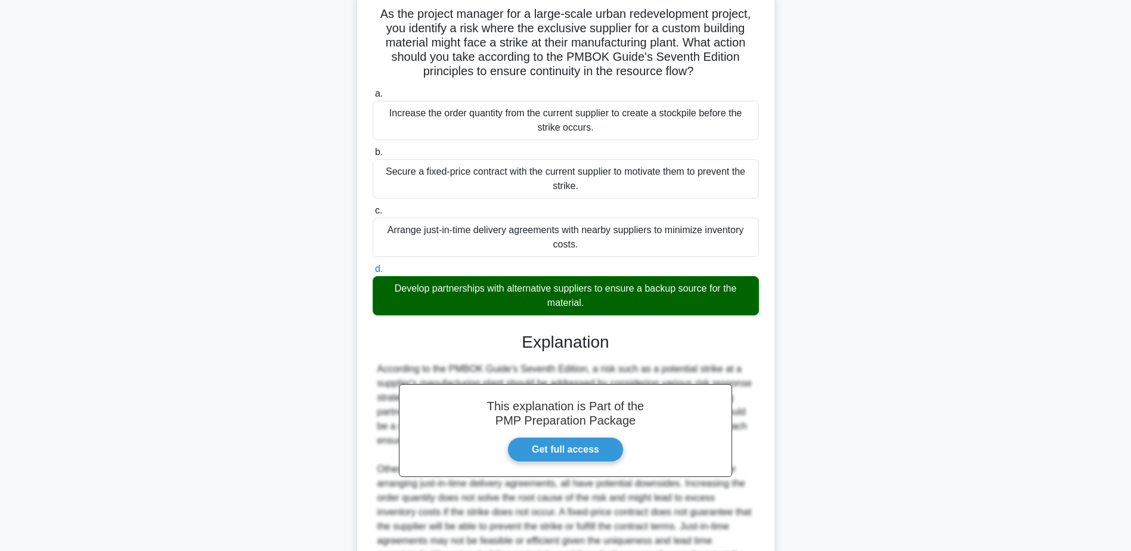
scroll to position [228, 0]
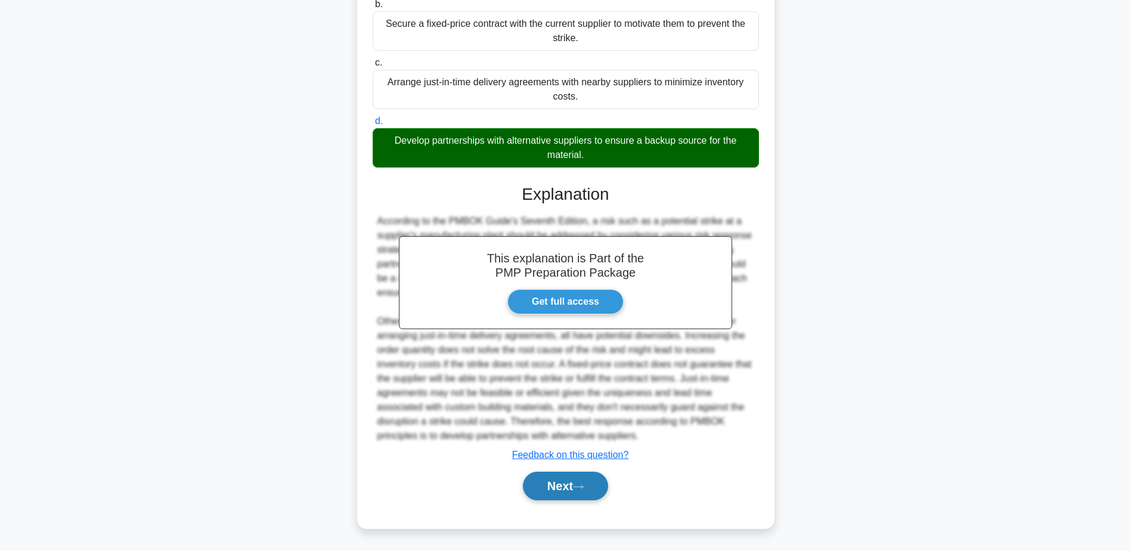
click at [560, 484] on button "Next" at bounding box center [565, 486] width 85 height 29
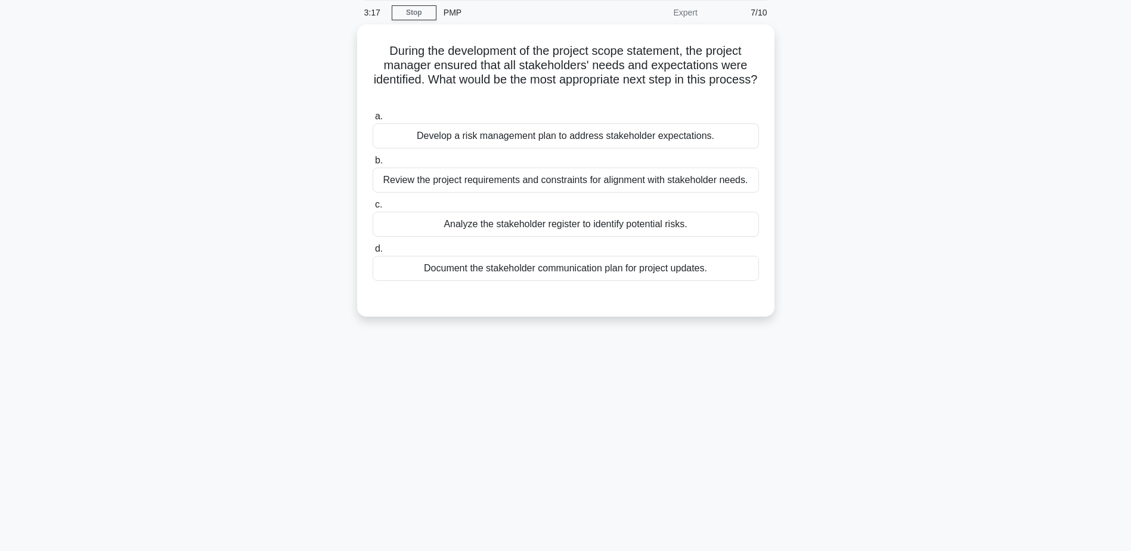
scroll to position [0, 0]
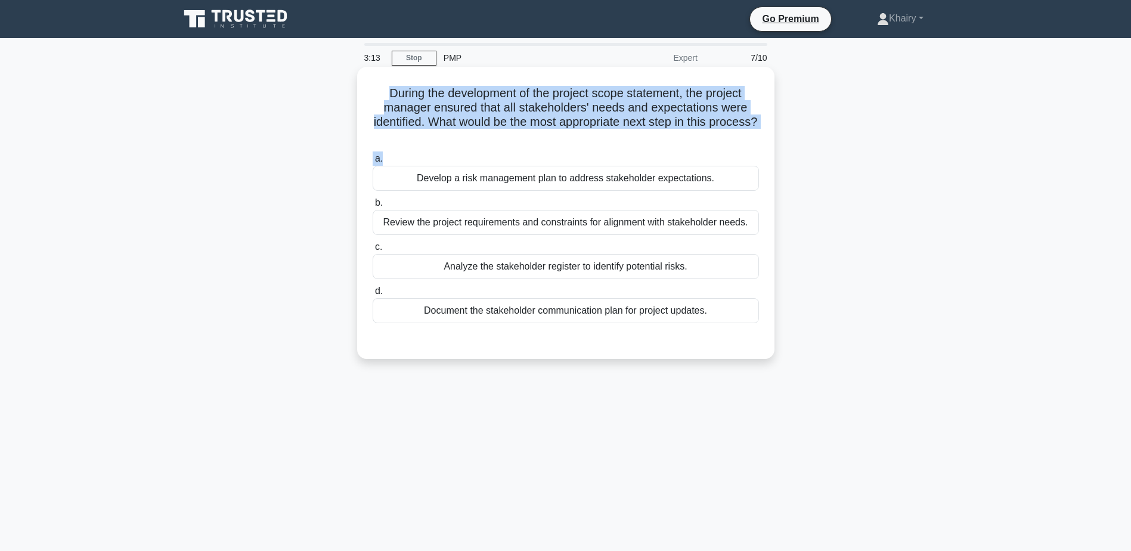
drag, startPoint x: 383, startPoint y: 87, endPoint x: 659, endPoint y: 149, distance: 282.4
click at [659, 149] on div "During the development of the project scope statement, the project manager ensu…" at bounding box center [566, 213] width 408 height 283
copy div "During the development of the project scope statement, the project manager ensu…"
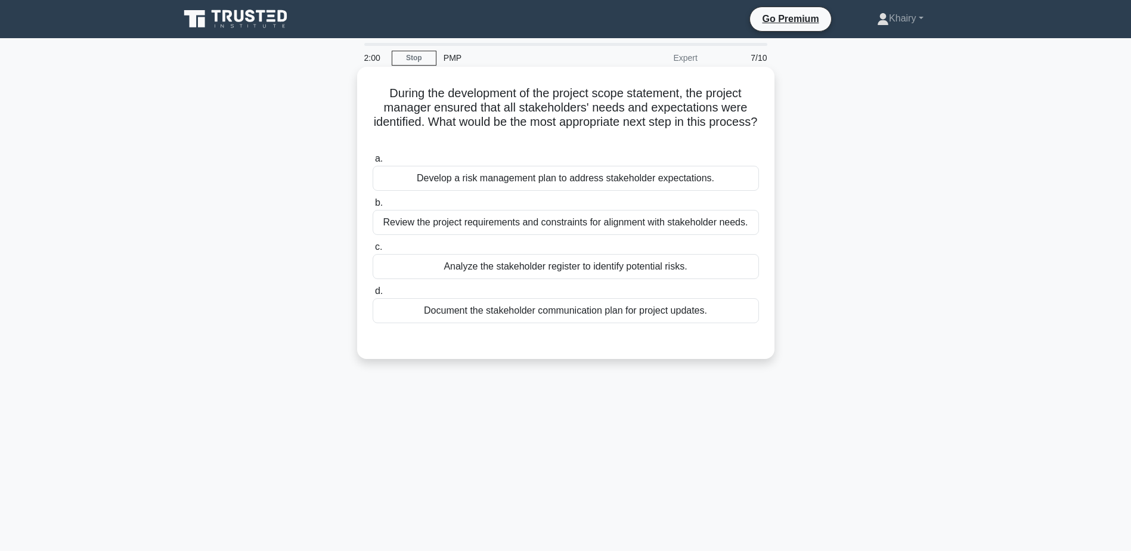
click at [695, 225] on div "Review the project requirements and constraints for alignment with stakeholder …" at bounding box center [566, 222] width 386 height 25
click at [373, 207] on input "b. Review the project requirements and constraints for alignment with stakehold…" at bounding box center [373, 203] width 0 height 8
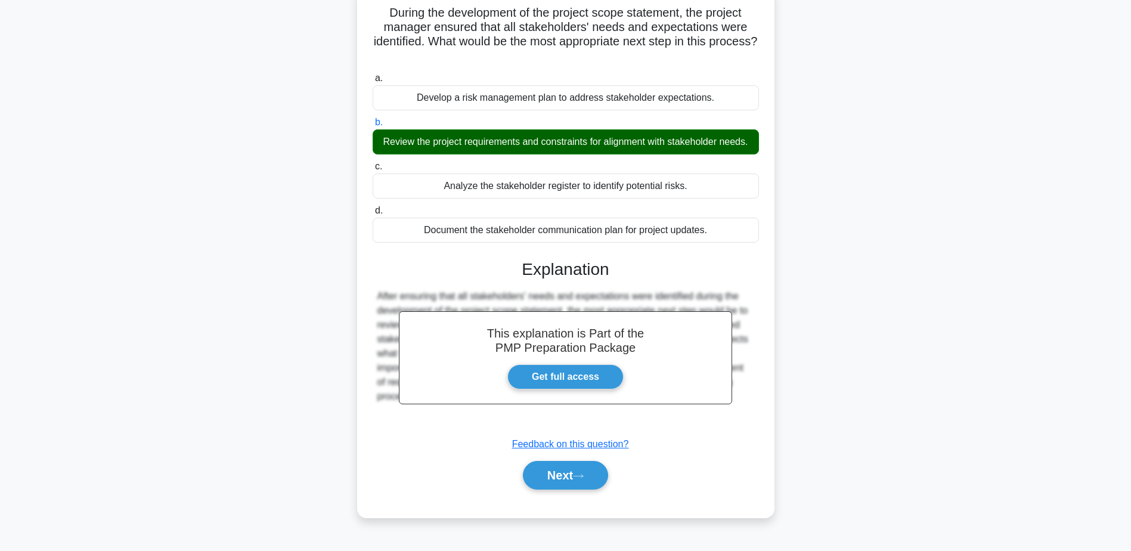
scroll to position [93, 0]
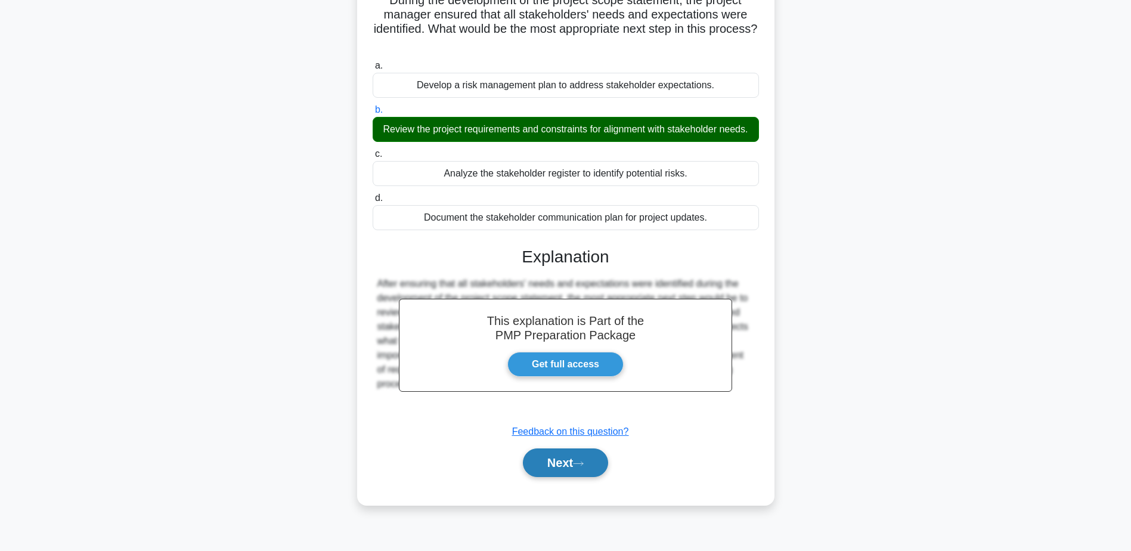
click at [568, 477] on button "Next" at bounding box center [565, 462] width 85 height 29
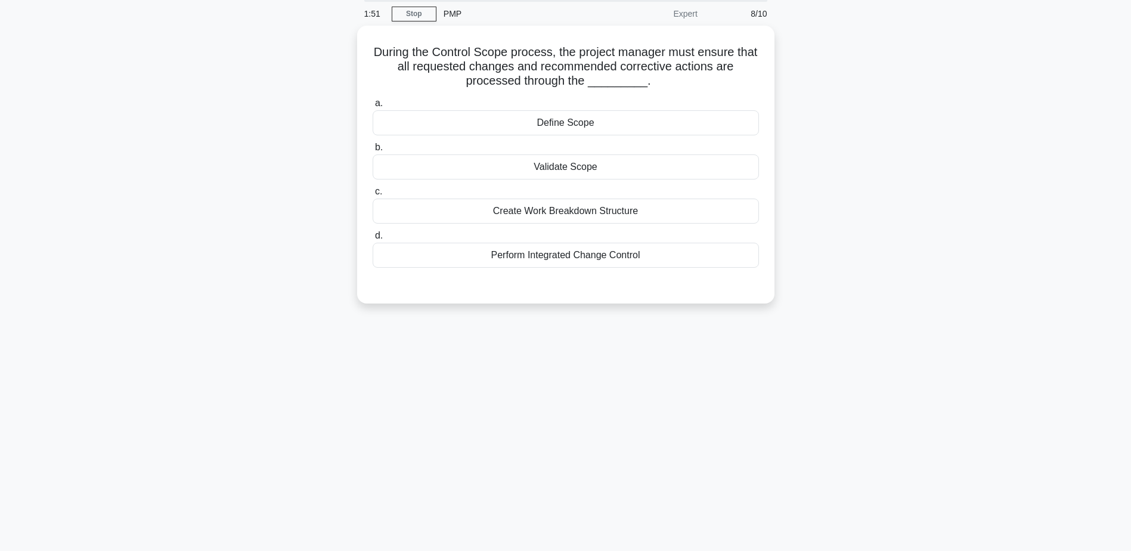
scroll to position [0, 0]
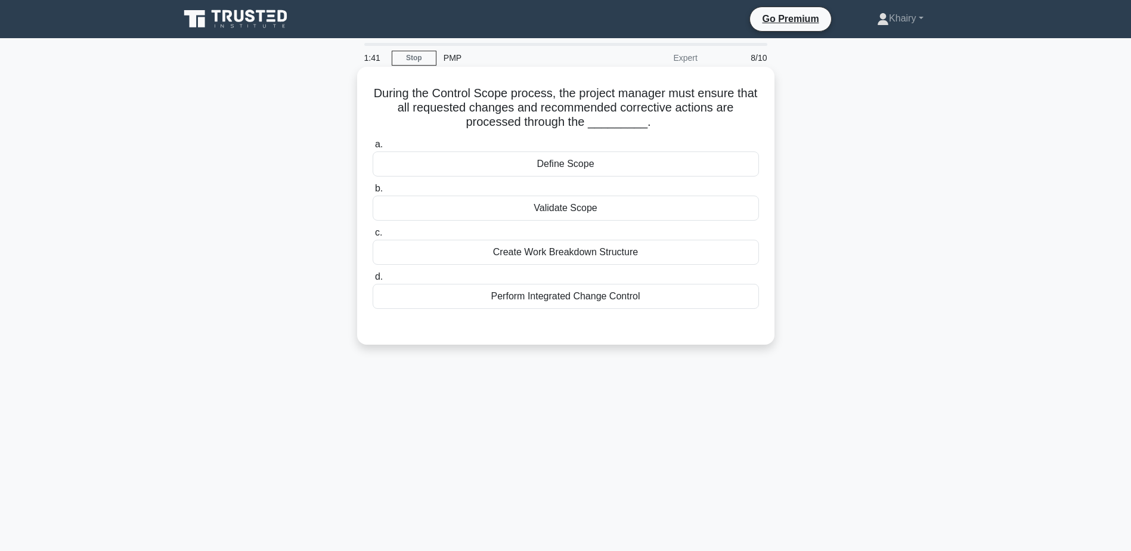
drag, startPoint x: 382, startPoint y: 86, endPoint x: 674, endPoint y: 128, distance: 295.1
click at [674, 128] on h5 "During the Control Scope process, the project manager must ensure that all requ…" at bounding box center [565, 108] width 389 height 44
copy h5 "During the Control Scope process, the project manager must ensure that all requ…"
click at [547, 301] on div "Perform Integrated Change Control" at bounding box center [566, 296] width 386 height 25
click at [373, 281] on input "d. Perform Integrated Change Control" at bounding box center [373, 277] width 0 height 8
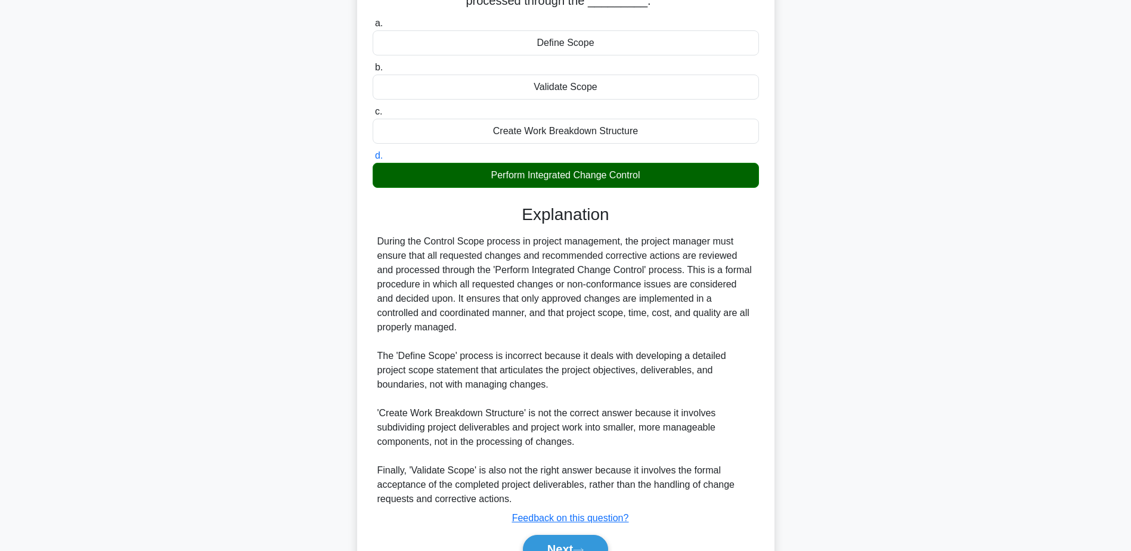
scroll to position [185, 0]
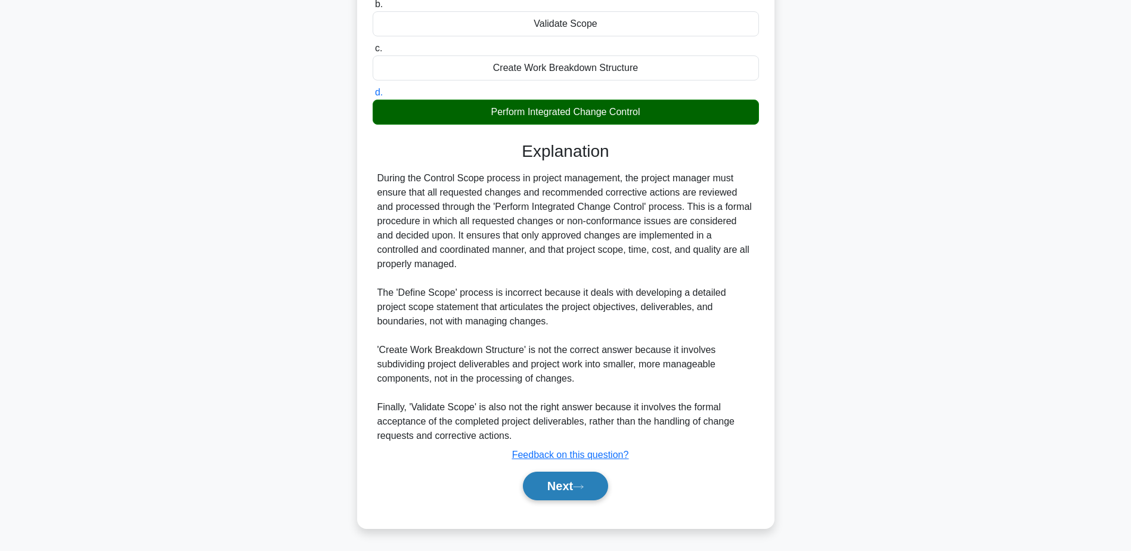
click at [556, 488] on button "Next" at bounding box center [565, 486] width 85 height 29
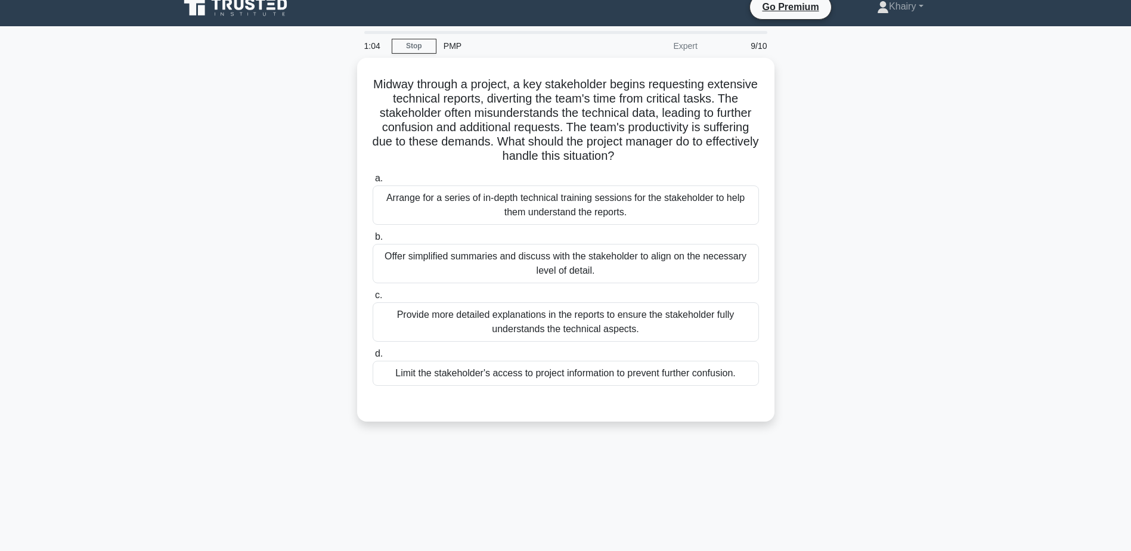
scroll to position [0, 0]
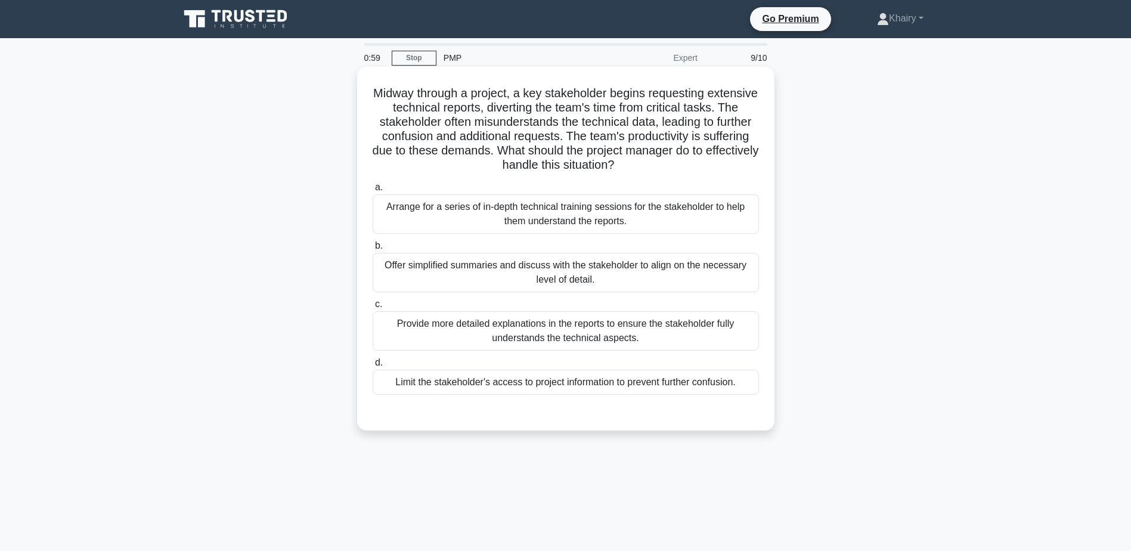
drag, startPoint x: 386, startPoint y: 83, endPoint x: 705, endPoint y: 172, distance: 331.0
click at [705, 172] on div "Midway through a project, a key stakeholder begins requesting extensive technic…" at bounding box center [566, 249] width 408 height 354
copy h5 "Midway through a project, a key stakeholder begins requesting extensive technic…"
click at [558, 215] on div "Arrange for a series of in-depth technical training sessions for the stakeholde…" at bounding box center [566, 213] width 386 height 39
click at [373, 191] on input "a. Arrange for a series of in-depth technical training sessions for the stakeho…" at bounding box center [373, 188] width 0 height 8
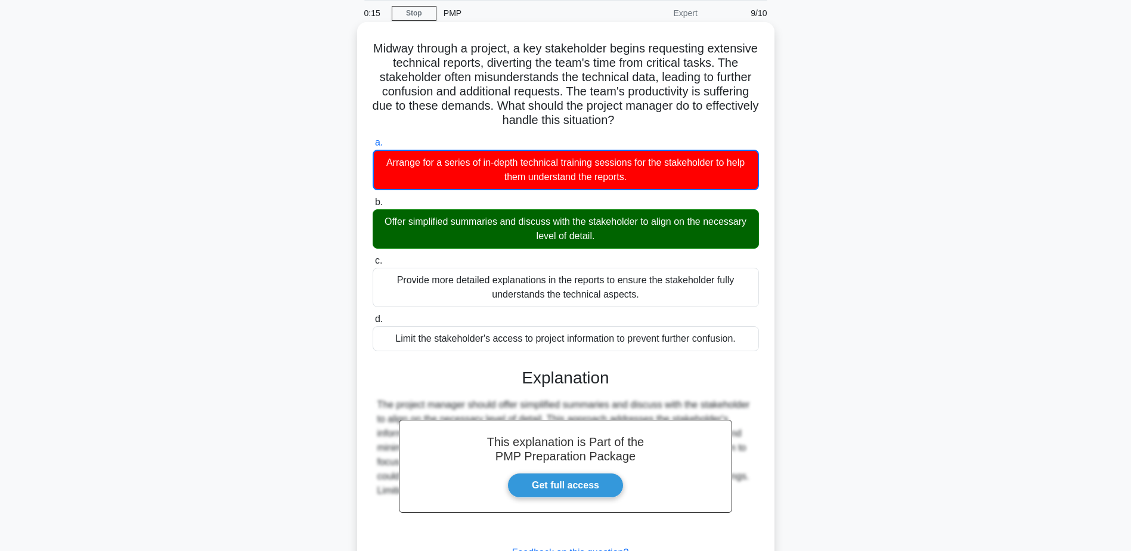
scroll to position [143, 0]
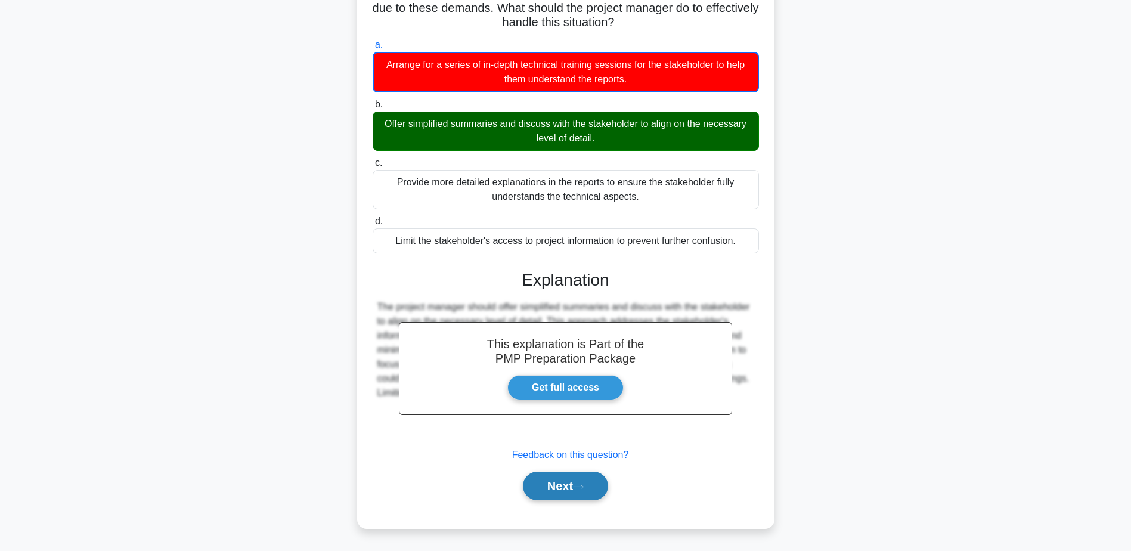
click at [578, 486] on icon at bounding box center [578, 487] width 11 height 7
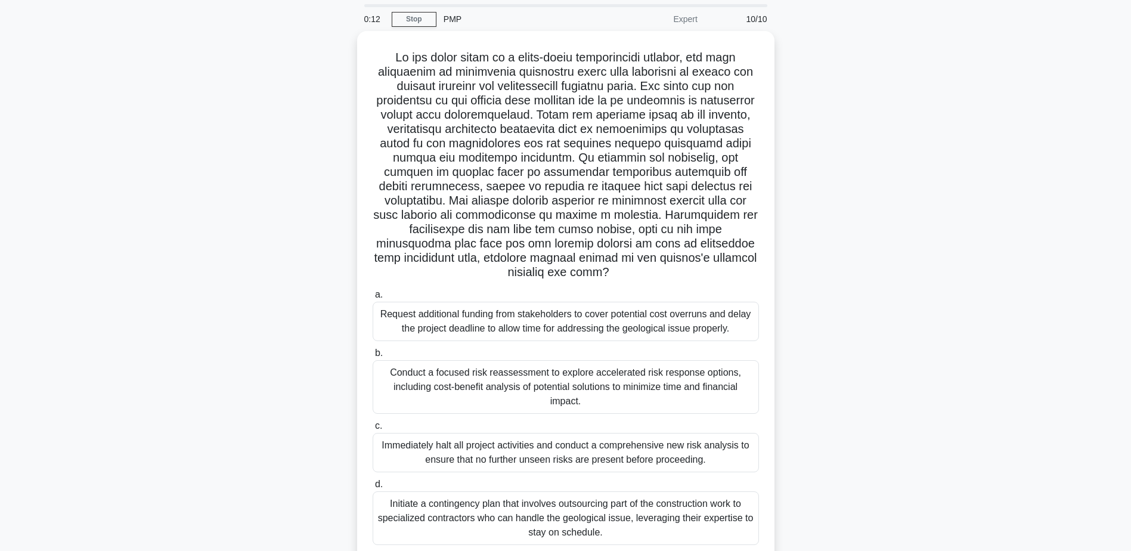
scroll to position [0, 0]
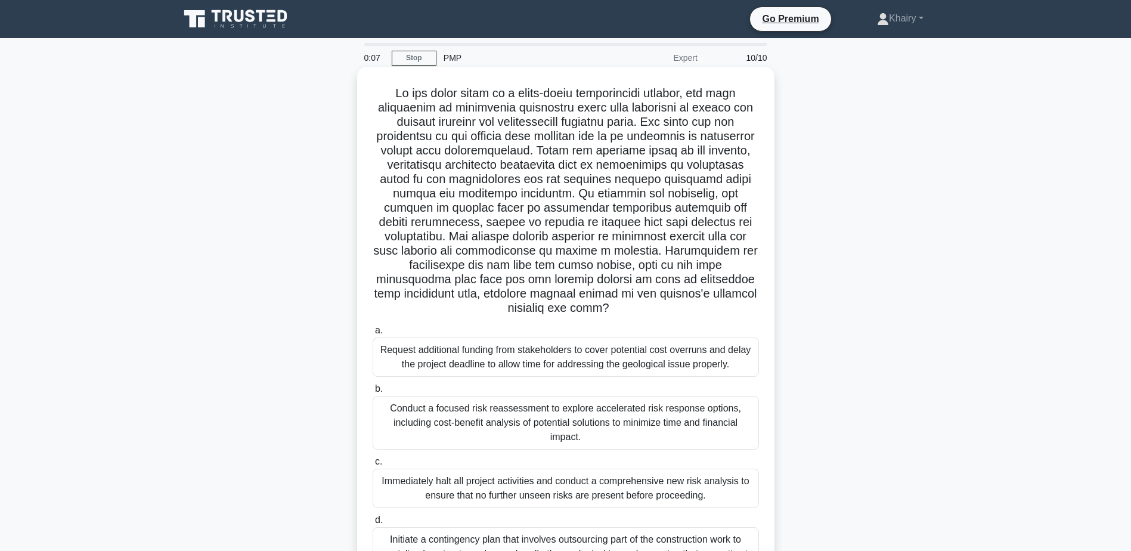
drag, startPoint x: 386, startPoint y: 83, endPoint x: 738, endPoint y: 302, distance: 414.3
click at [738, 302] on div ".spinner_0XTQ{transform-origin:center;animation:spinner_y6GP .75s linear infini…" at bounding box center [566, 342] width 408 height 540
copy h5 "In the final phase of a large-scale construction project, the team encounters a…"
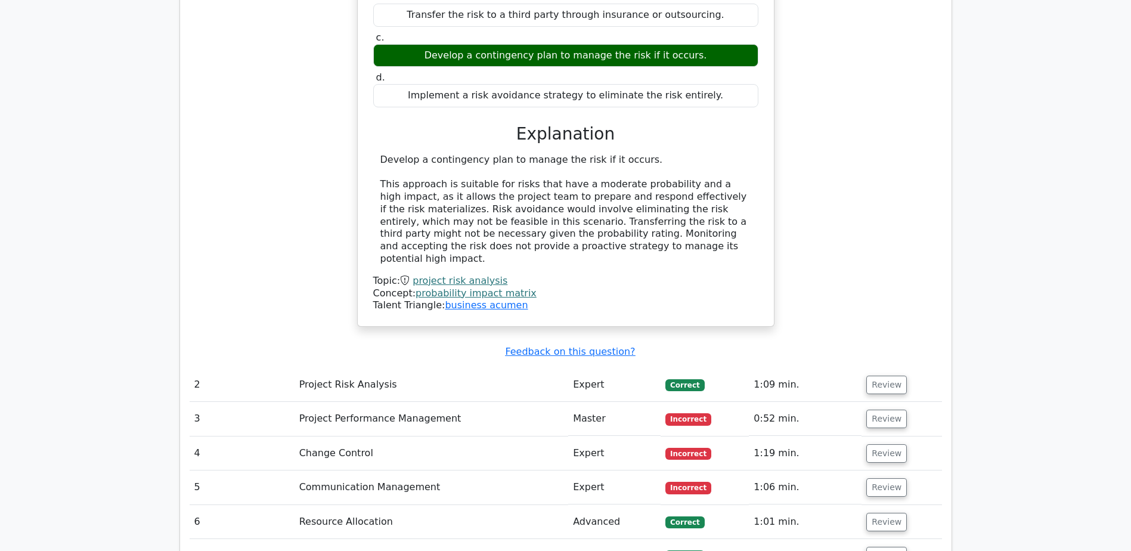
scroll to position [1252, 0]
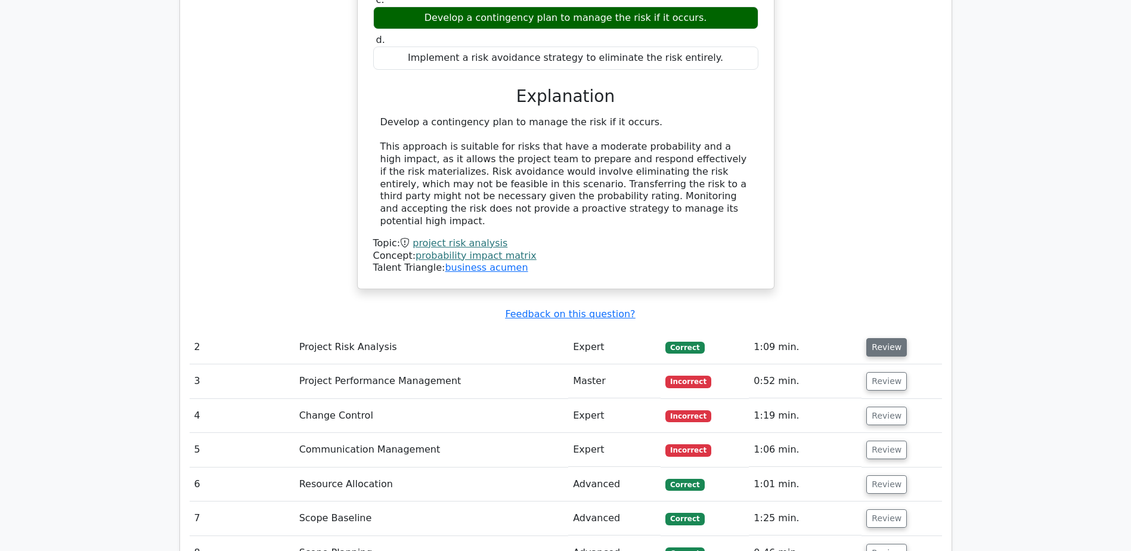
click at [883, 338] on button "Review" at bounding box center [886, 347] width 41 height 18
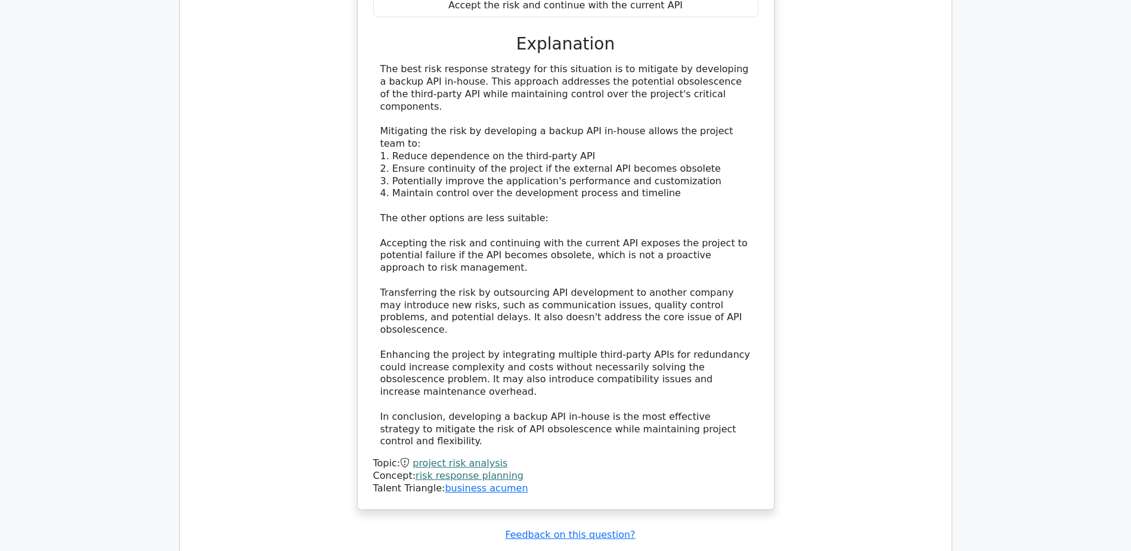
scroll to position [1849, 0]
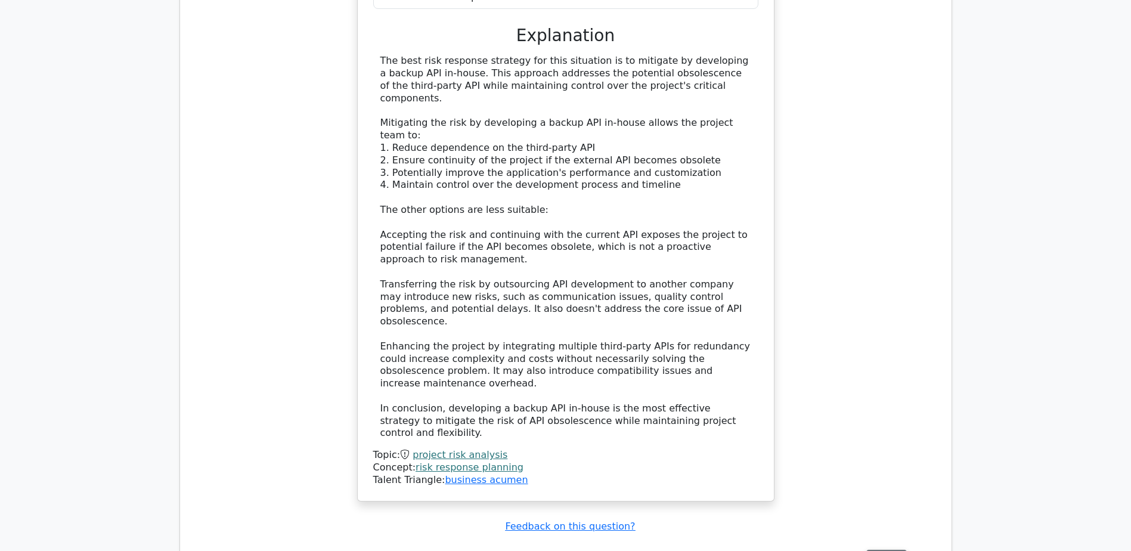
click at [873, 550] on button "Review" at bounding box center [886, 559] width 41 height 18
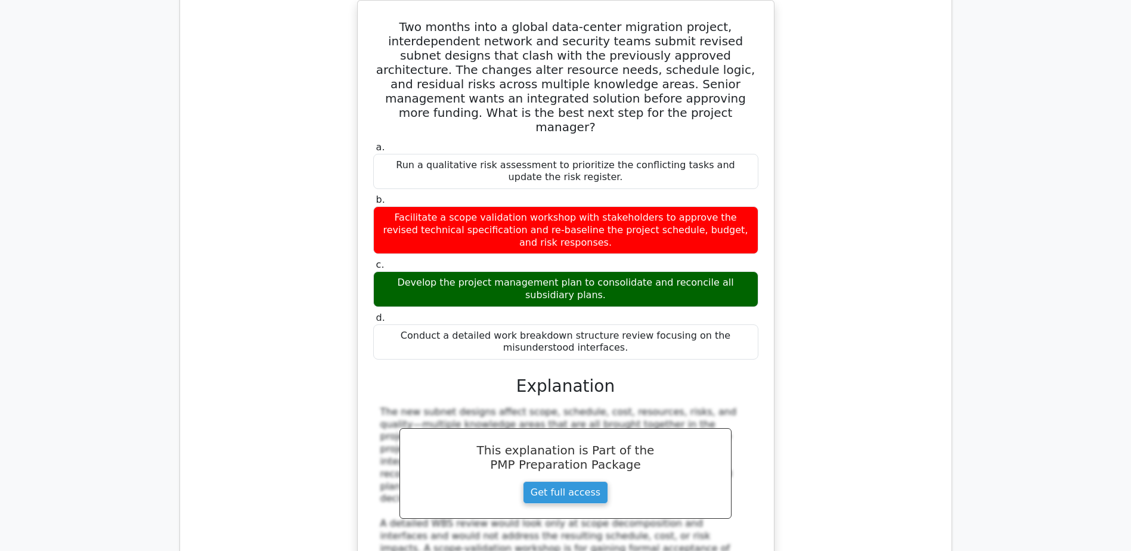
scroll to position [2564, 0]
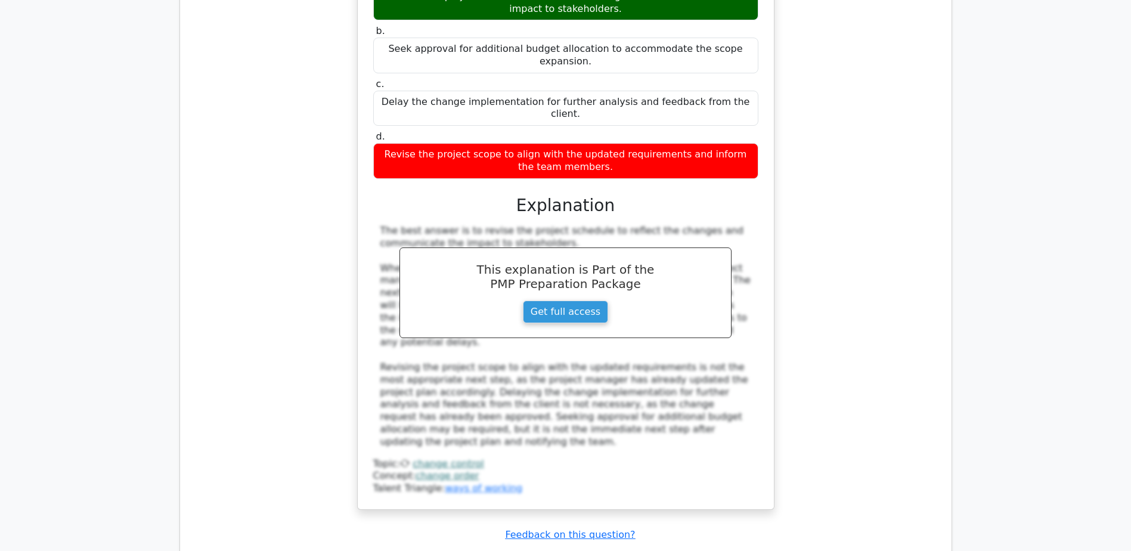
scroll to position [3399, 0]
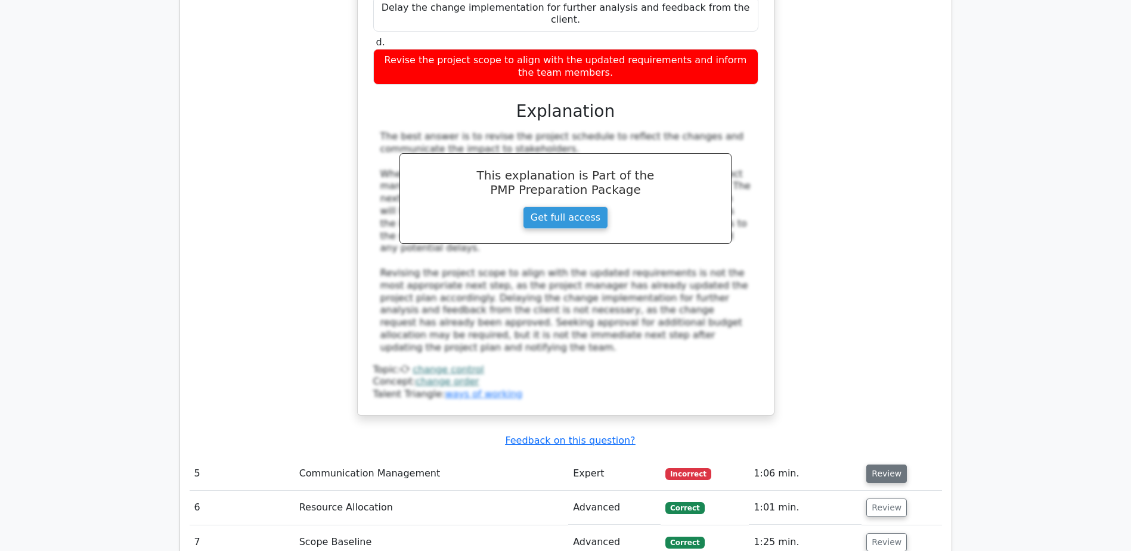
click at [882, 465] on button "Review" at bounding box center [886, 474] width 41 height 18
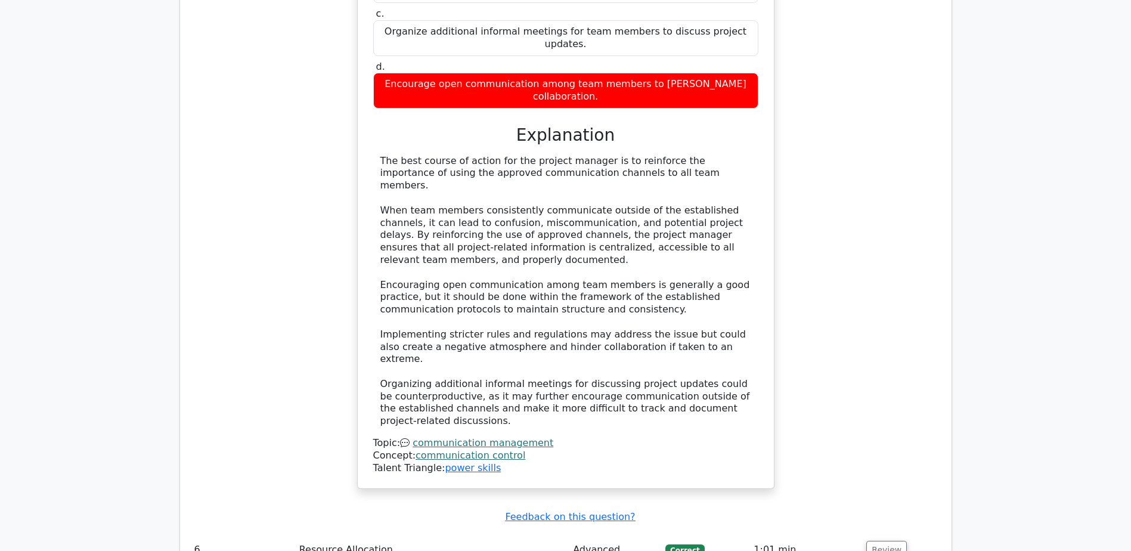
scroll to position [4114, 0]
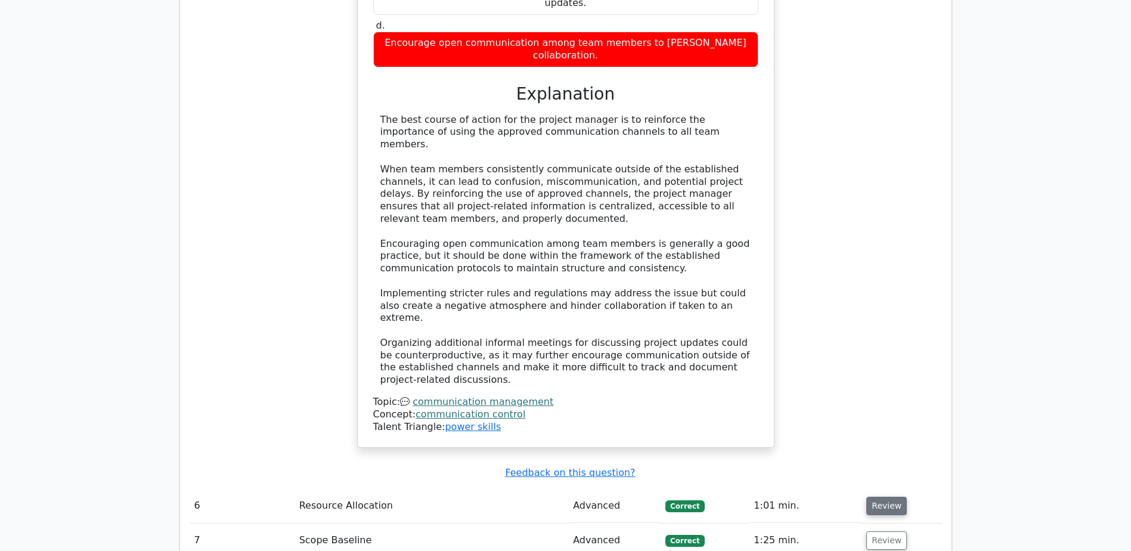
click at [882, 497] on button "Review" at bounding box center [886, 506] width 41 height 18
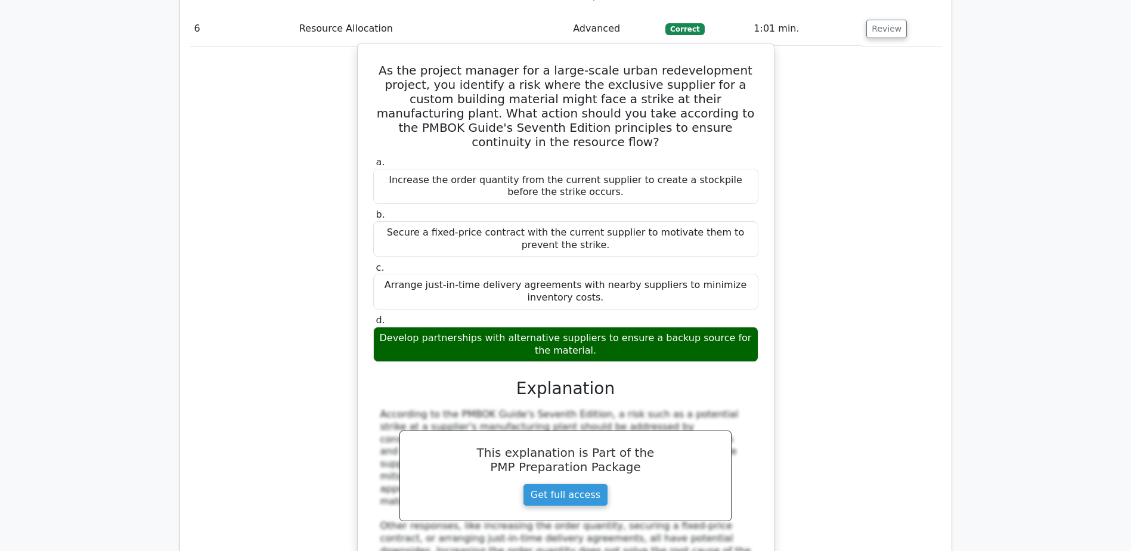
scroll to position [4651, 0]
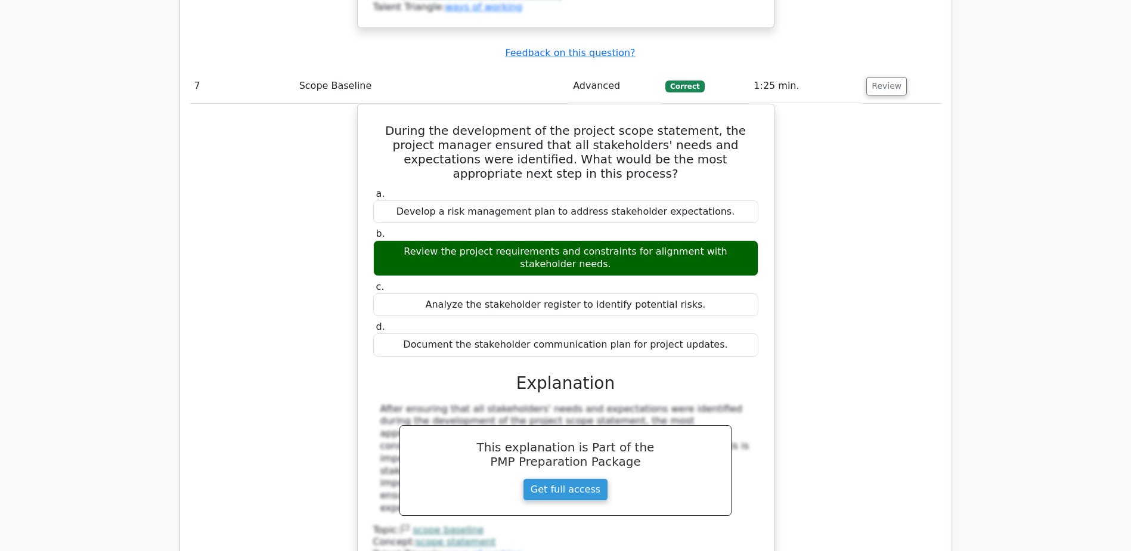
scroll to position [5307, 0]
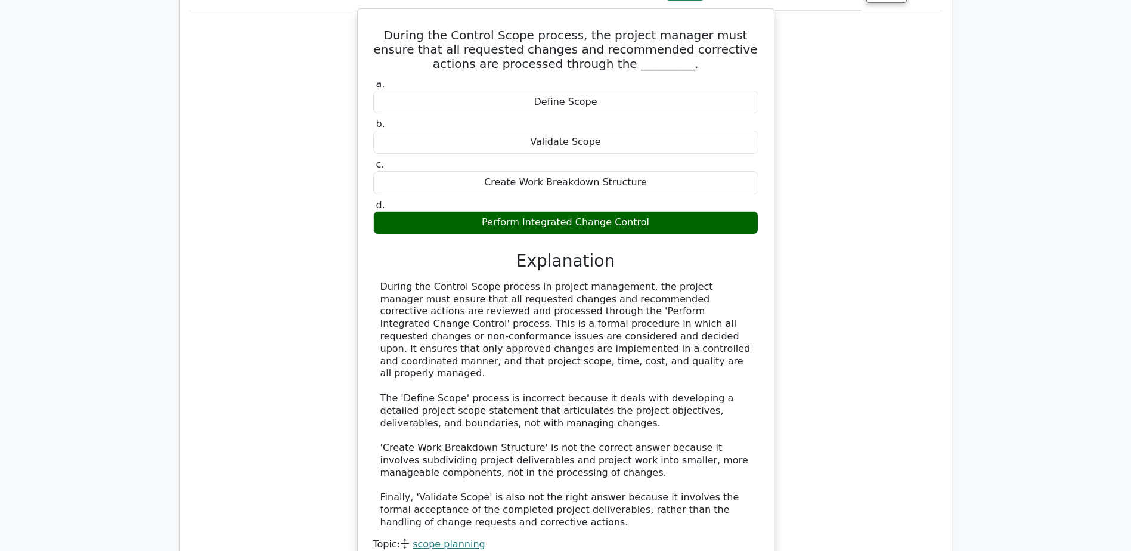
scroll to position [6023, 0]
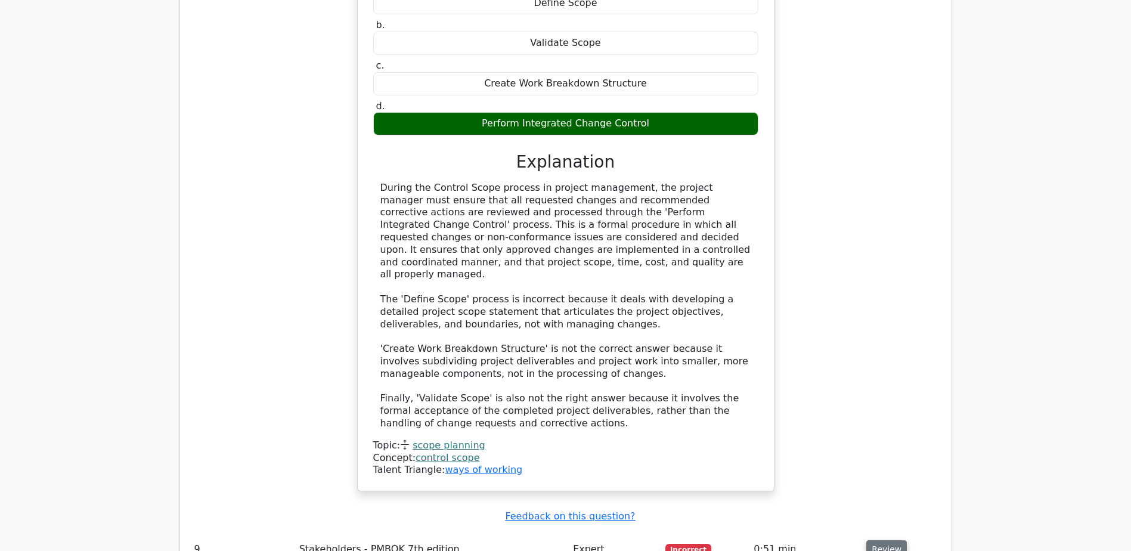
click at [875, 540] on button "Review" at bounding box center [886, 549] width 41 height 18
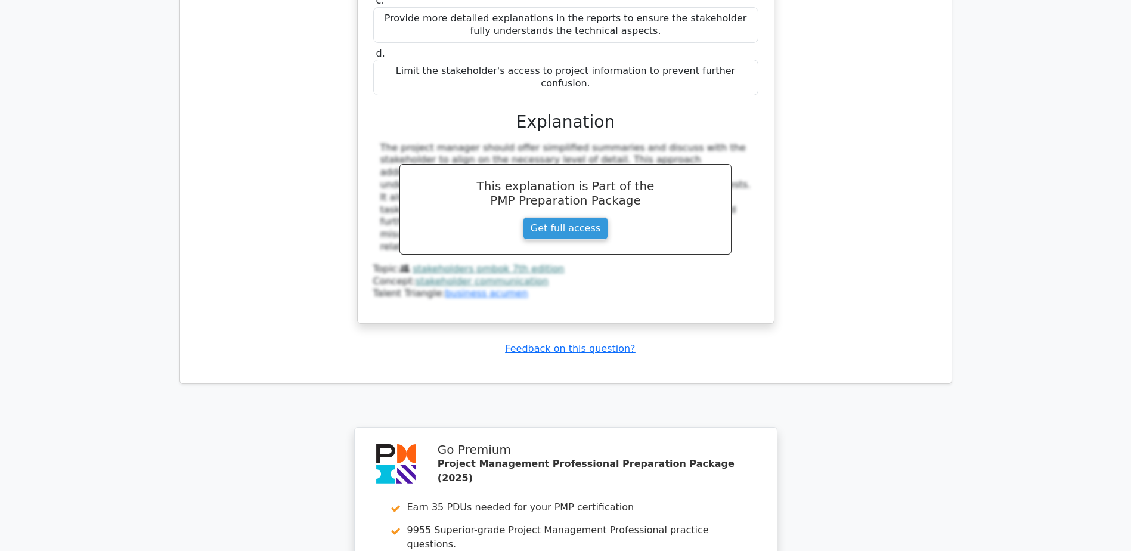
scroll to position [6832, 0]
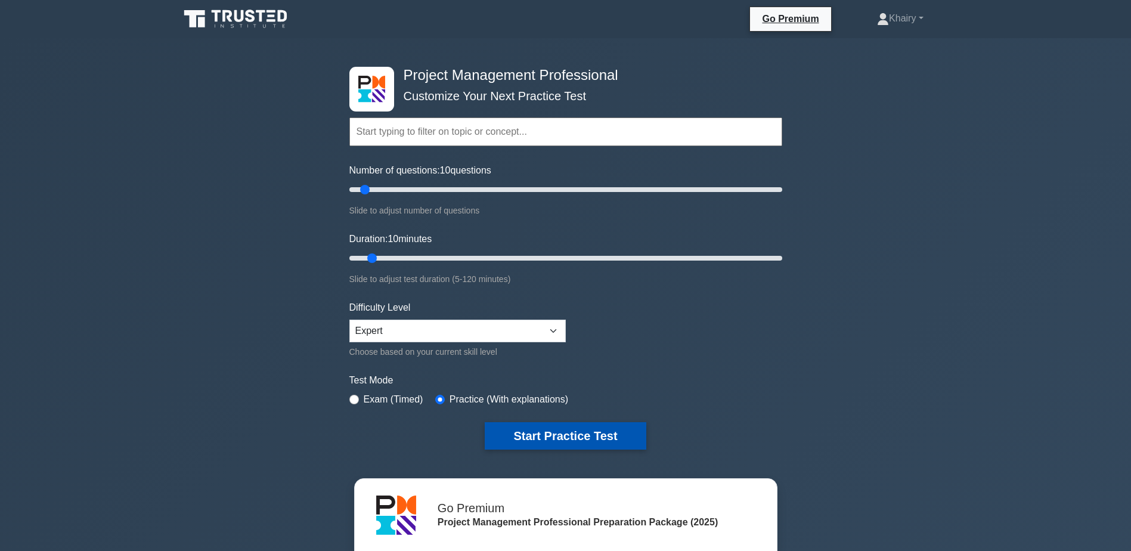
click at [553, 429] on button "Start Practice Test" at bounding box center [565, 435] width 161 height 27
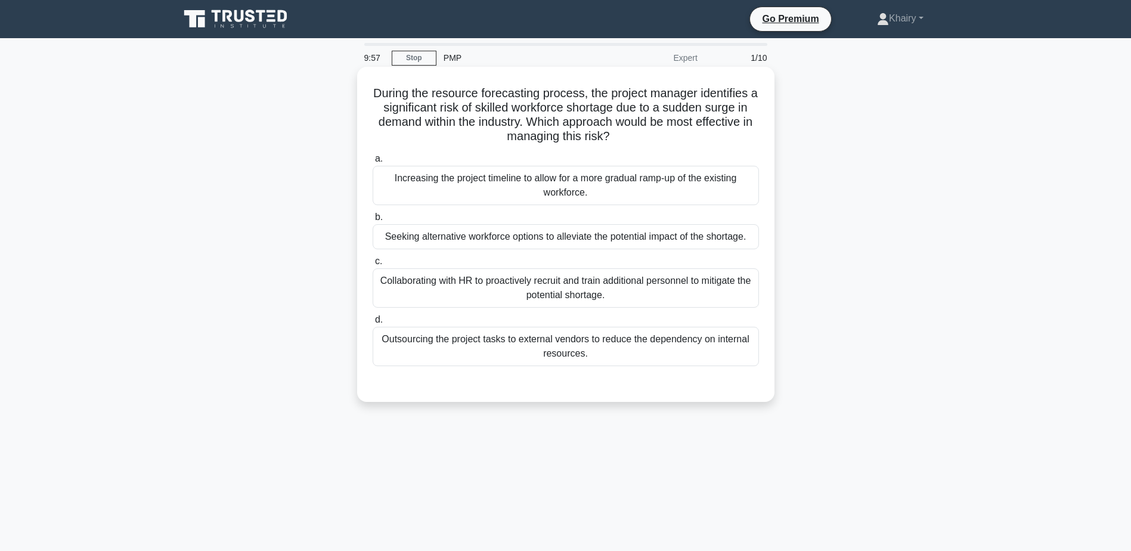
drag, startPoint x: 367, startPoint y: 86, endPoint x: 677, endPoint y: 135, distance: 313.4
click at [677, 135] on div "During the resource forecasting process, the project manager identifies a signi…" at bounding box center [566, 235] width 408 height 326
copy h5 "During the resource forecasting process, the project manager identifies a signi…"
click at [569, 293] on div "Collaborating with HR to proactively recruit and train additional personnel to …" at bounding box center [566, 287] width 386 height 39
click at [373, 265] on input "c. Collaborating with HR to proactively recruit and train additional personnel …" at bounding box center [373, 262] width 0 height 8
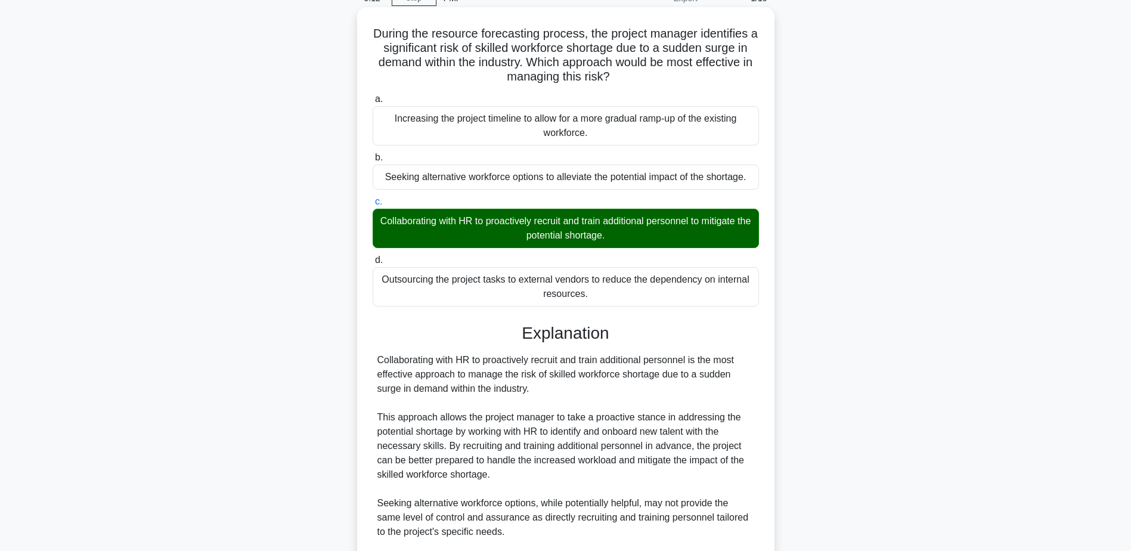
scroll to position [285, 0]
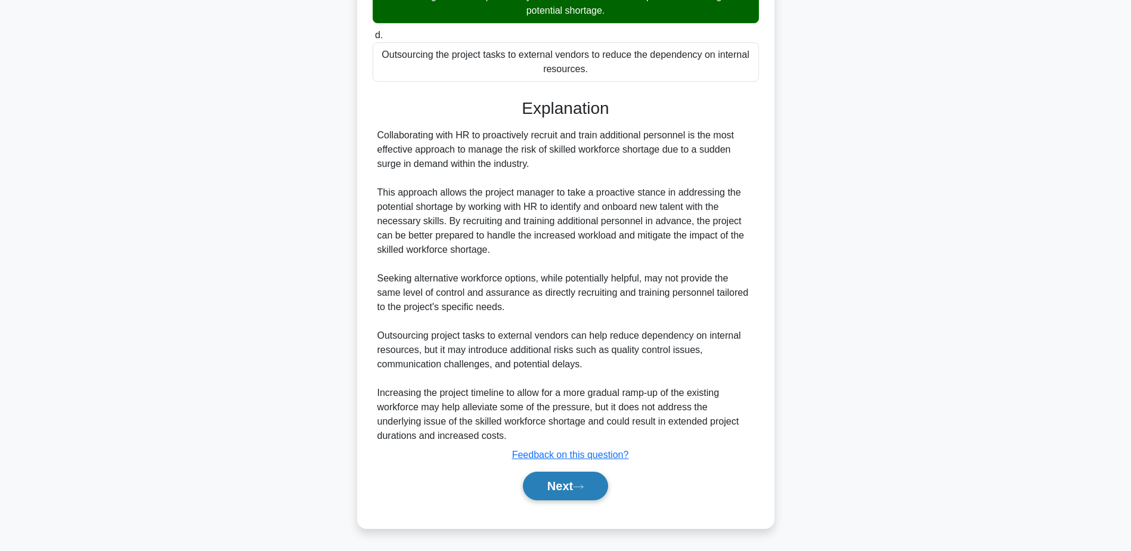
click at [553, 489] on button "Next" at bounding box center [565, 486] width 85 height 29
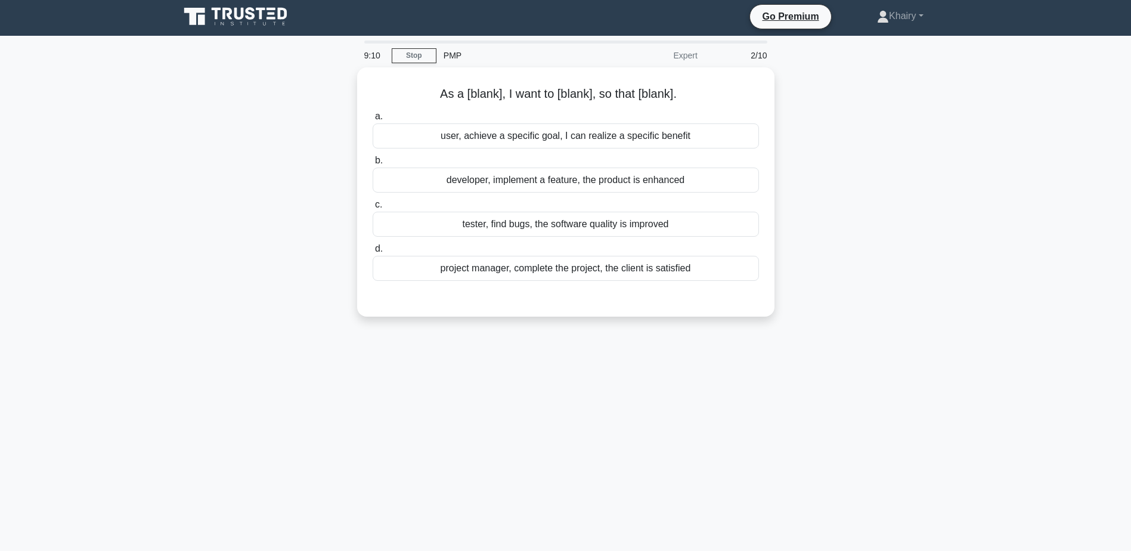
scroll to position [0, 0]
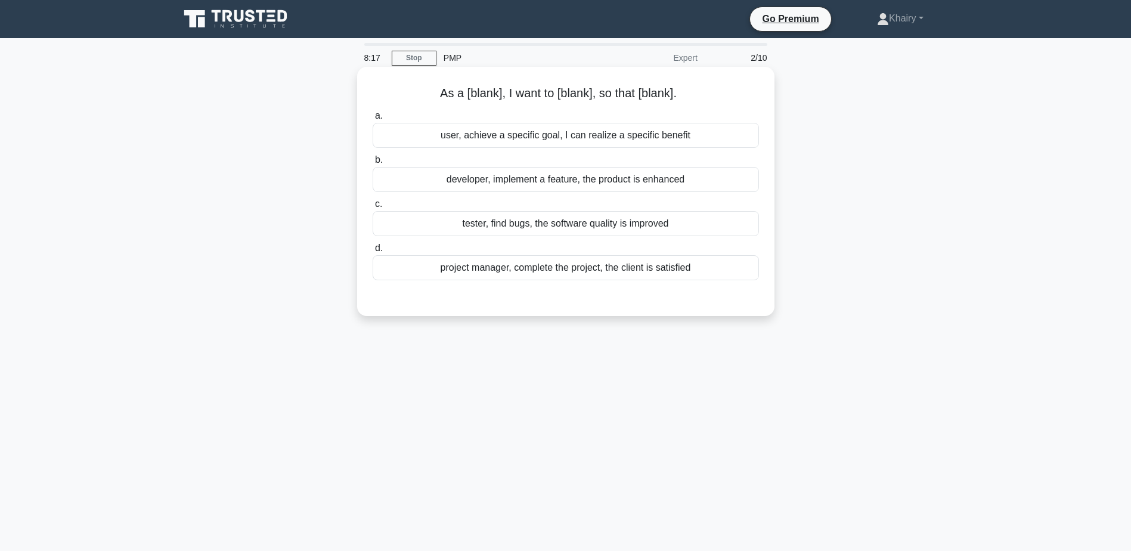
click at [632, 271] on div "project manager, complete the project, the client is satisfied" at bounding box center [566, 267] width 386 height 25
click at [373, 252] on input "d. project manager, complete the project, the client is satisfied" at bounding box center [373, 248] width 0 height 8
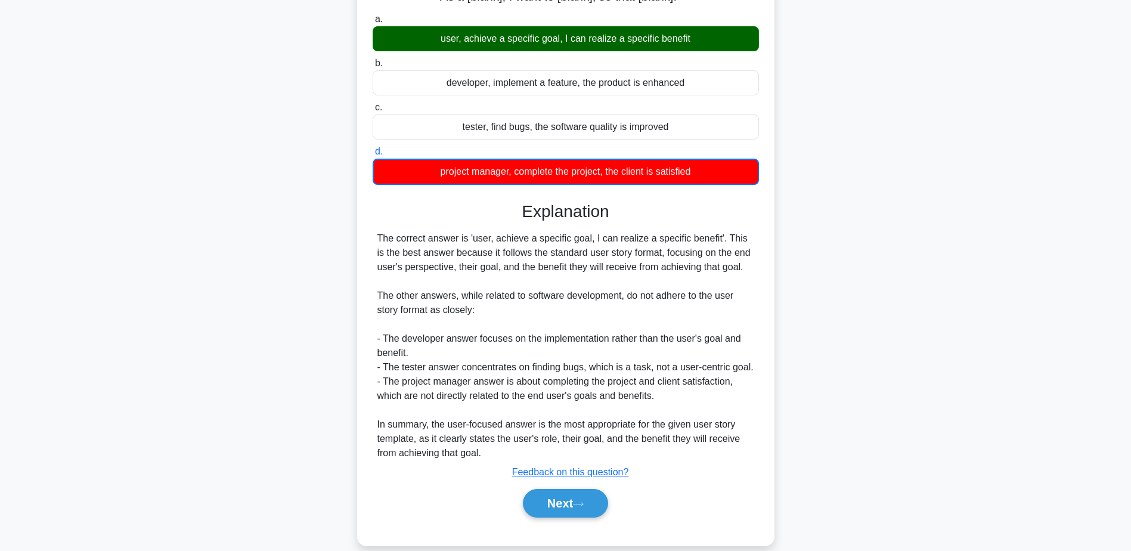
scroll to position [114, 0]
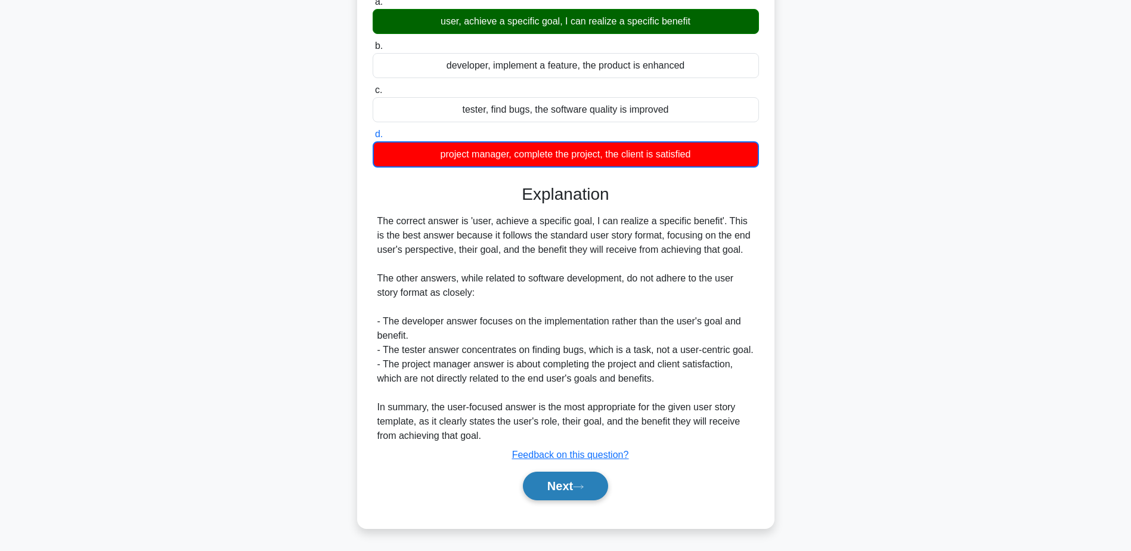
click at [569, 487] on button "Next" at bounding box center [565, 486] width 85 height 29
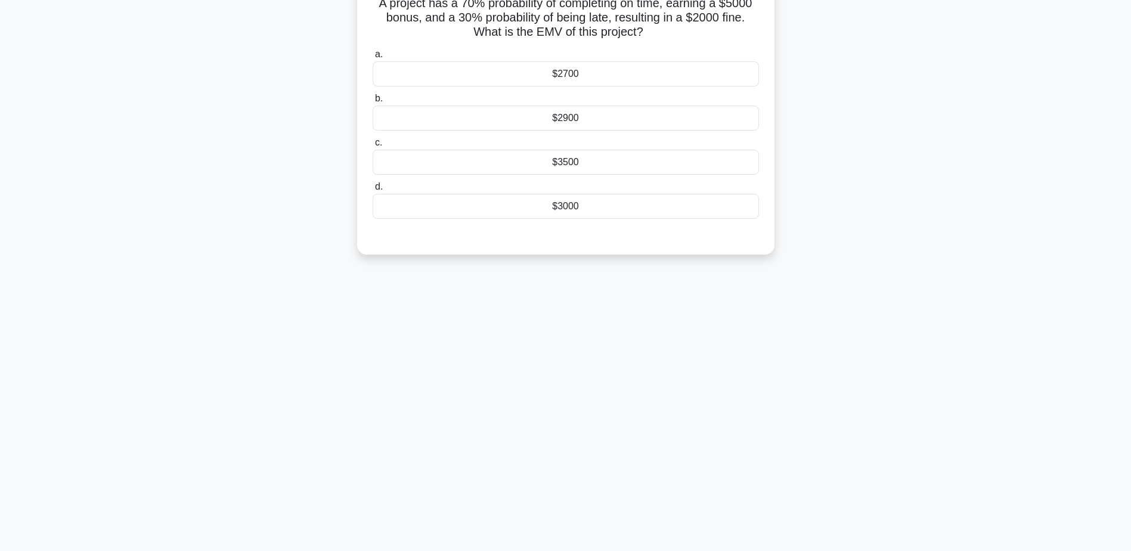
scroll to position [0, 0]
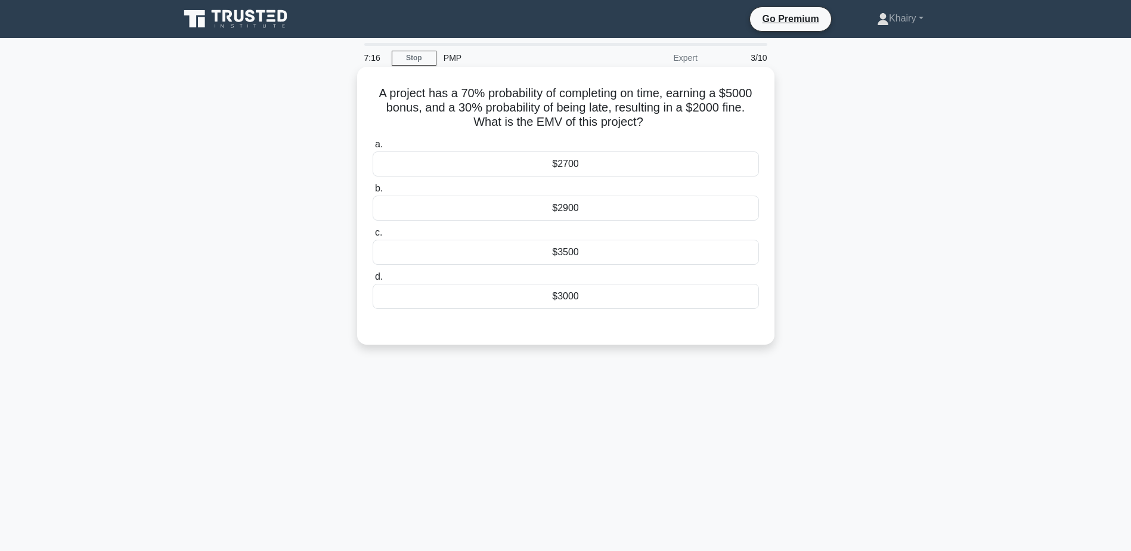
click at [583, 208] on div "$2900" at bounding box center [566, 208] width 386 height 25
click at [373, 193] on input "b. $2900" at bounding box center [373, 189] width 0 height 8
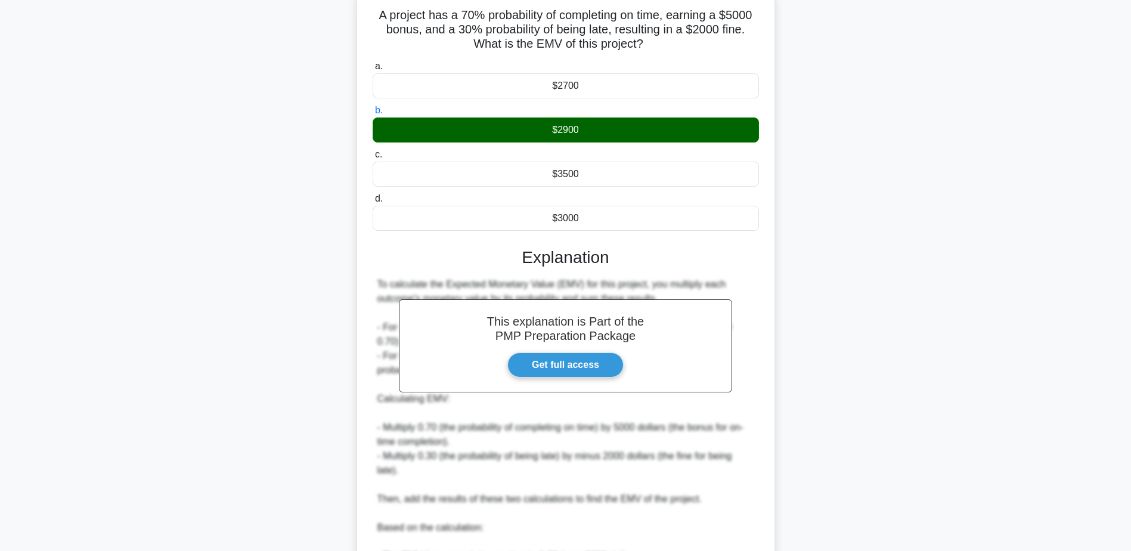
scroll to position [271, 0]
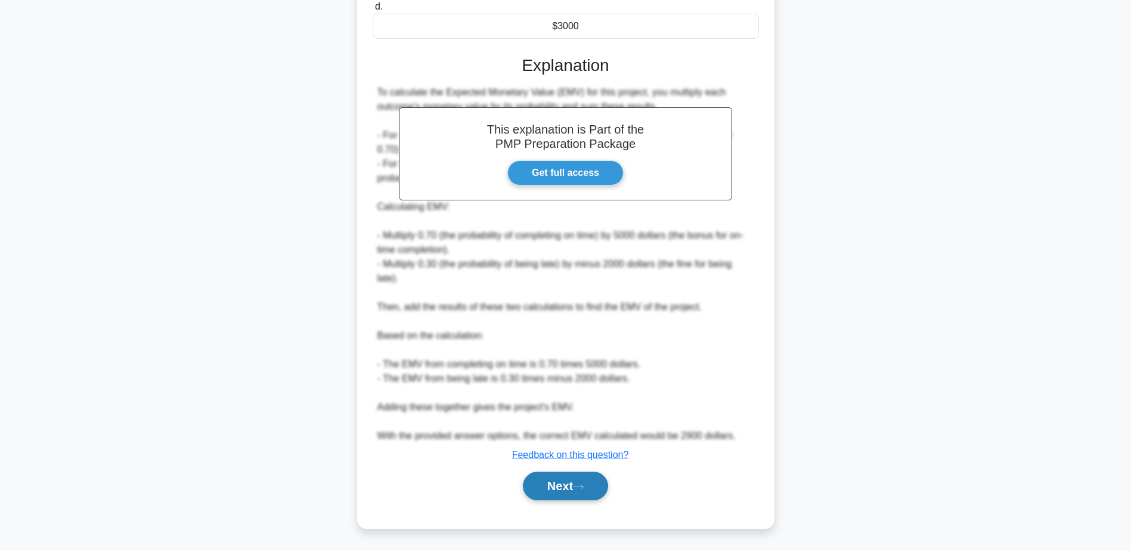
click at [559, 487] on button "Next" at bounding box center [565, 486] width 85 height 29
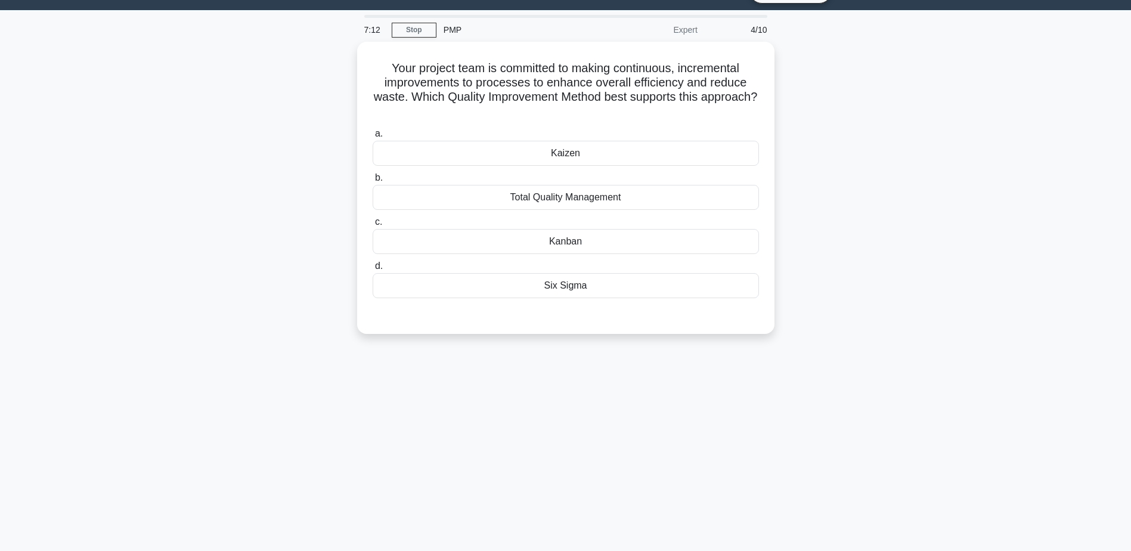
scroll to position [0, 0]
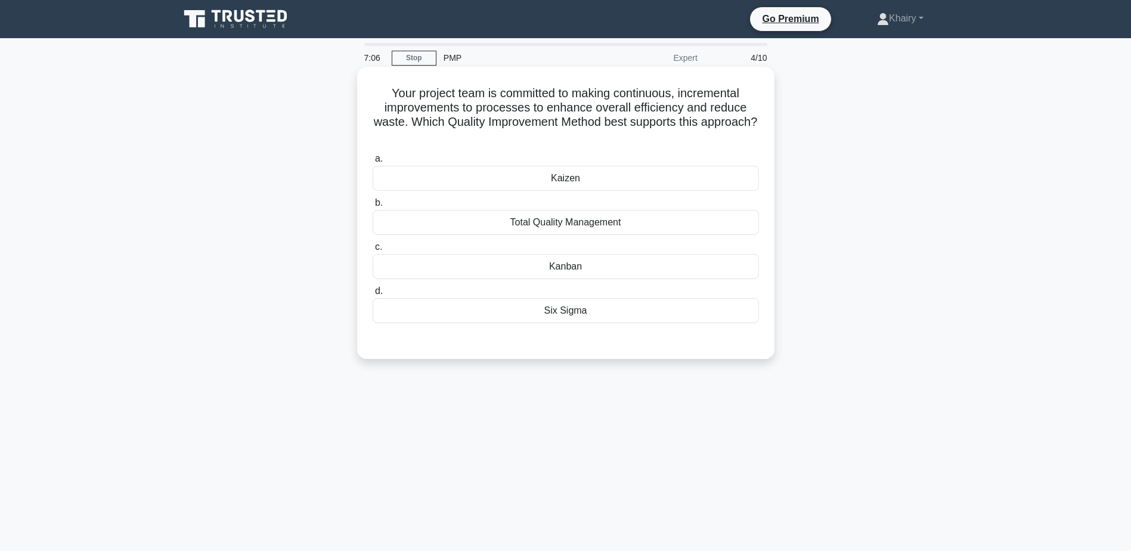
drag, startPoint x: 382, startPoint y: 87, endPoint x: 605, endPoint y: 138, distance: 228.8
click at [605, 138] on h5 "Your project team is committed to making continuous, incremental improvements t…" at bounding box center [565, 115] width 389 height 58
copy h5 "Your project team is committed to making continuous, incremental improvements t…"
click at [543, 178] on div "Kaizen" at bounding box center [566, 178] width 386 height 25
click at [373, 163] on input "a. Kaizen" at bounding box center [373, 159] width 0 height 8
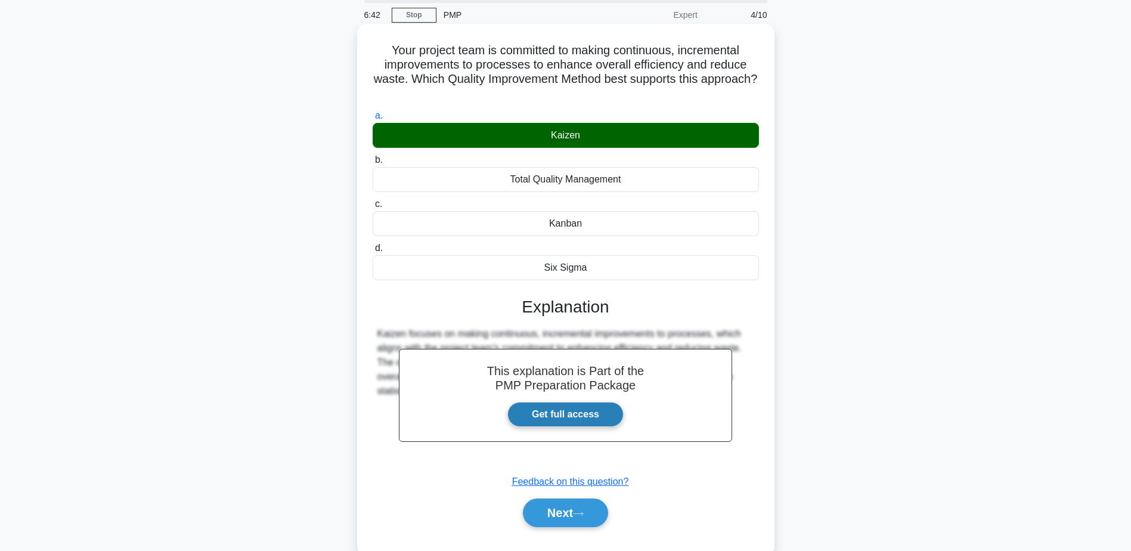
scroll to position [93, 0]
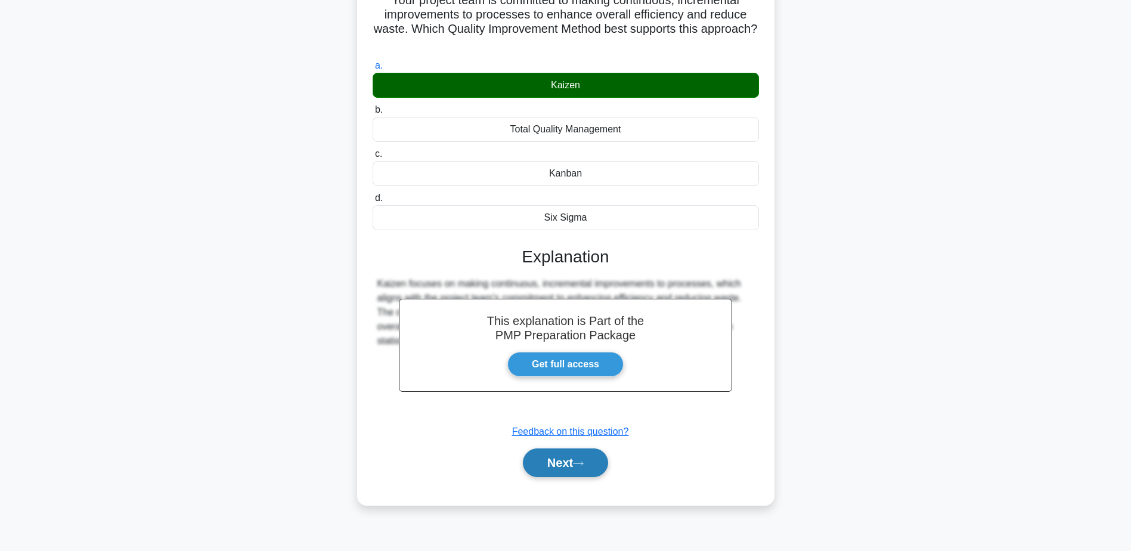
click at [566, 462] on button "Next" at bounding box center [565, 462] width 85 height 29
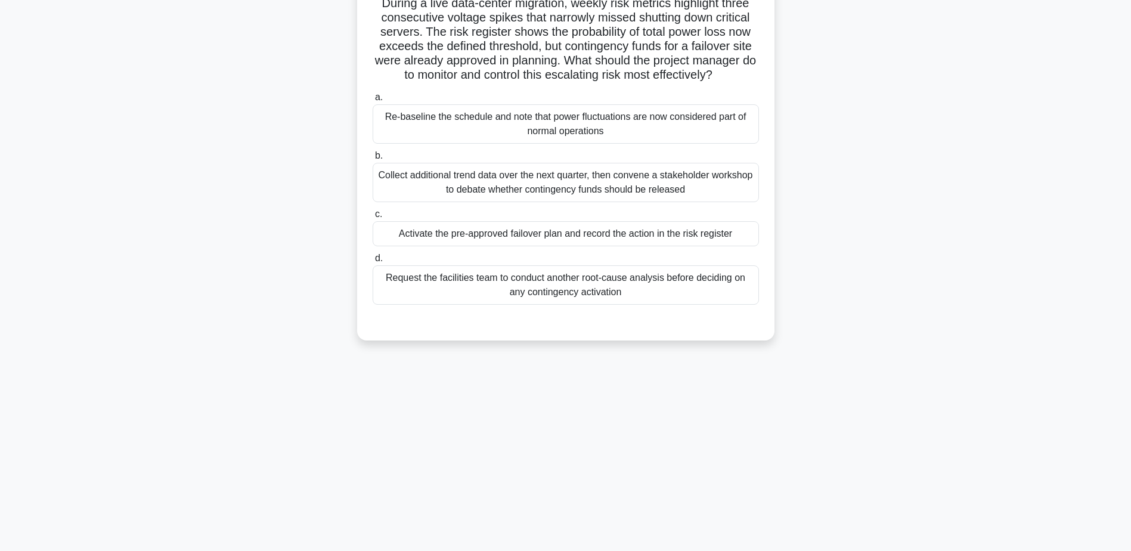
scroll to position [0, 0]
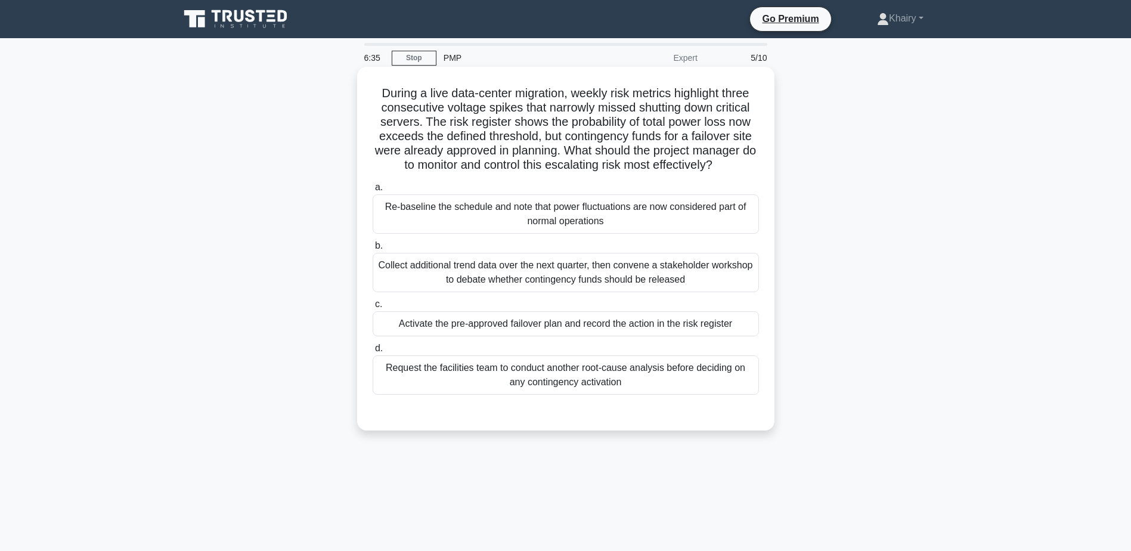
drag, startPoint x: 370, startPoint y: 89, endPoint x: 754, endPoint y: 175, distance: 393.9
click at [754, 175] on div "During a live data-center migration, weekly risk metrics highlight three consec…" at bounding box center [566, 249] width 408 height 354
copy h5 "During a live data-center migration, weekly risk metrics highlight three consec…"
click at [701, 377] on div "Request the facilities team to conduct another root-cause analysis before decid…" at bounding box center [566, 374] width 386 height 39
click at [373, 352] on input "d. Request the facilities team to conduct another root-cause analysis before de…" at bounding box center [373, 349] width 0 height 8
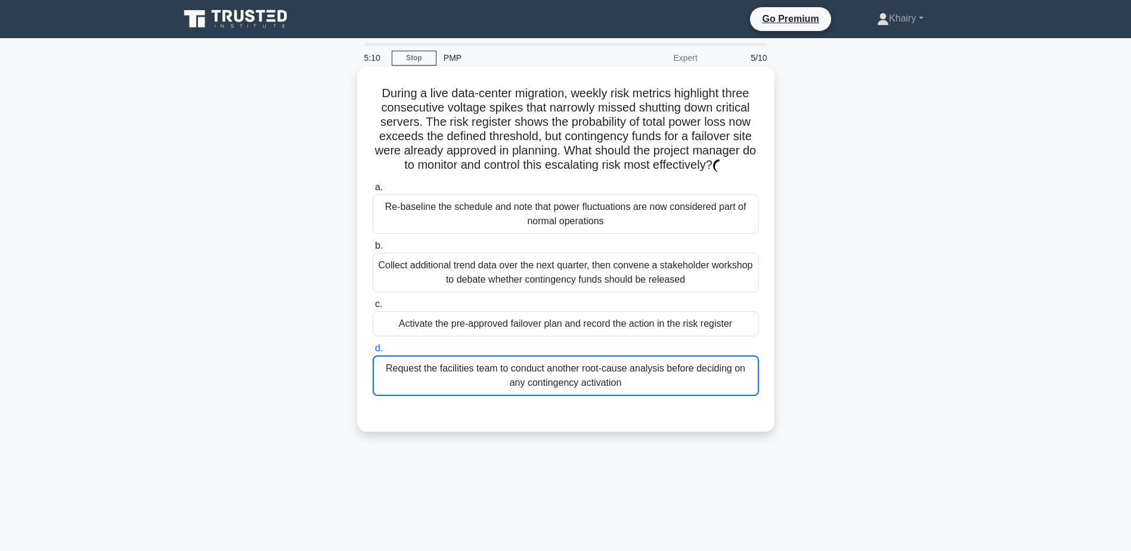
click at [701, 377] on div "Request the facilities team to conduct another root-cause analysis before decid…" at bounding box center [566, 375] width 386 height 41
click at [373, 352] on input "d. Request the facilities team to conduct another root-cause analysis before de…" at bounding box center [373, 349] width 0 height 8
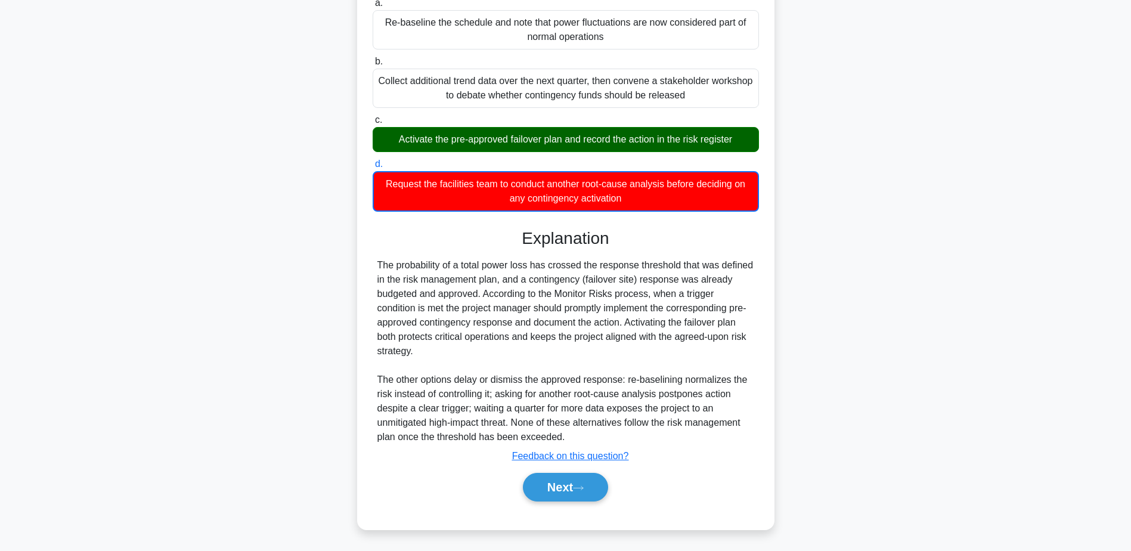
scroll to position [186, 0]
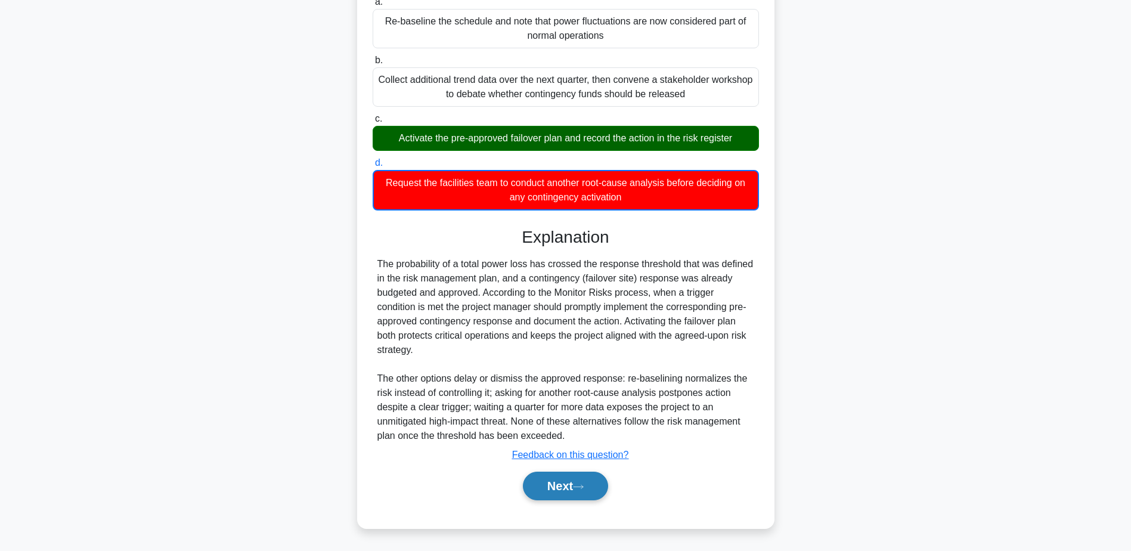
click at [576, 487] on button "Next" at bounding box center [565, 486] width 85 height 29
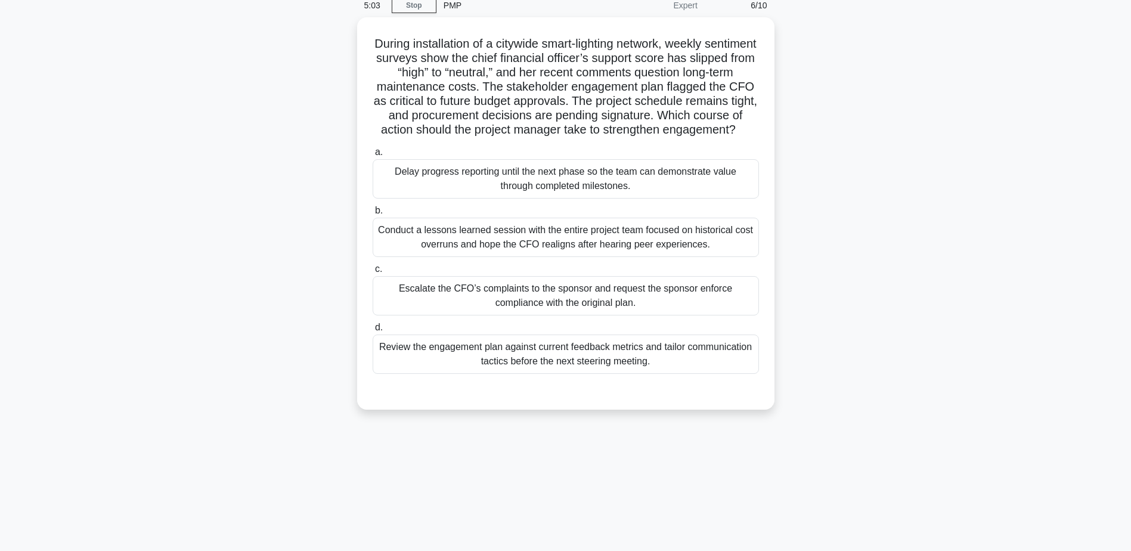
scroll to position [0, 0]
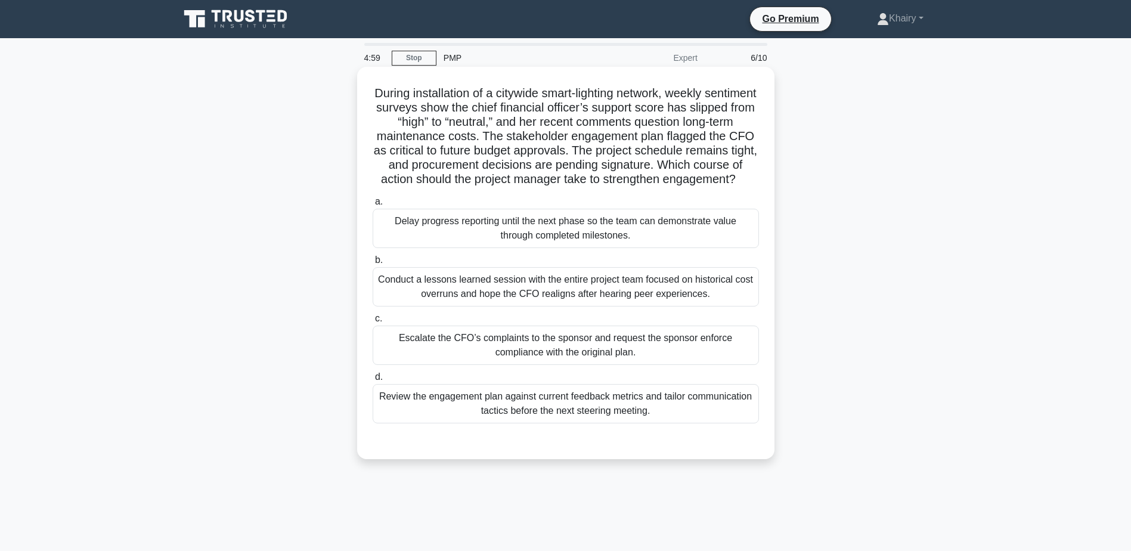
drag, startPoint x: 376, startPoint y: 88, endPoint x: 687, endPoint y: 196, distance: 329.3
click at [687, 187] on h5 "During installation of a citywide smart-lighting network, weekly sentiment surv…" at bounding box center [565, 136] width 389 height 101
copy h5 "During installation of a citywide smart-lighting network, weekly sentiment surv…"
click at [578, 423] on div "Review the engagement plan against current feedback metrics and tailor communic…" at bounding box center [566, 403] width 386 height 39
click at [373, 381] on input "d. Review the engagement plan against current feedback metrics and tailor commu…" at bounding box center [373, 377] width 0 height 8
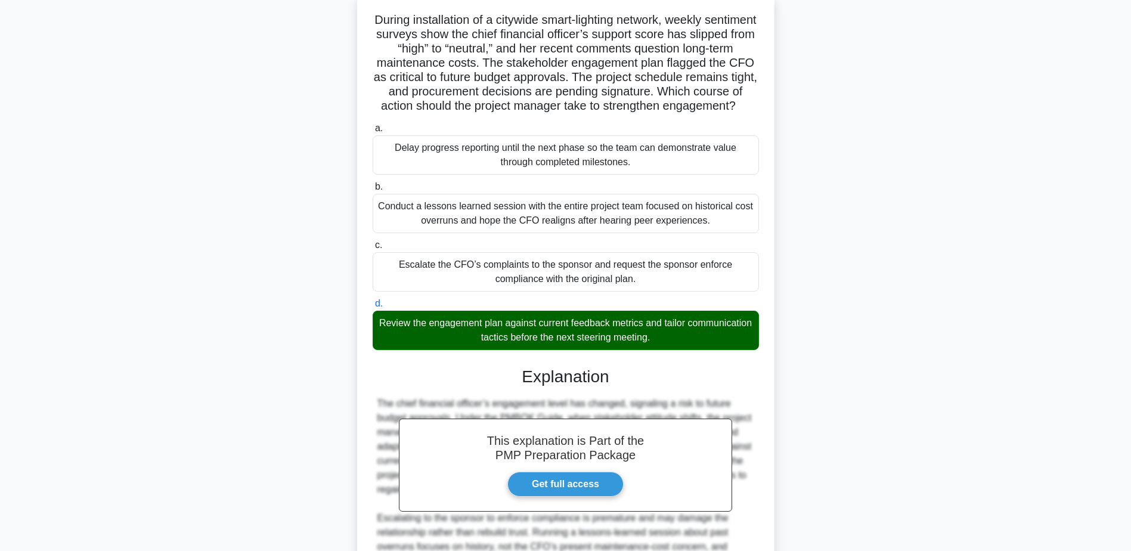
scroll to position [242, 0]
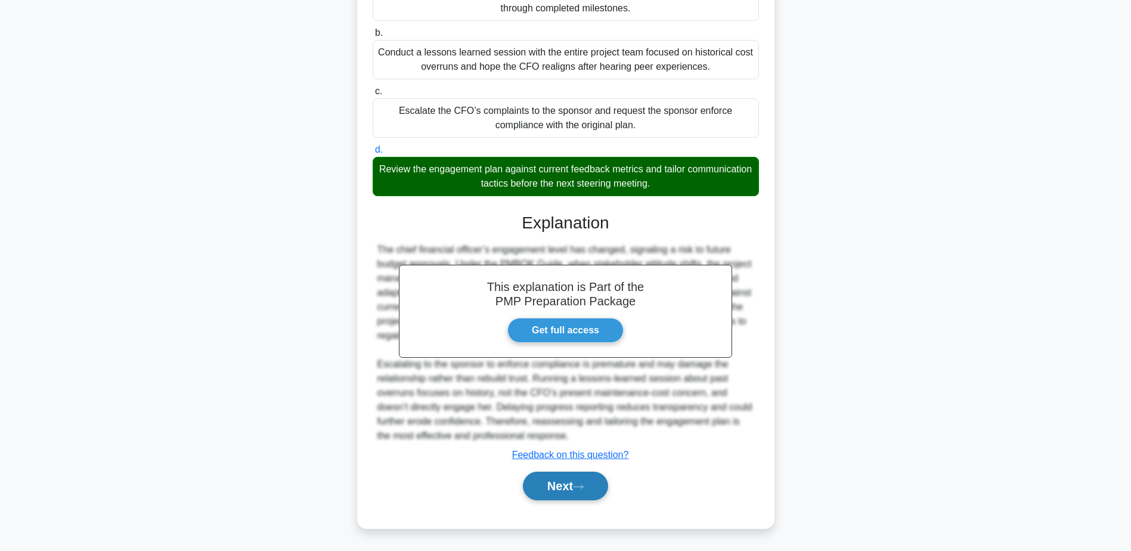
click at [562, 481] on button "Next" at bounding box center [565, 486] width 85 height 29
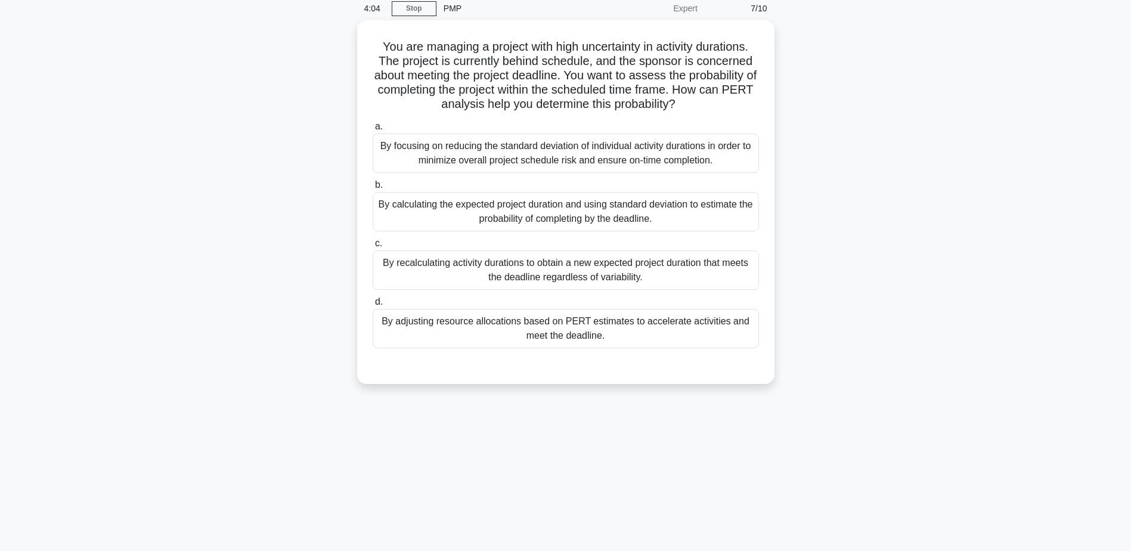
scroll to position [0, 0]
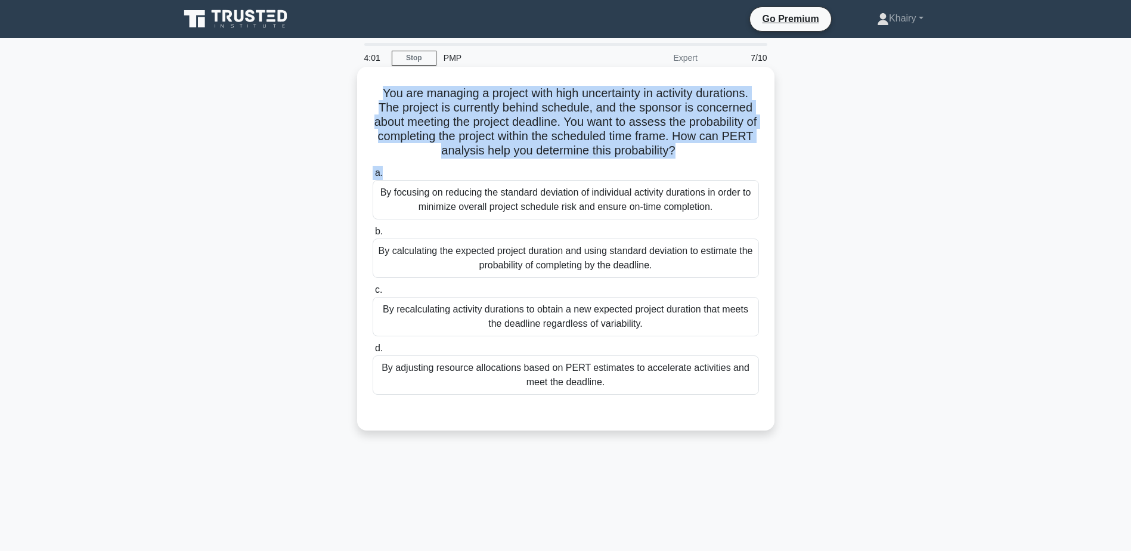
drag, startPoint x: 376, startPoint y: 89, endPoint x: 717, endPoint y: 163, distance: 348.9
click at [717, 163] on div "You are managing a project with high uncertainty in activity durations. The pro…" at bounding box center [566, 249] width 408 height 354
copy div "You are managing a project with high uncertainty in activity durations. The pro…"
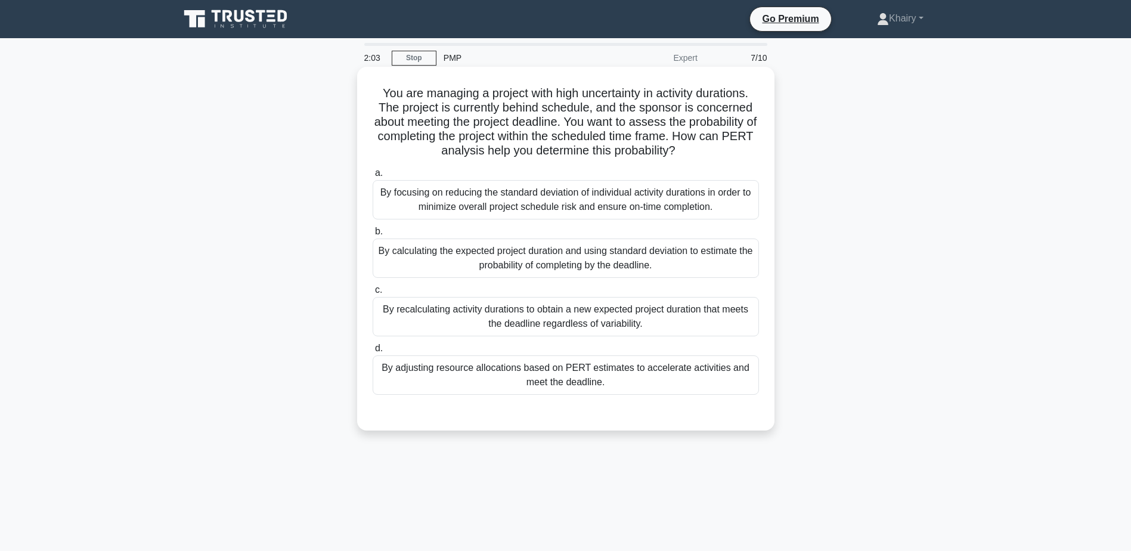
click at [553, 267] on div "By calculating the expected project duration and using standard deviation to es…" at bounding box center [566, 258] width 386 height 39
click at [373, 236] on input "b. By calculating the expected project duration and using standard deviation to…" at bounding box center [373, 232] width 0 height 8
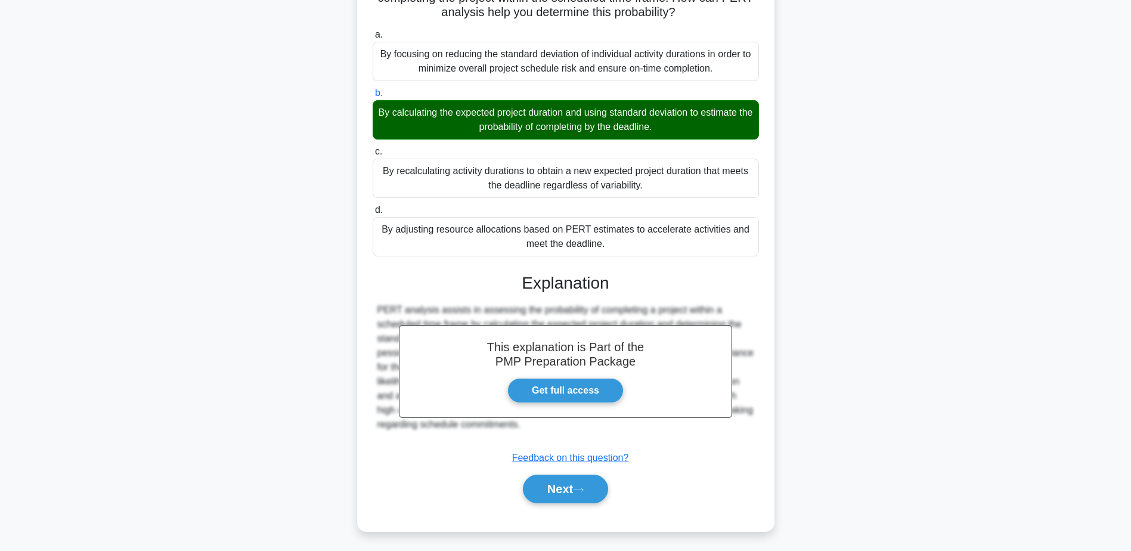
scroll to position [142, 0]
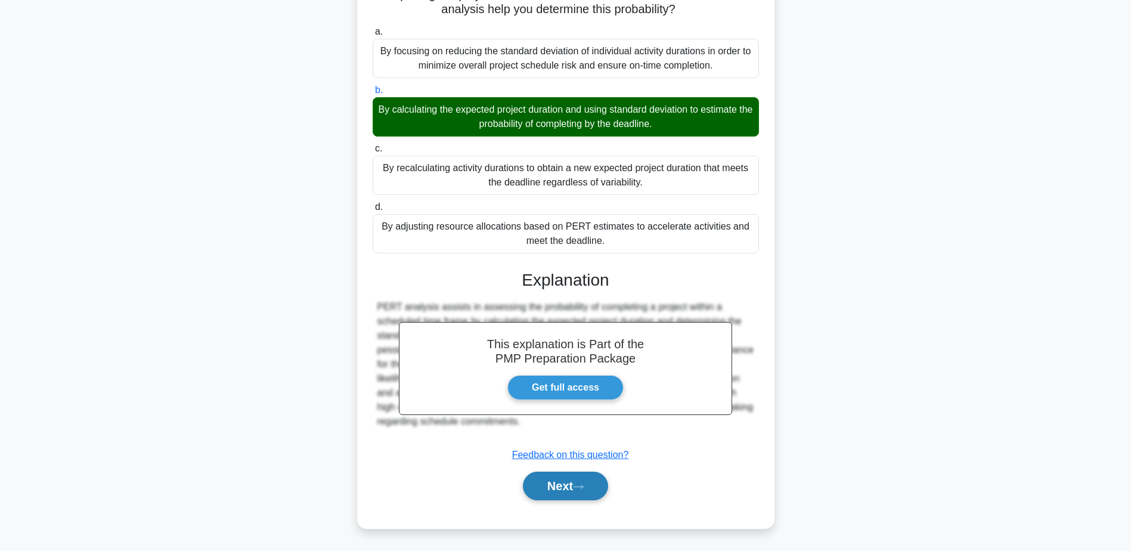
click at [547, 487] on button "Next" at bounding box center [565, 486] width 85 height 29
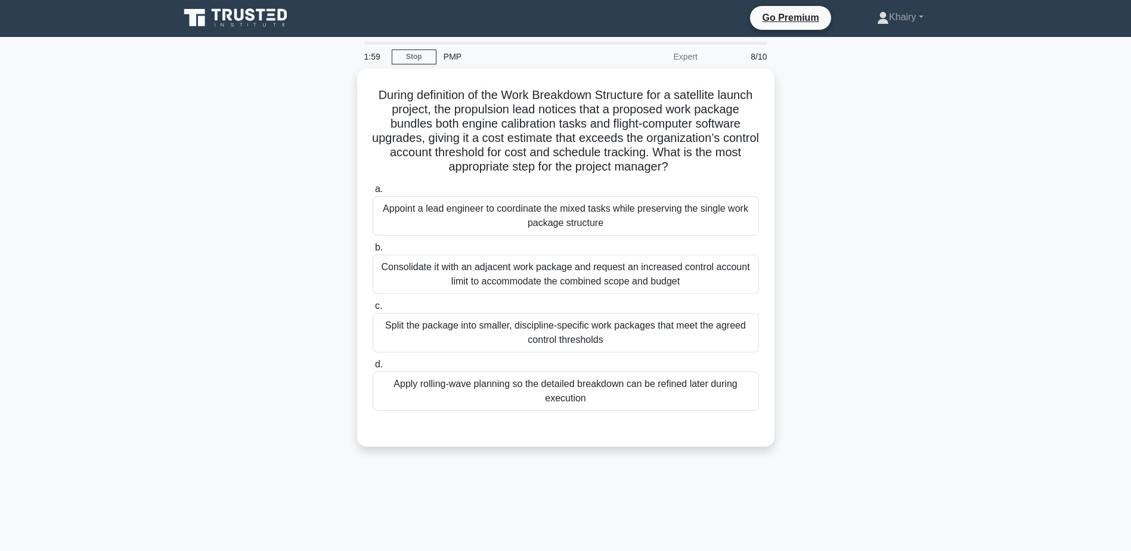
scroll to position [0, 0]
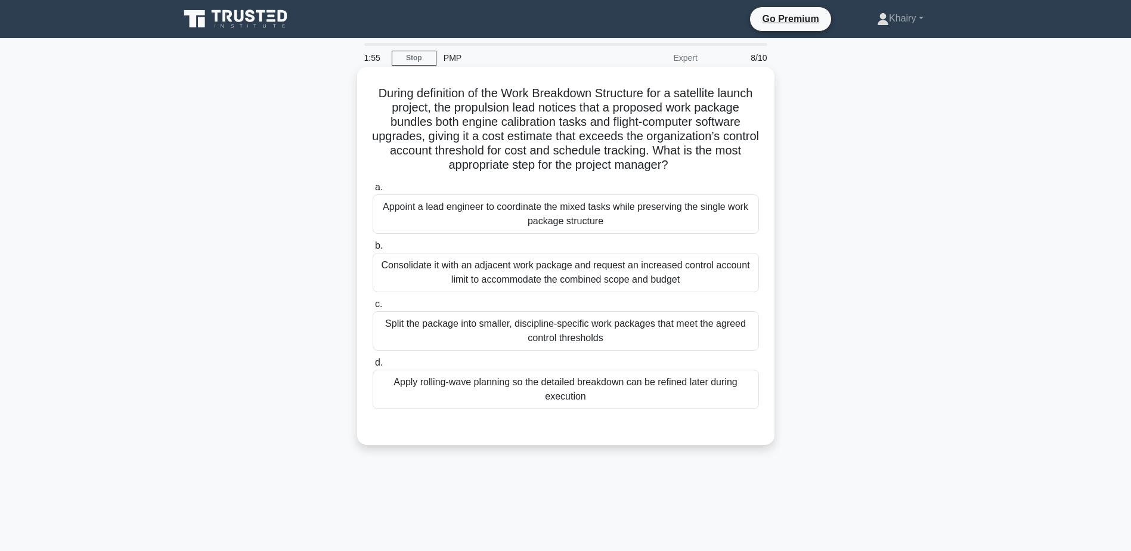
drag, startPoint x: 386, startPoint y: 85, endPoint x: 732, endPoint y: 167, distance: 355.5
click at [732, 167] on div "During definition of the Work Breakdown Structure for a satellite launch projec…" at bounding box center [566, 256] width 408 height 369
copy h5 "During definition of the Work Breakdown Structure for a satellite launch projec…"
click at [580, 331] on div "Split the package into smaller, discipline-specific work packages that meet the…" at bounding box center [566, 330] width 386 height 39
click at [373, 308] on input "c. Split the package into smaller, discipline-specific work packages that meet …" at bounding box center [373, 305] width 0 height 8
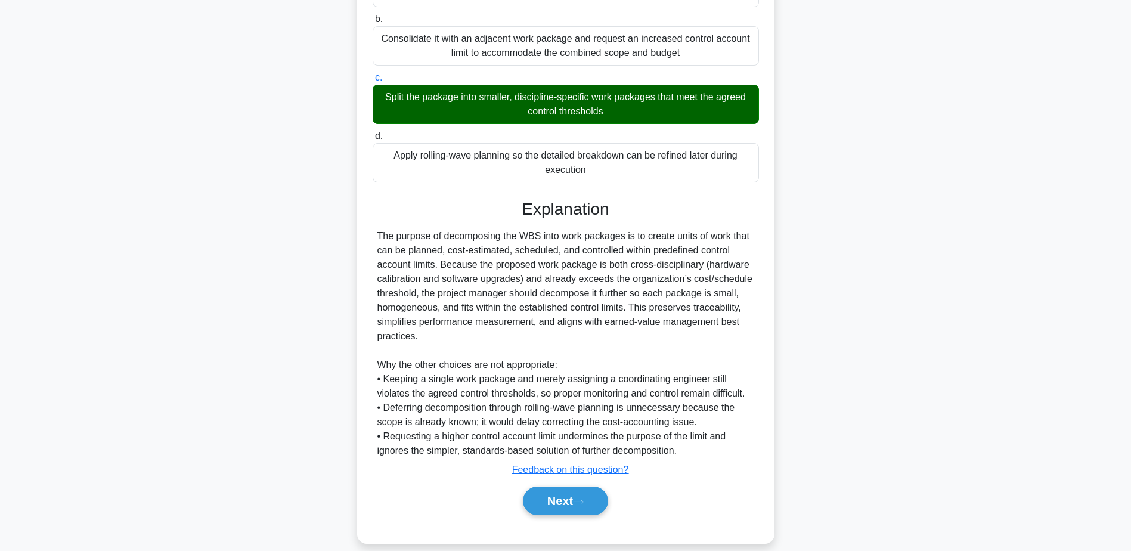
scroll to position [242, 0]
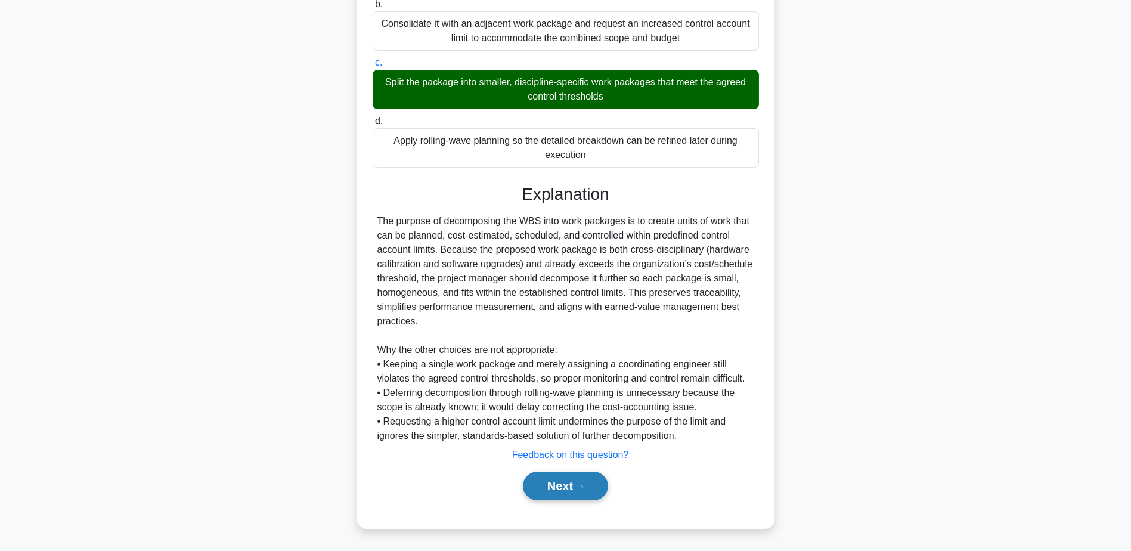
click at [562, 490] on button "Next" at bounding box center [565, 486] width 85 height 29
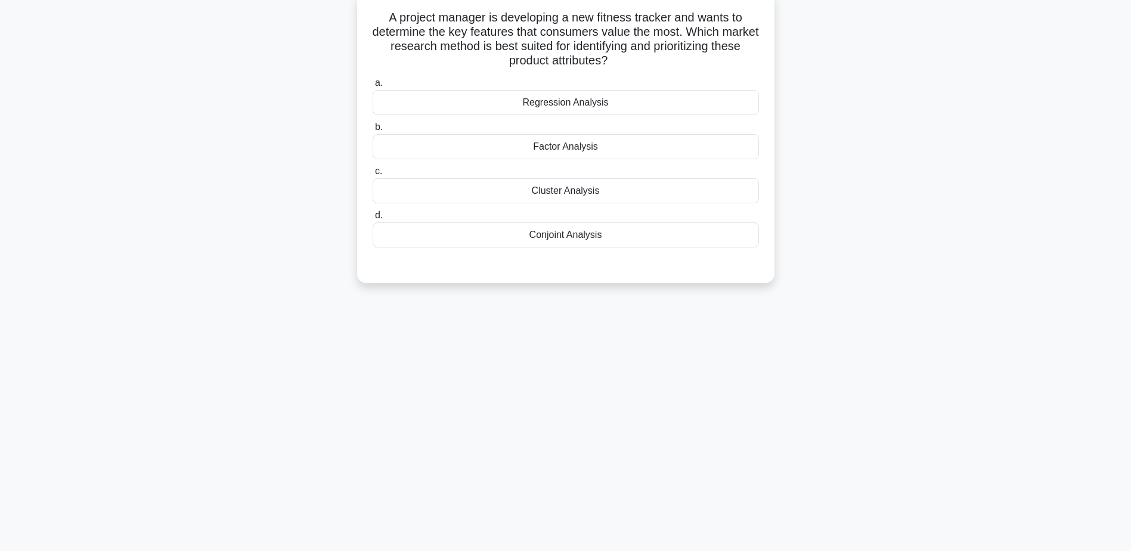
scroll to position [0, 0]
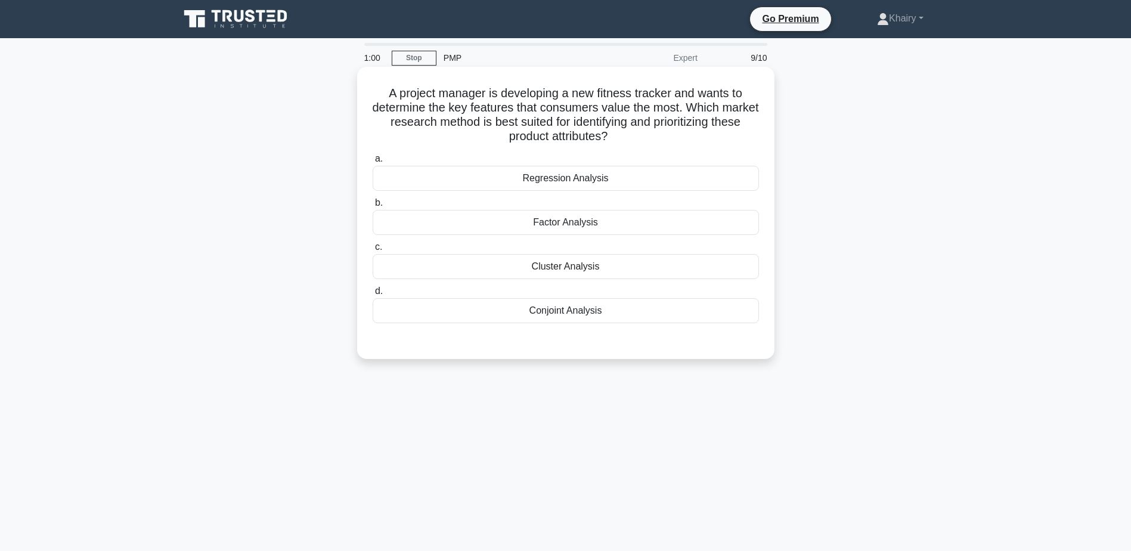
drag, startPoint x: 376, startPoint y: 90, endPoint x: 689, endPoint y: 139, distance: 317.4
click at [689, 139] on h5 "A project manager is developing a new fitness tracker and wants to determine th…" at bounding box center [565, 115] width 389 height 58
copy h5 "A project manager is developing a new fitness tracker and wants to determine th…"
click at [585, 222] on div "Factor Analysis" at bounding box center [566, 222] width 386 height 25
click at [373, 207] on input "b. Factor Analysis" at bounding box center [373, 203] width 0 height 8
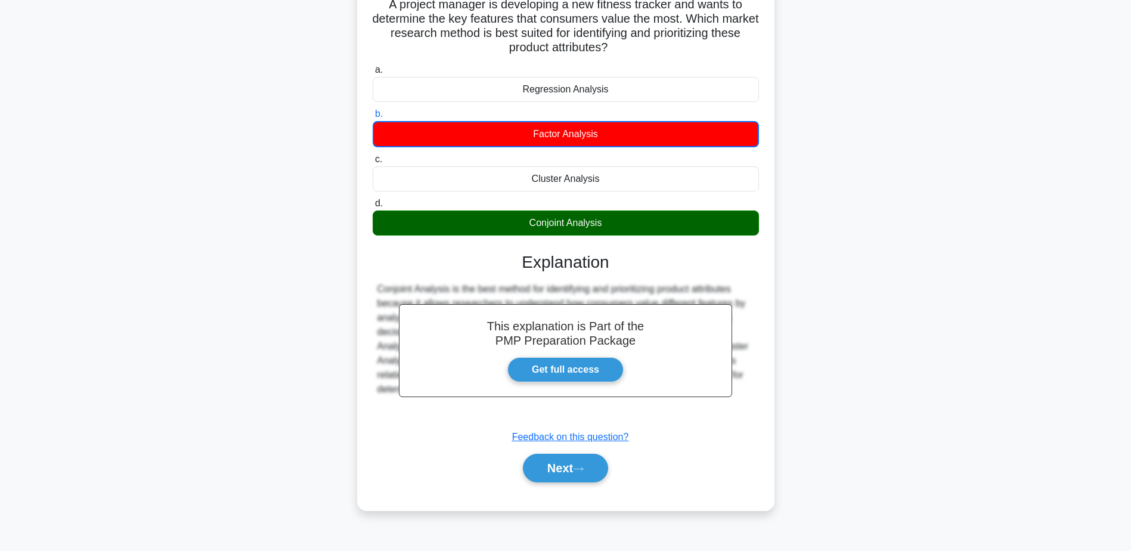
scroll to position [93, 0]
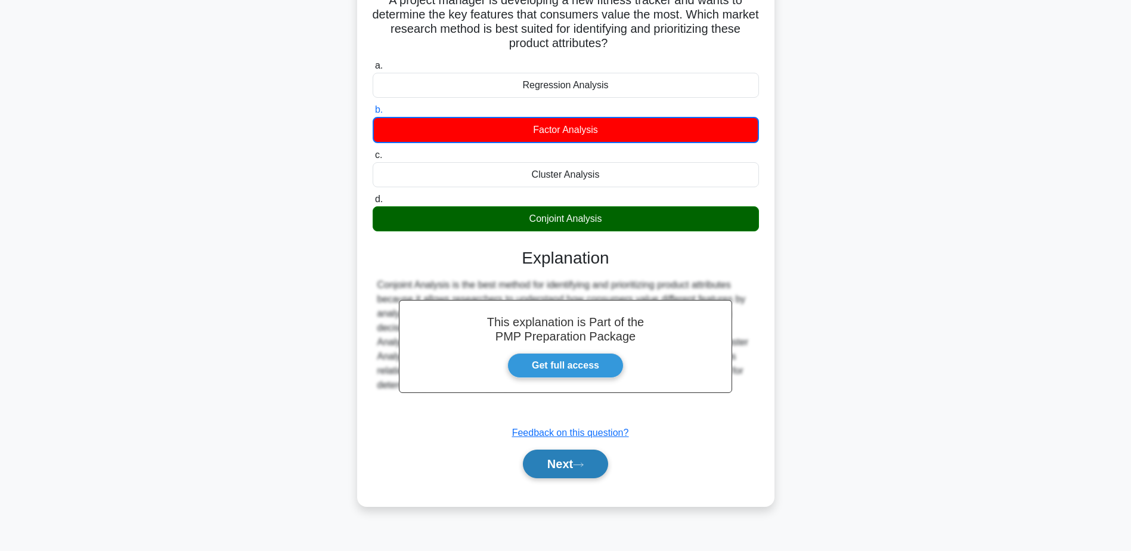
click at [555, 461] on button "Next" at bounding box center [565, 464] width 85 height 29
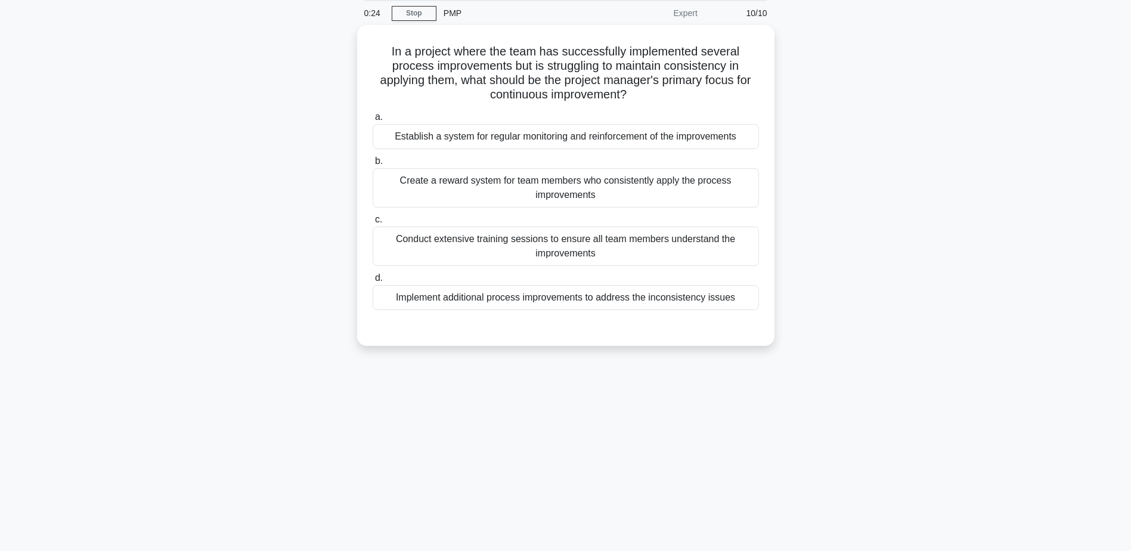
scroll to position [0, 0]
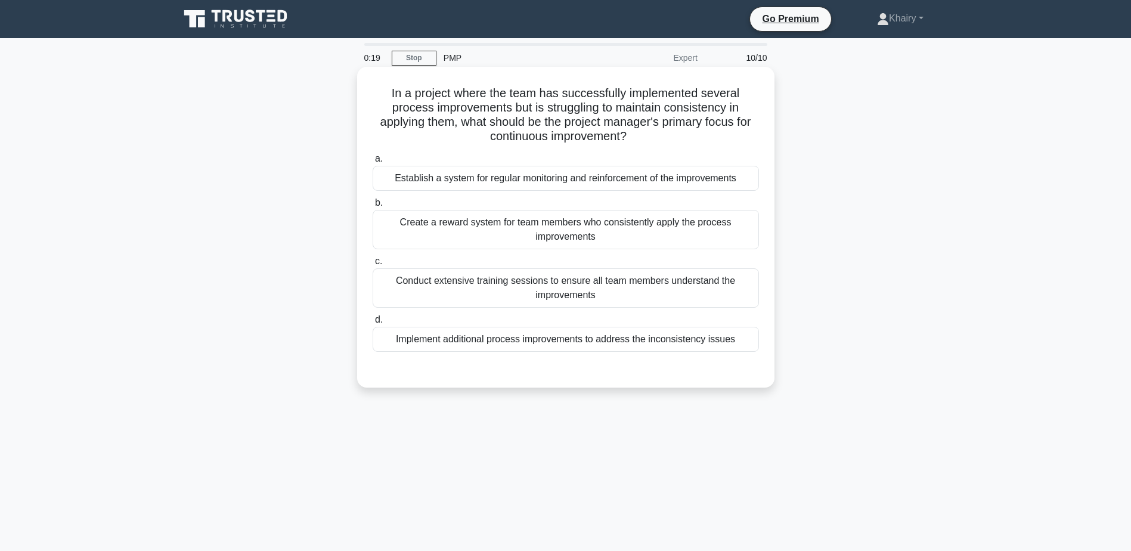
drag, startPoint x: 380, startPoint y: 94, endPoint x: 743, endPoint y: 138, distance: 365.7
click at [743, 138] on h5 "In a project where the team has successfully implemented several process improv…" at bounding box center [565, 115] width 389 height 58
copy h5 "In a project where the team has successfully implemented several process improv…"
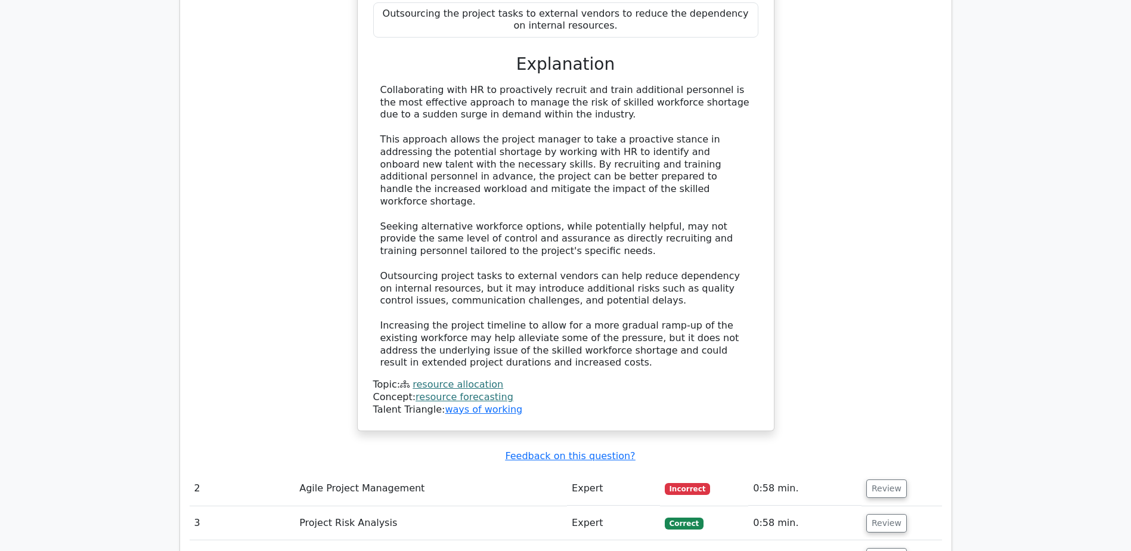
scroll to position [1491, 0]
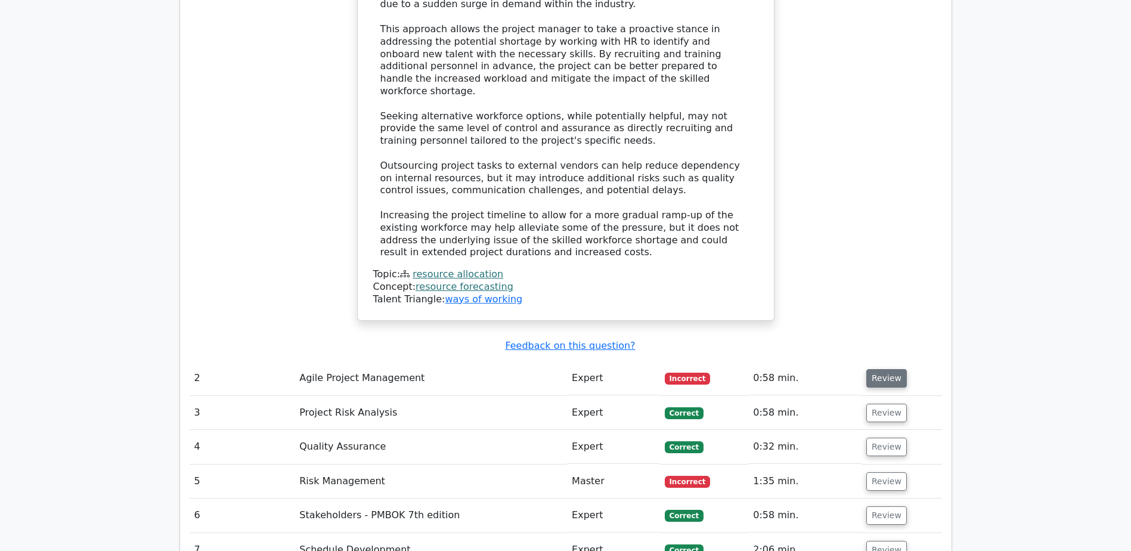
click at [884, 369] on button "Review" at bounding box center [886, 378] width 41 height 18
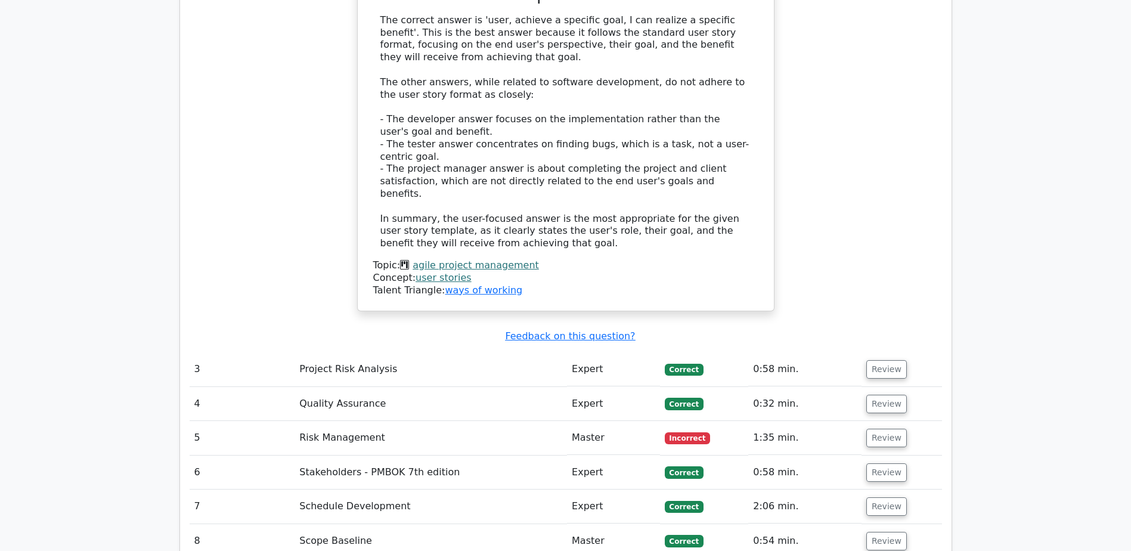
scroll to position [2147, 0]
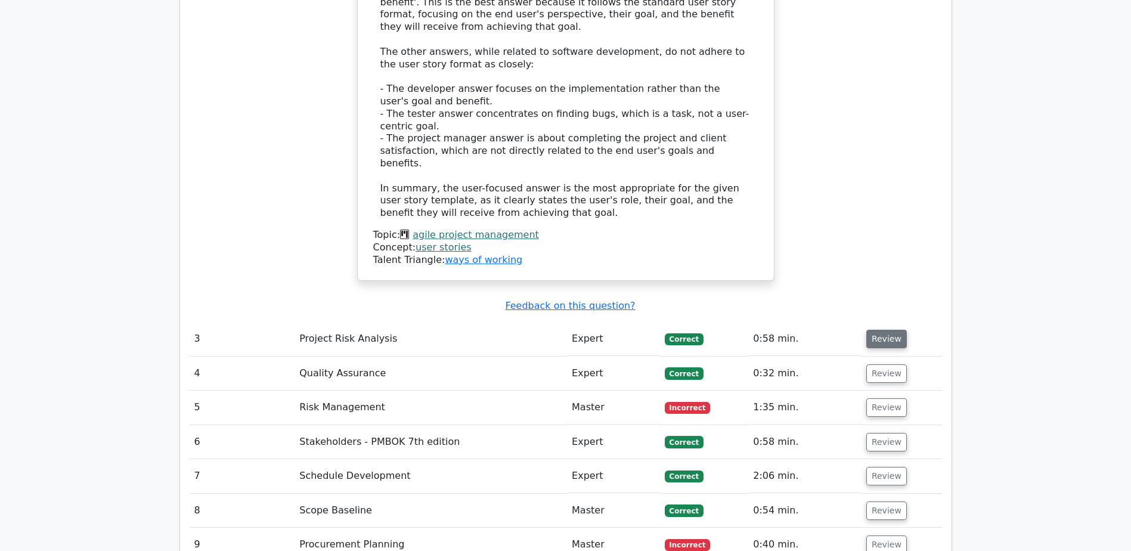
click at [888, 330] on button "Review" at bounding box center [886, 339] width 41 height 18
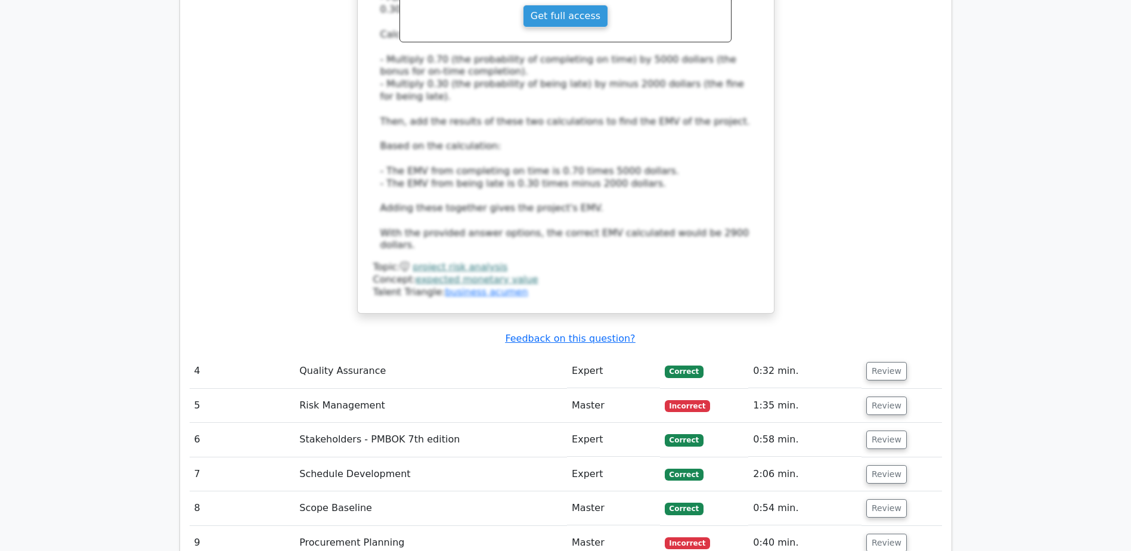
scroll to position [2862, 0]
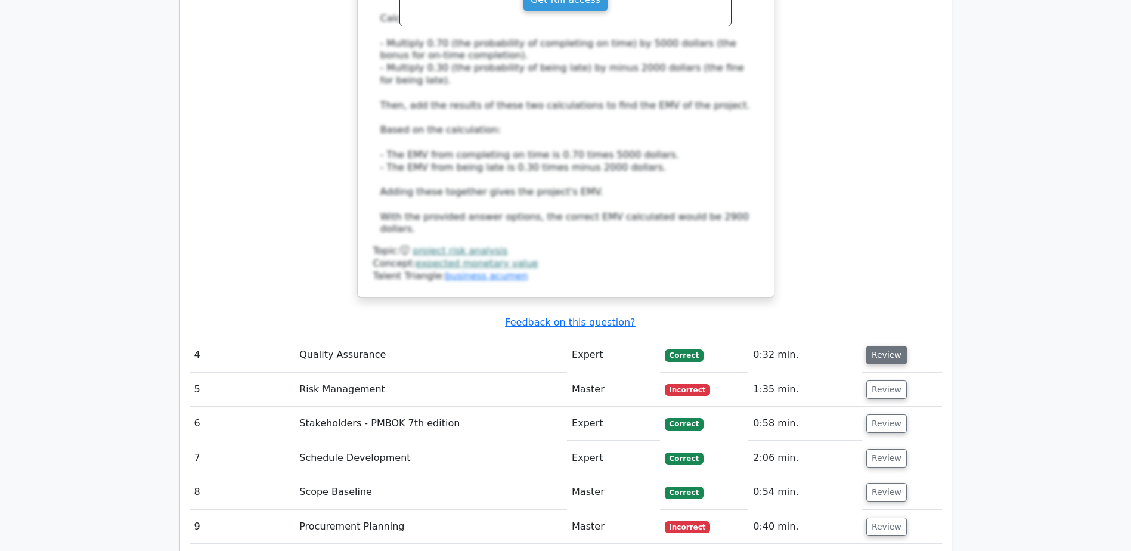
click at [880, 346] on button "Review" at bounding box center [886, 355] width 41 height 18
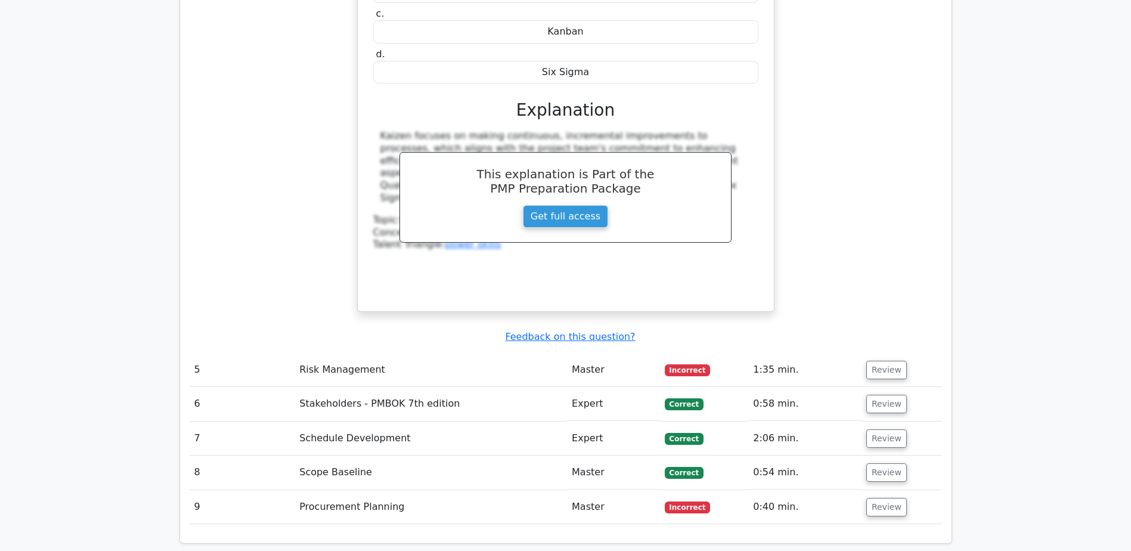
scroll to position [3399, 0]
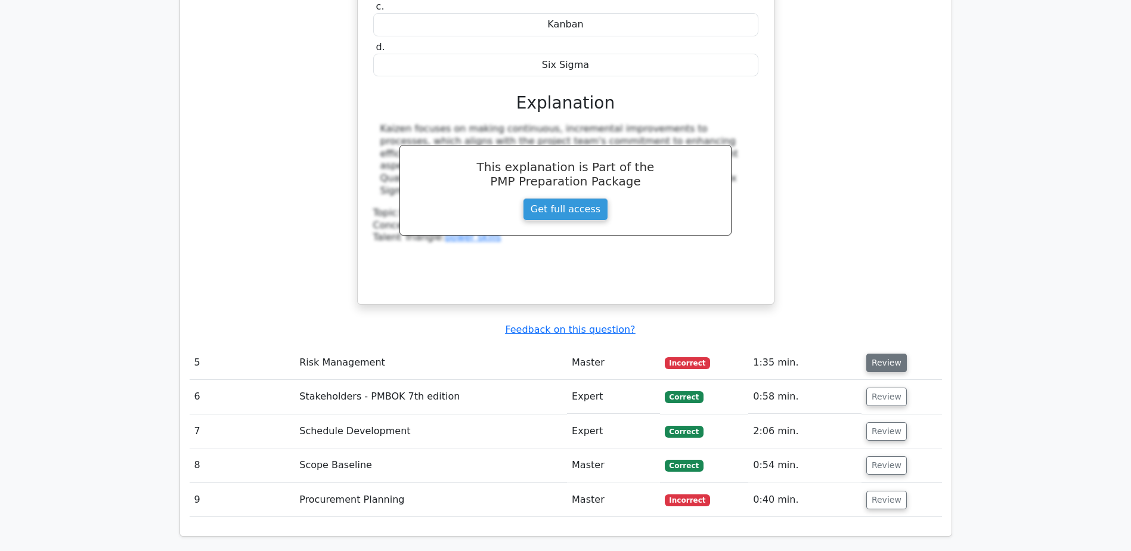
click at [880, 354] on button "Review" at bounding box center [886, 363] width 41 height 18
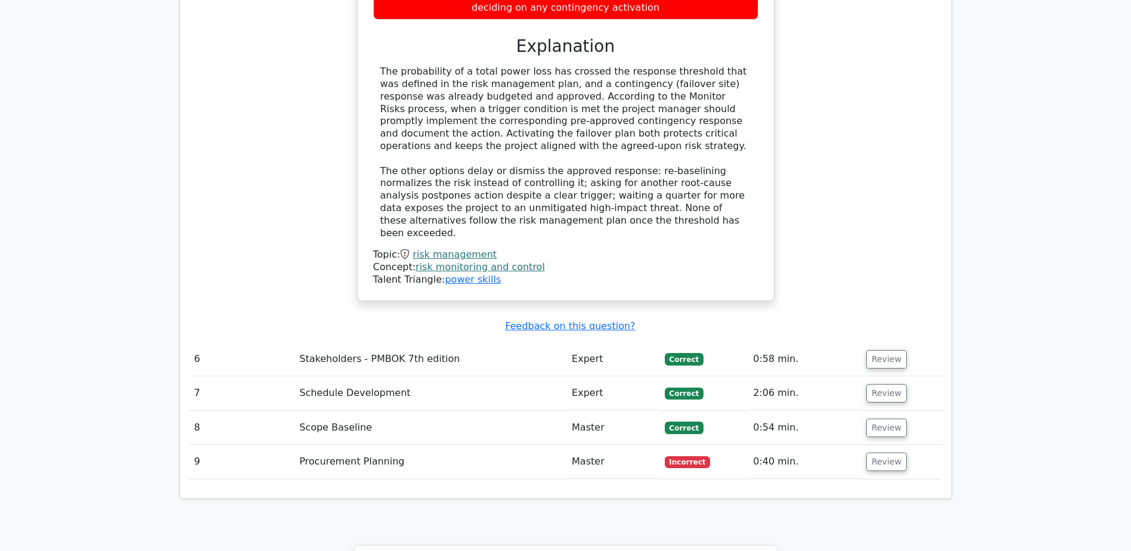
scroll to position [4114, 0]
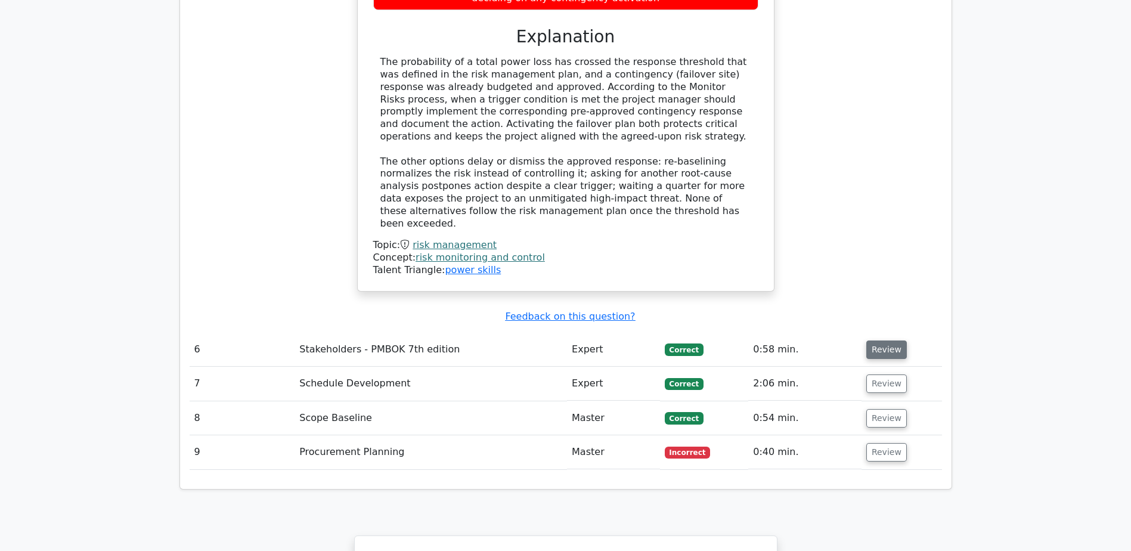
click at [880, 340] on button "Review" at bounding box center [886, 349] width 41 height 18
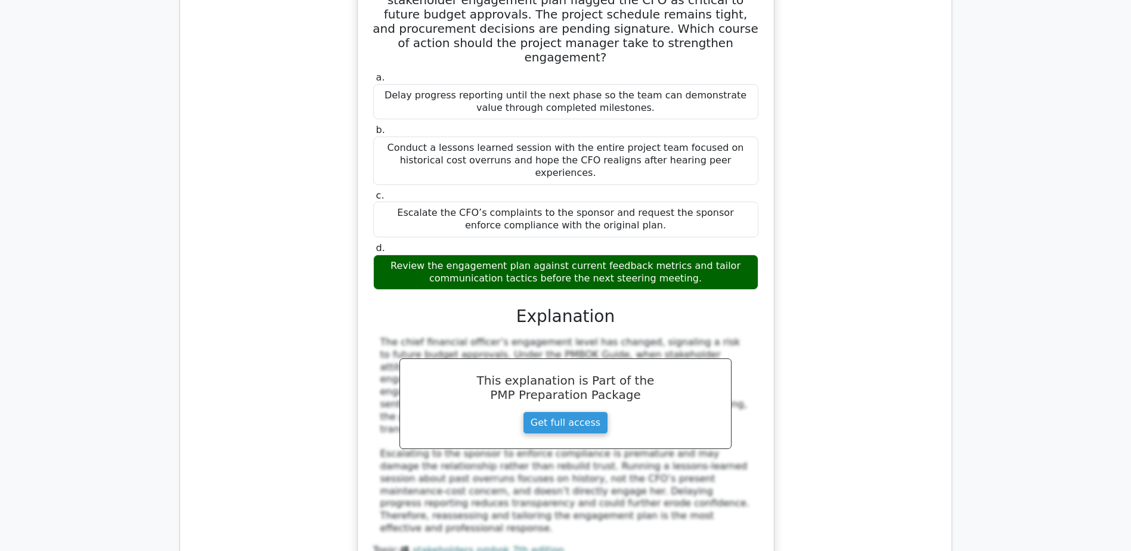
scroll to position [4651, 0]
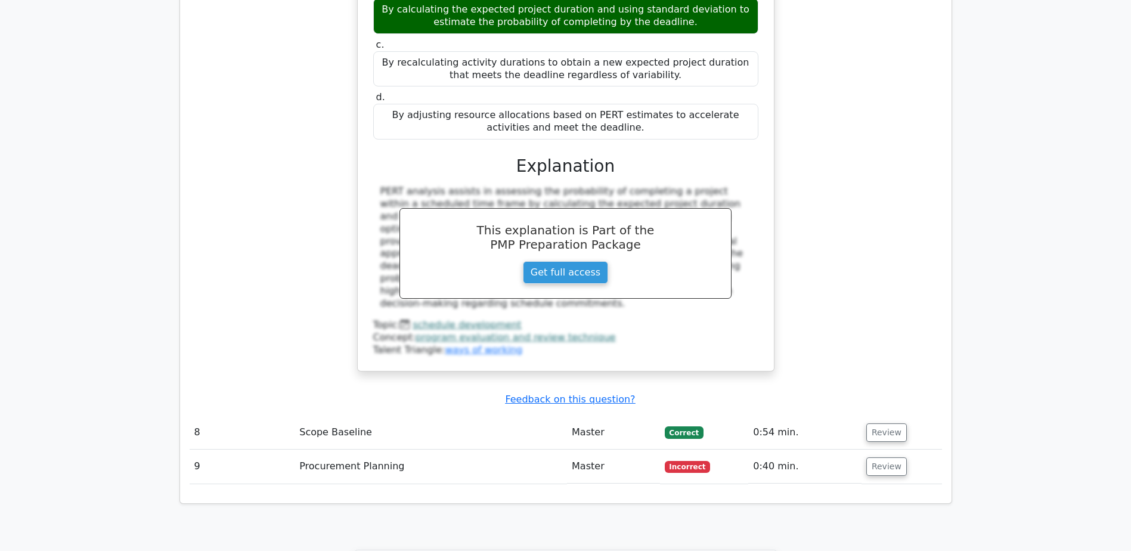
scroll to position [5426, 0]
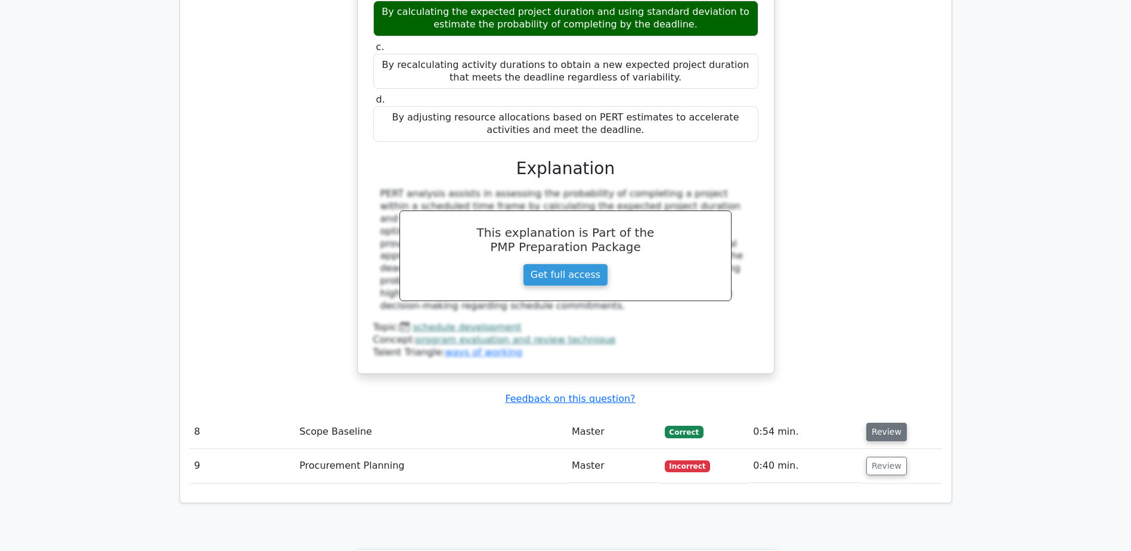
click at [887, 423] on button "Review" at bounding box center [886, 432] width 41 height 18
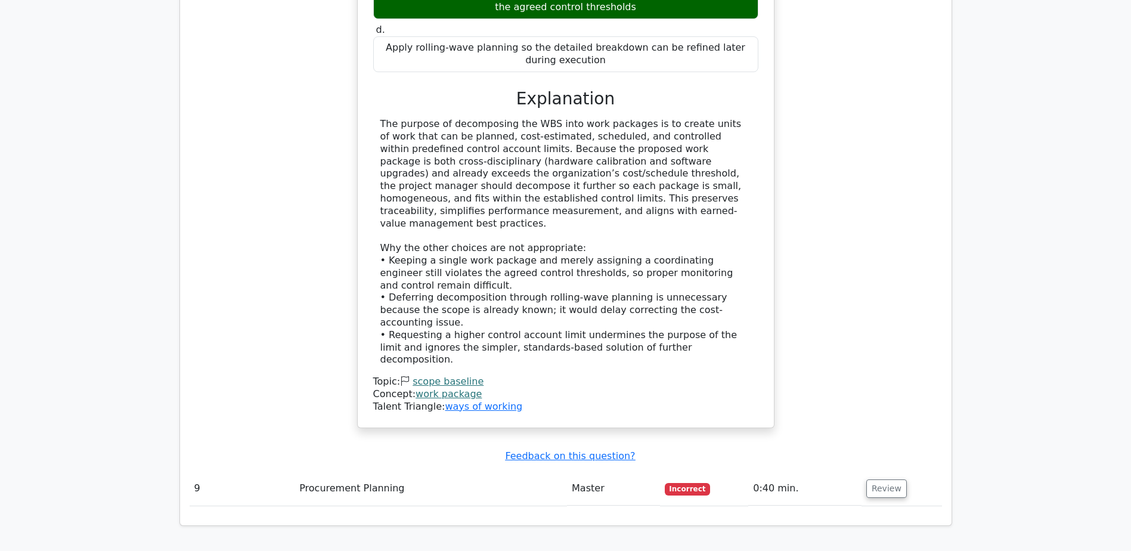
scroll to position [6142, 0]
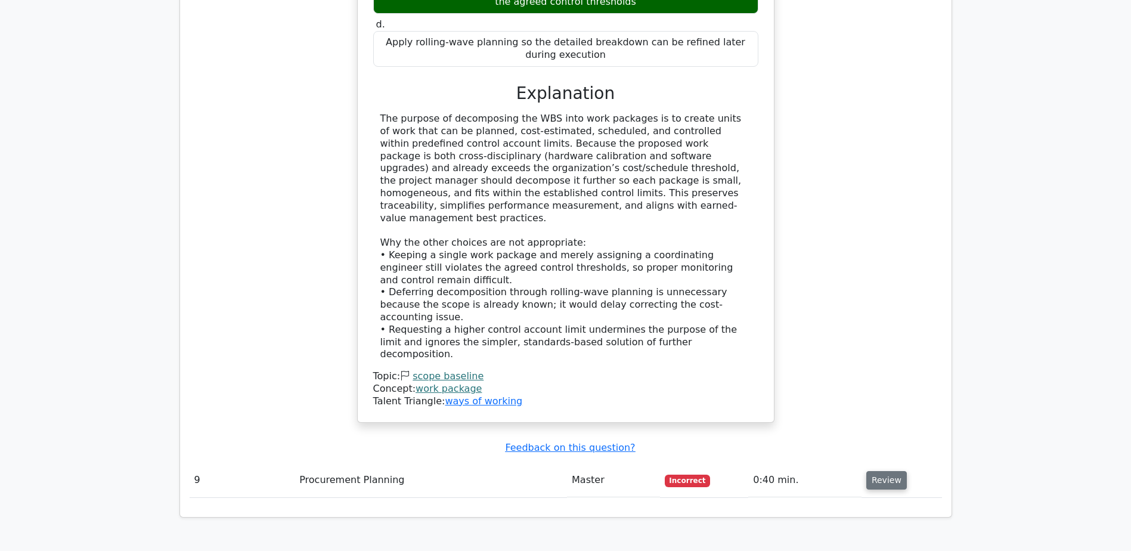
click at [889, 471] on button "Review" at bounding box center [886, 480] width 41 height 18
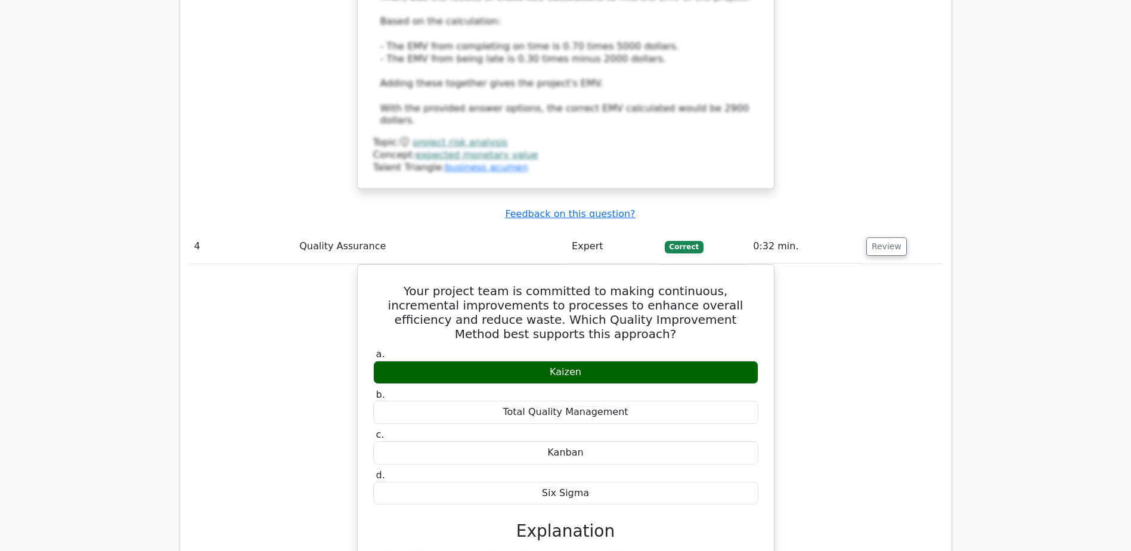
scroll to position [2953, 0]
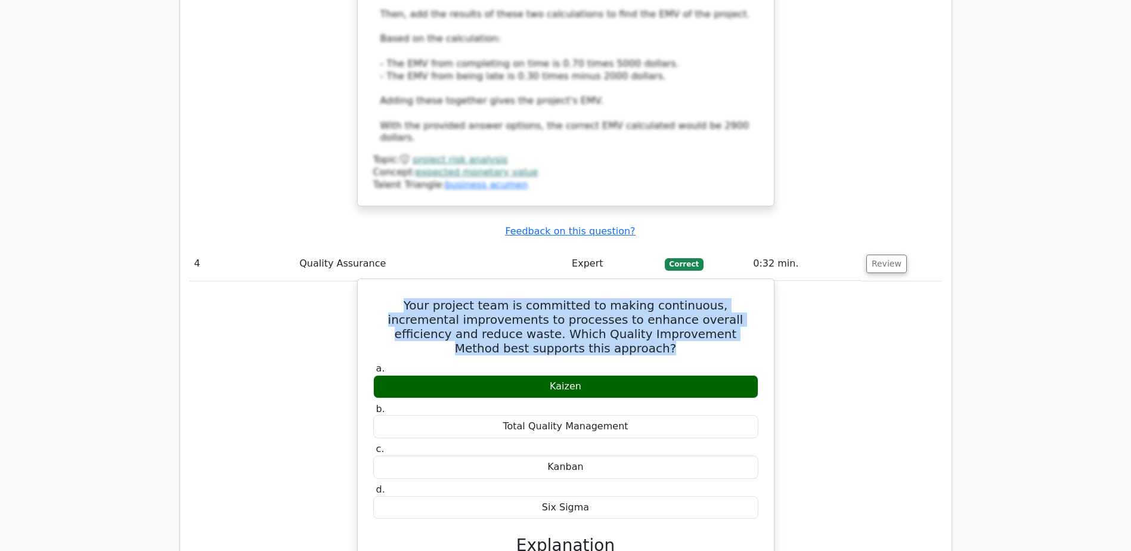
drag, startPoint x: 376, startPoint y: 194, endPoint x: 609, endPoint y: 244, distance: 238.6
click at [609, 298] on h5 "Your project team is committed to making continuous, incremental improvements t…" at bounding box center [566, 326] width 388 height 57
copy h5 "Your project team is committed to making continuous, incremental improvements t…"
drag, startPoint x: 533, startPoint y: 276, endPoint x: 612, endPoint y: 274, distance: 78.7
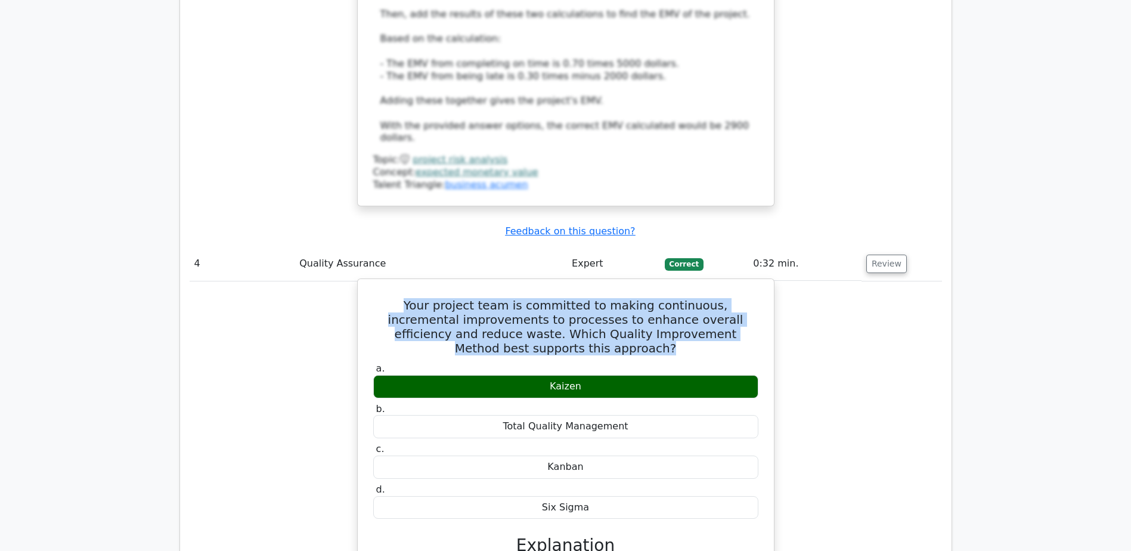
click at [612, 375] on div "Kaizen" at bounding box center [565, 386] width 385 height 23
copy div "Kaizen"
drag, startPoint x: 369, startPoint y: 189, endPoint x: 629, endPoint y: 249, distance: 266.7
click at [629, 284] on div "Your project team is committed to making continuous, incremental improvements t…" at bounding box center [566, 513] width 407 height 458
copy h5 "Your project team is committed to making continuous, incremental improvements t…"
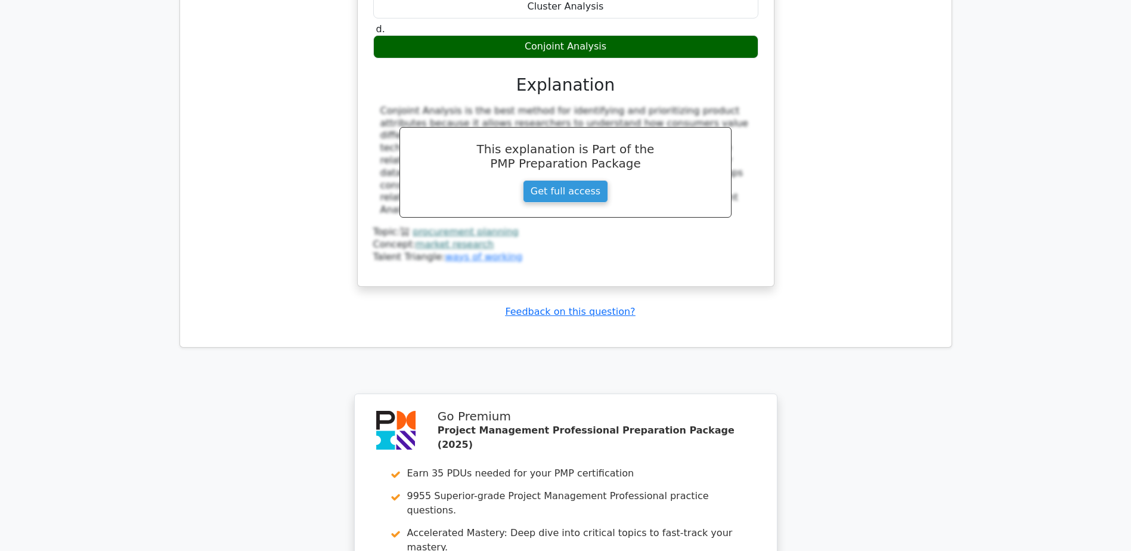
scroll to position [6889, 0]
